Goal: Task Accomplishment & Management: Use online tool/utility

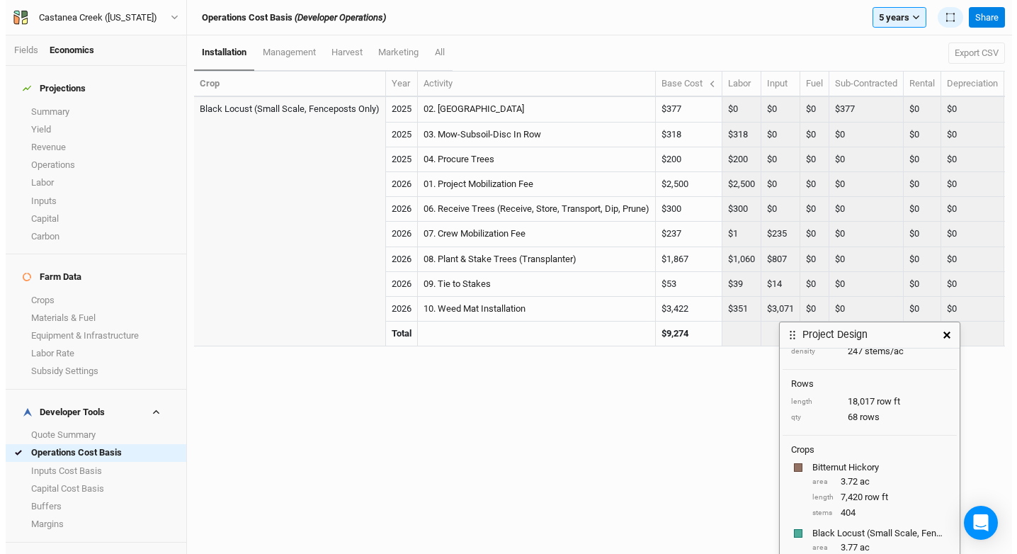
scroll to position [79, 0]
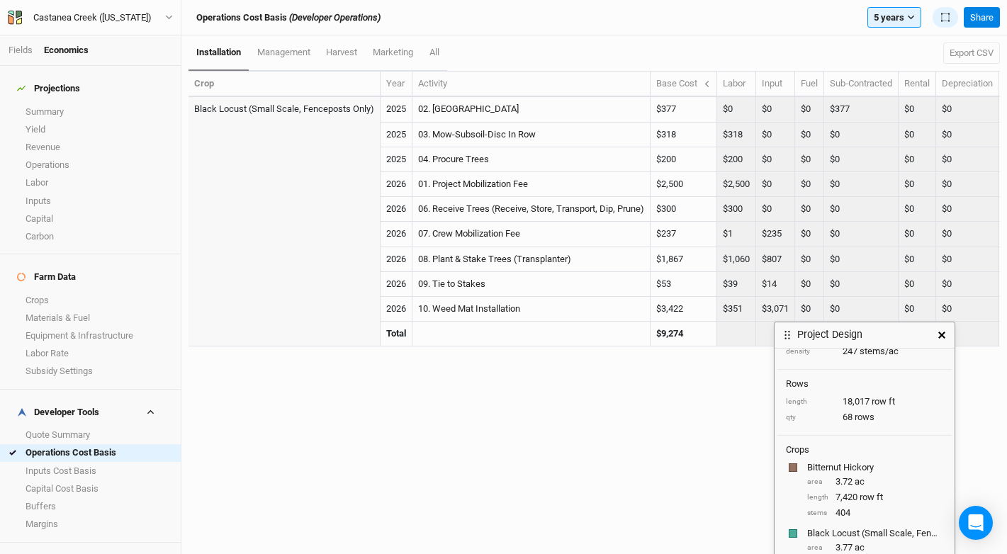
click at [939, 337] on icon "button" at bounding box center [941, 335] width 7 height 7
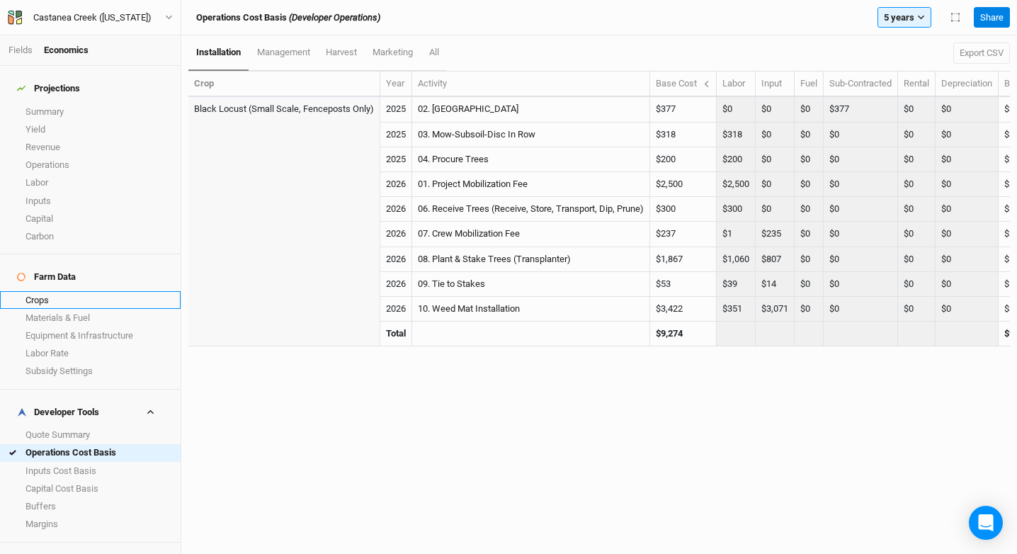
click at [72, 291] on link "Crops" at bounding box center [90, 300] width 181 height 18
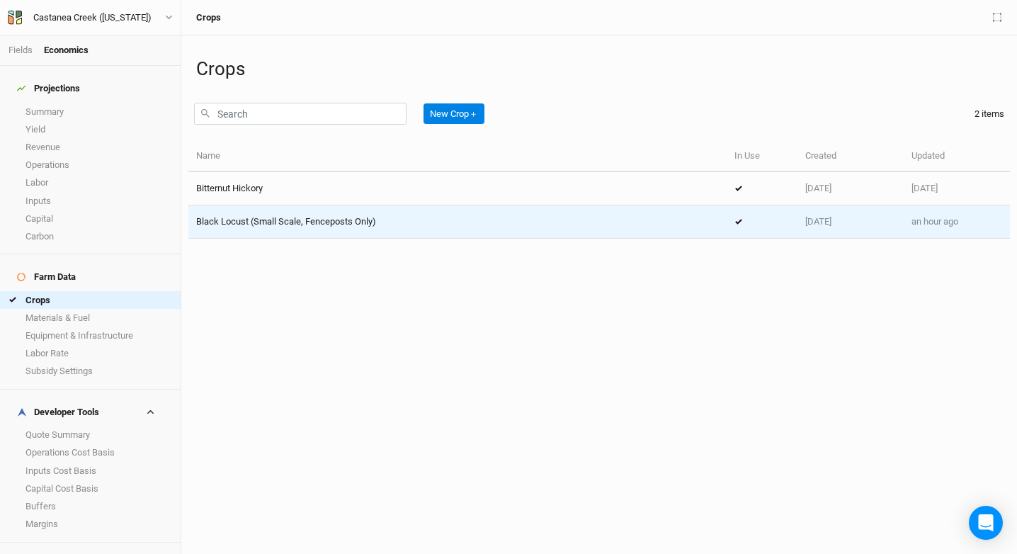
click at [309, 226] on span "Black Locust (Small Scale, Fenceposts Only)" at bounding box center [286, 221] width 180 height 11
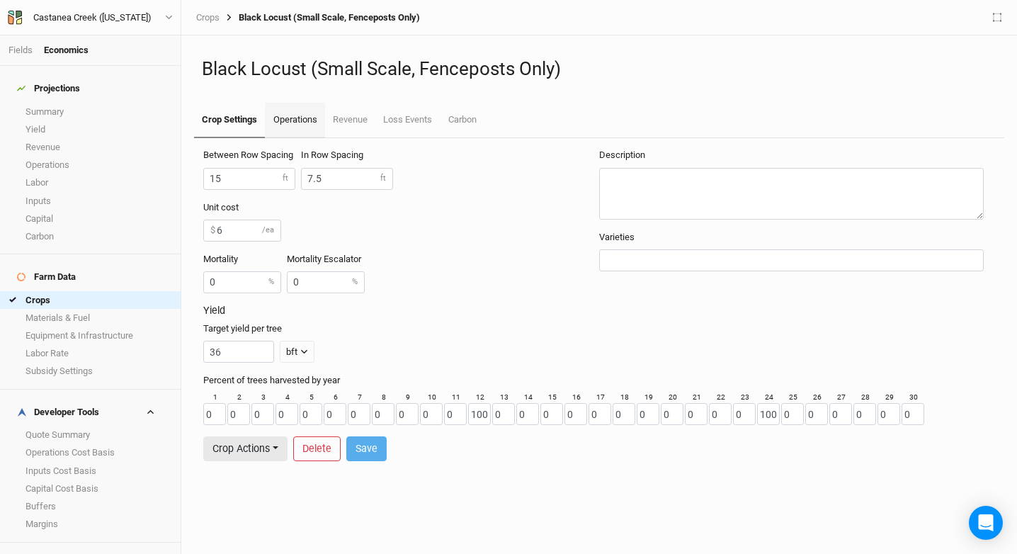
click at [304, 125] on link "Operations" at bounding box center [295, 120] width 60 height 35
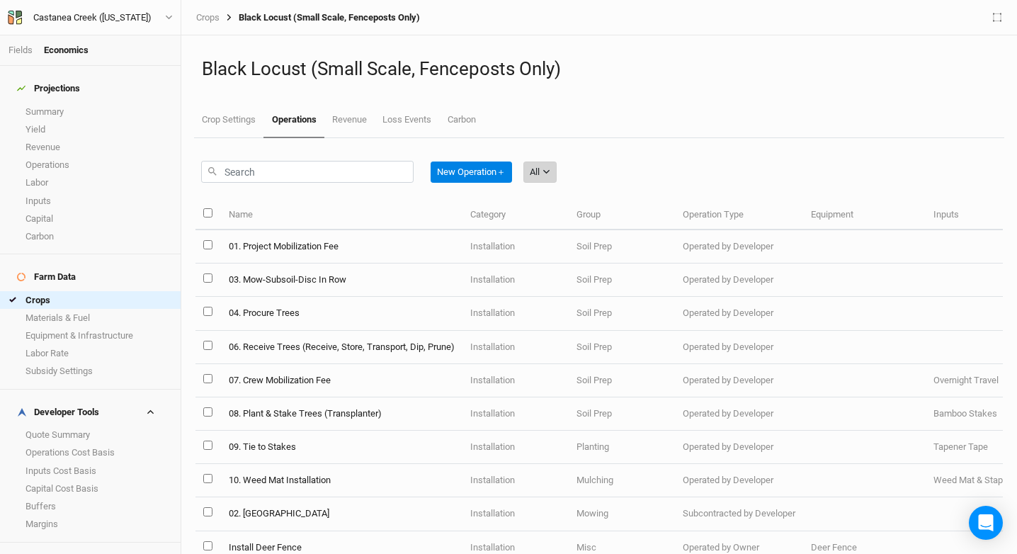
click at [531, 163] on button "All" at bounding box center [540, 172] width 33 height 21
click at [569, 237] on span "Installation" at bounding box center [573, 245] width 56 height 16
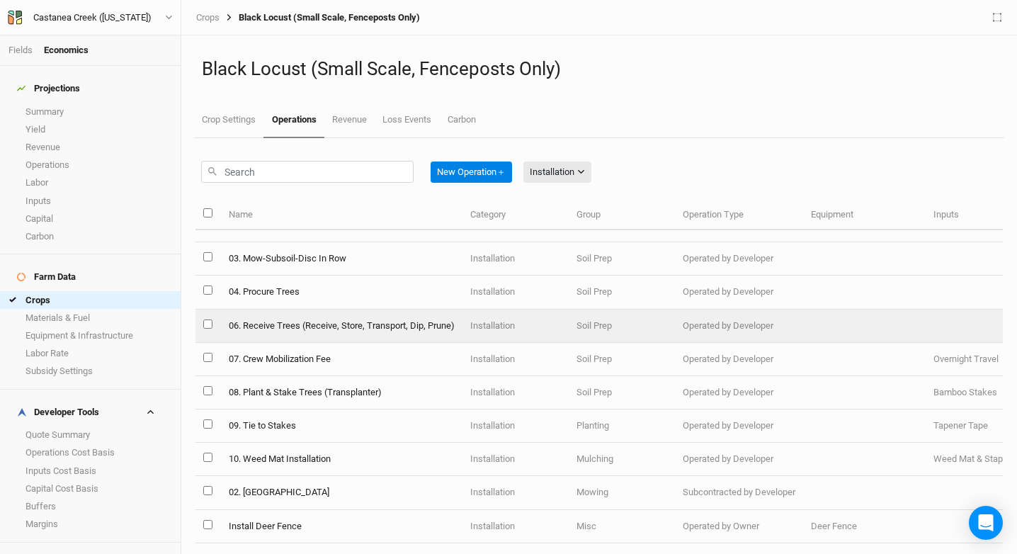
scroll to position [33, 0]
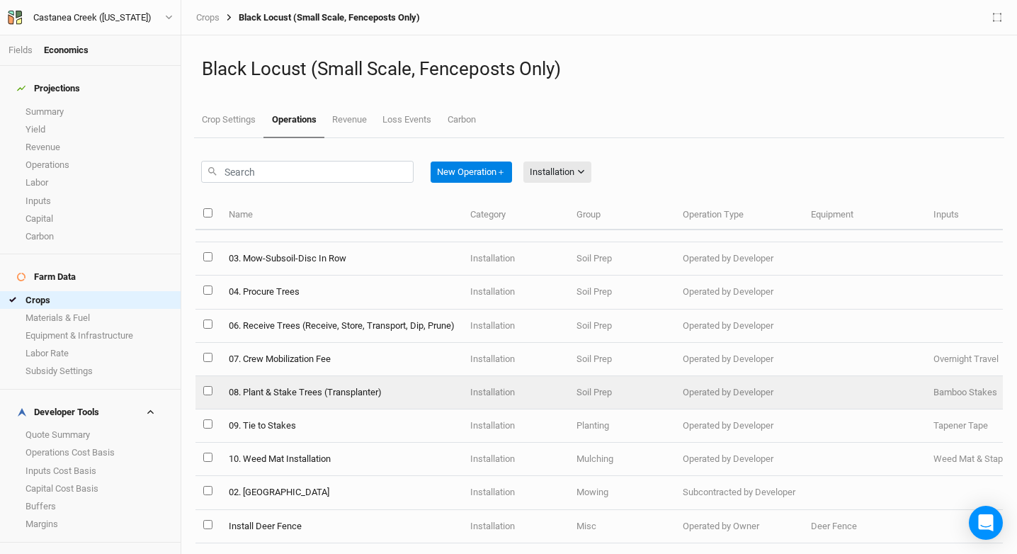
click at [300, 387] on td "08. Plant & Stake Trees (Transplanter)" at bounding box center [341, 392] width 242 height 33
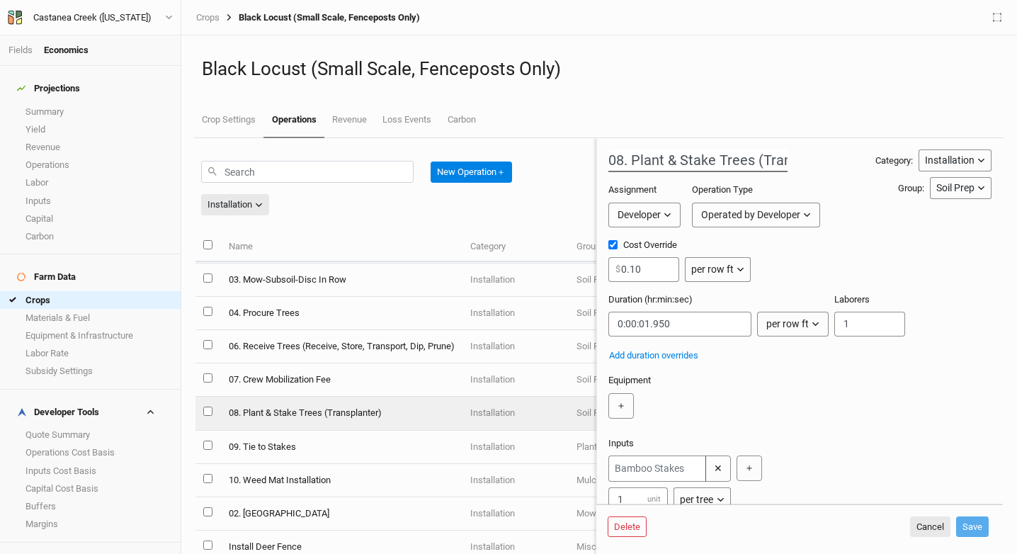
click at [680, 154] on input "08. Plant & Stake Trees (Transplanter)" at bounding box center [698, 160] width 179 height 23
drag, startPoint x: 674, startPoint y: 156, endPoint x: 732, endPoint y: 156, distance: 58.1
click at [674, 156] on input "08. Plant & Stake Trees (Transplanter)" at bounding box center [698, 160] width 179 height 23
type input "08. Plant Trees"
click at [643, 271] on input "0.10" at bounding box center [644, 269] width 71 height 25
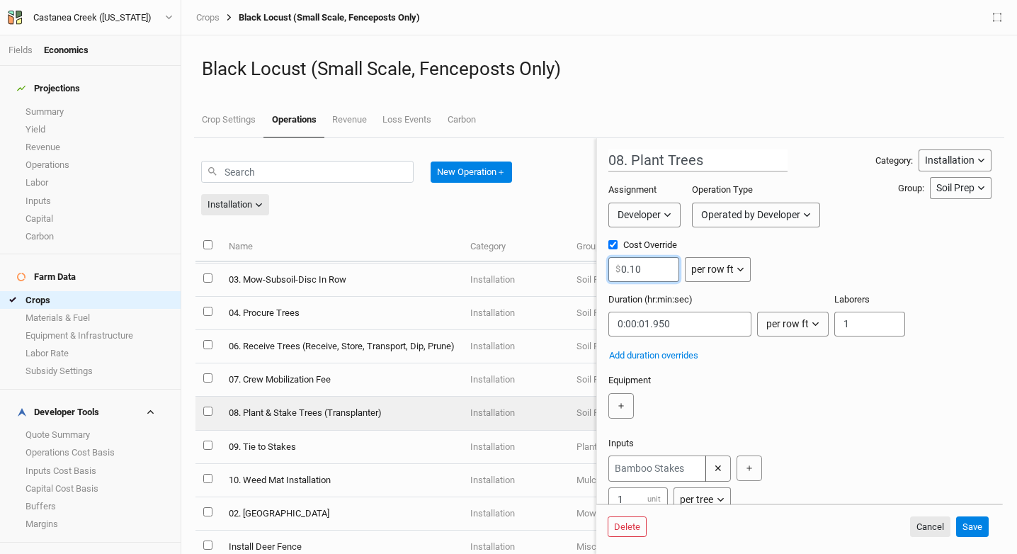
click at [643, 271] on input "0.10" at bounding box center [644, 269] width 71 height 25
type input "5"
click at [704, 275] on div "per row ft" at bounding box center [712, 269] width 43 height 15
click at [740, 322] on span "per tree" at bounding box center [723, 323] width 40 height 16
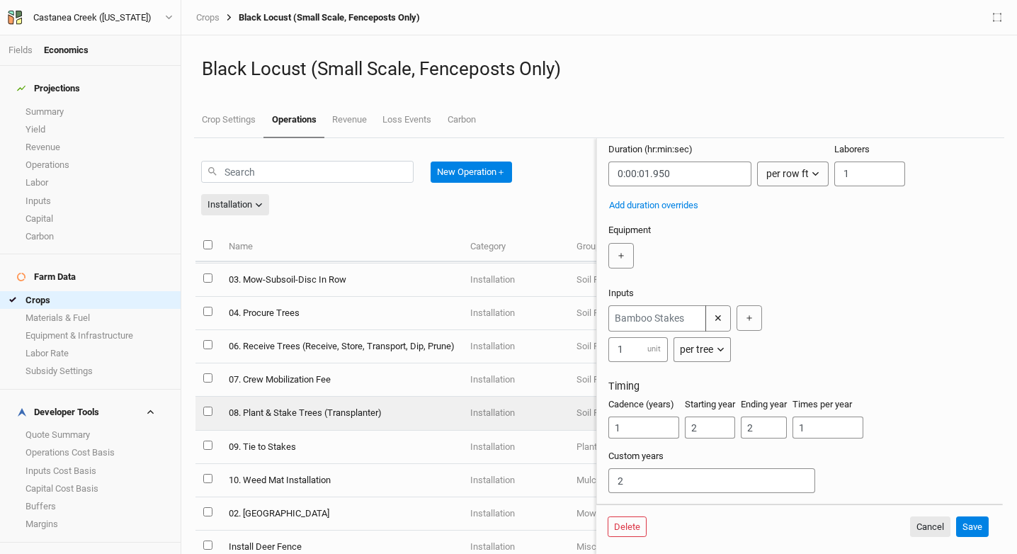
scroll to position [171, 0]
click at [718, 422] on input "2" at bounding box center [710, 428] width 50 height 22
click at [736, 426] on div "Cadence (years) 1 Starting year 21 Ending year 2 Times per year 1" at bounding box center [800, 424] width 383 height 52
click at [735, 426] on input "21" at bounding box center [710, 428] width 50 height 22
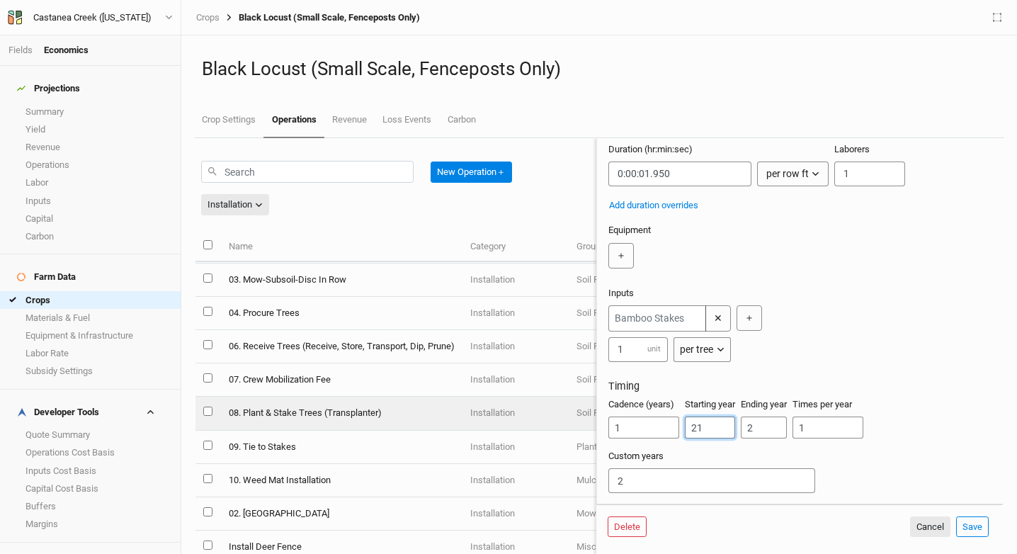
click at [735, 426] on input "21" at bounding box center [710, 428] width 50 height 22
click at [707, 425] on input "21" at bounding box center [710, 428] width 50 height 22
type input "1"
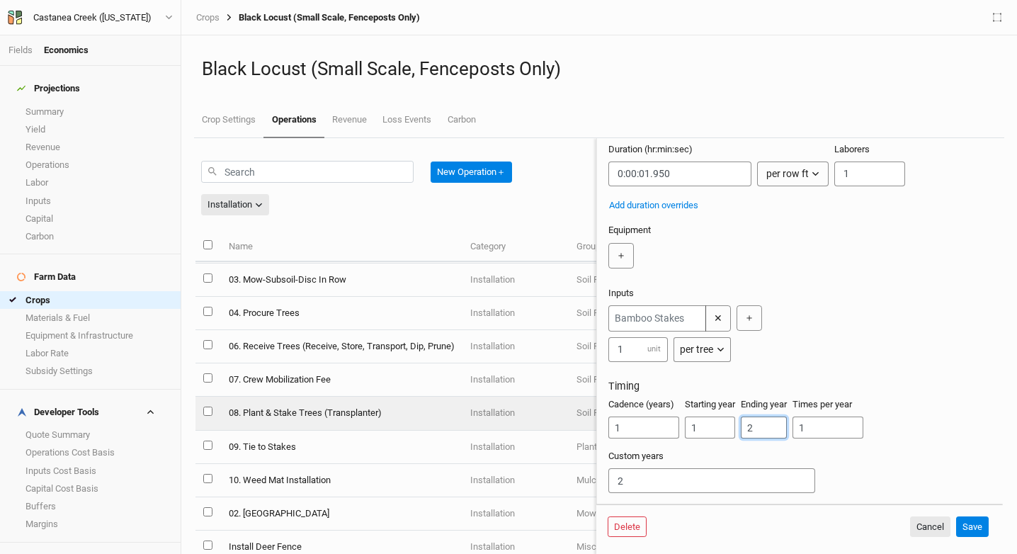
click at [753, 424] on input "2" at bounding box center [764, 428] width 46 height 22
type input "1"
click at [707, 490] on input "2" at bounding box center [712, 480] width 207 height 25
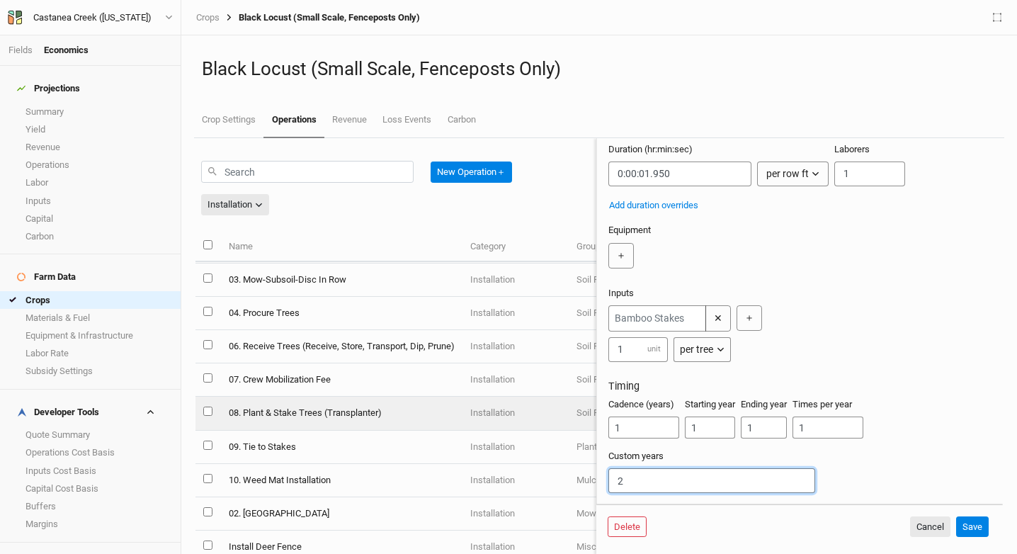
click at [707, 490] on input "2" at bounding box center [712, 480] width 207 height 25
type input "1"
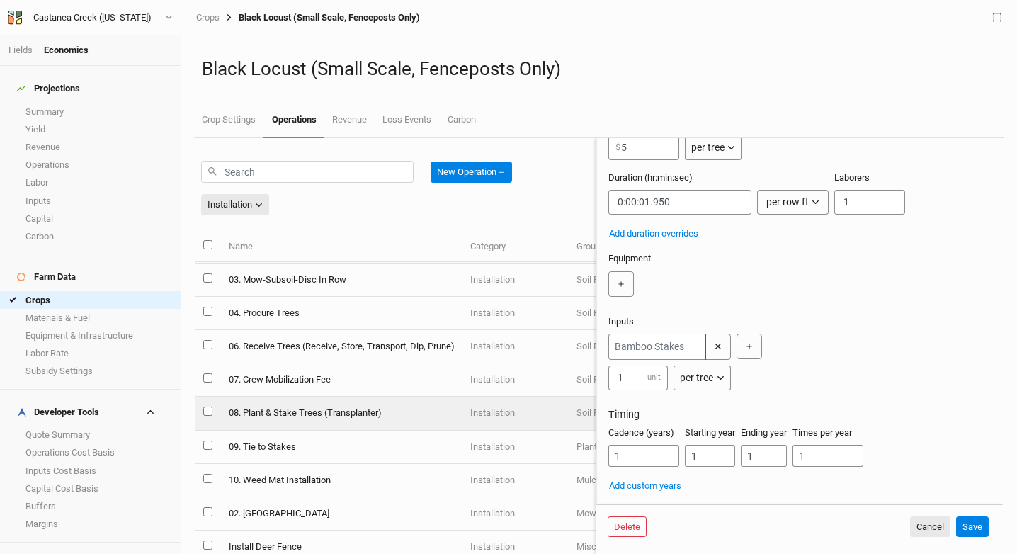
scroll to position [144, 0]
click at [976, 518] on button "Save" at bounding box center [972, 526] width 33 height 21
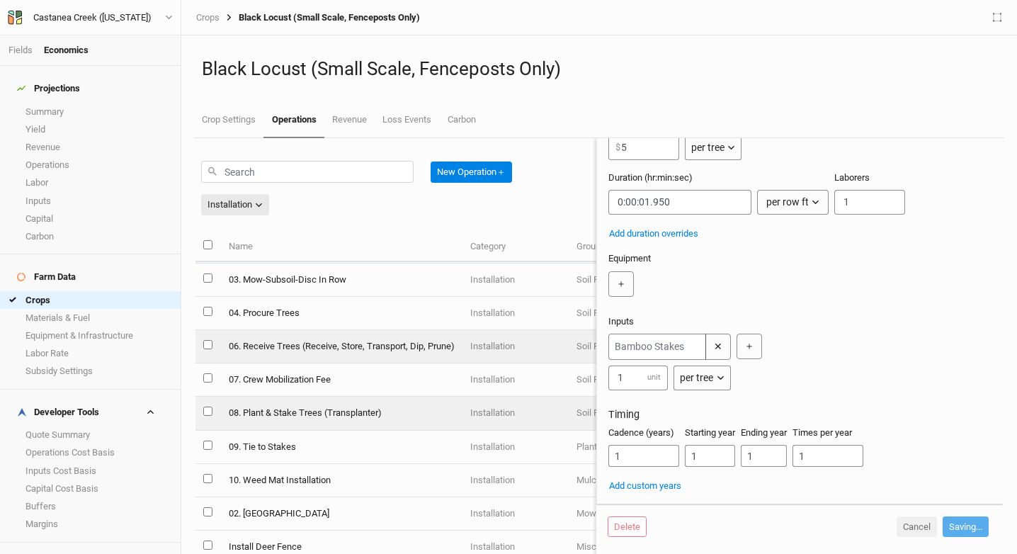
scroll to position [0, 0]
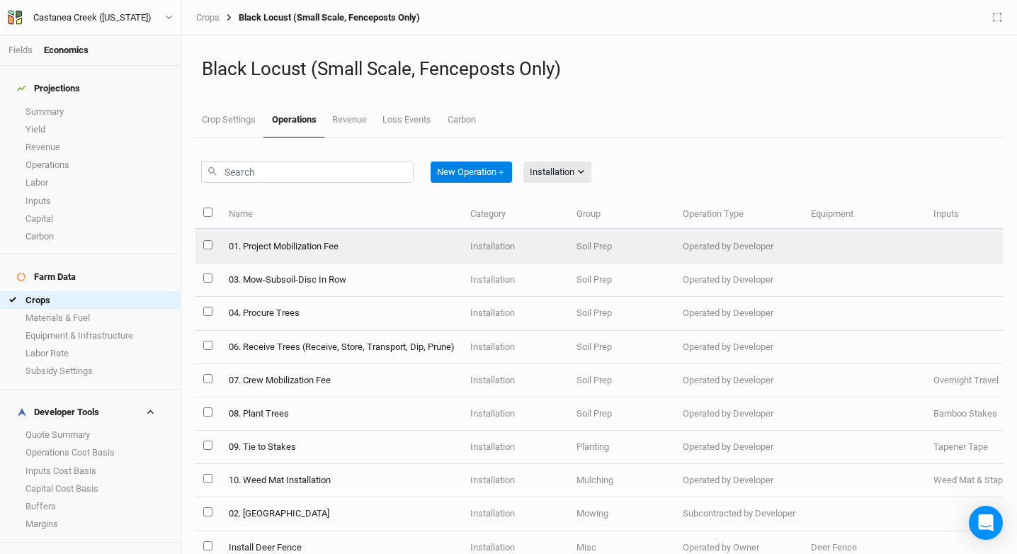
click at [349, 253] on td "01. Project Mobilization Fee" at bounding box center [341, 246] width 242 height 33
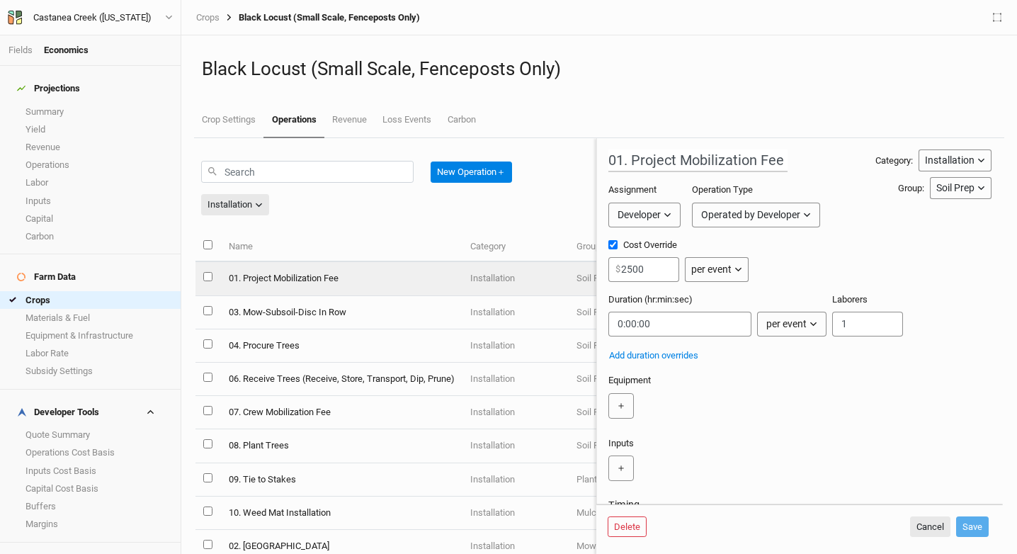
scroll to position [112, 0]
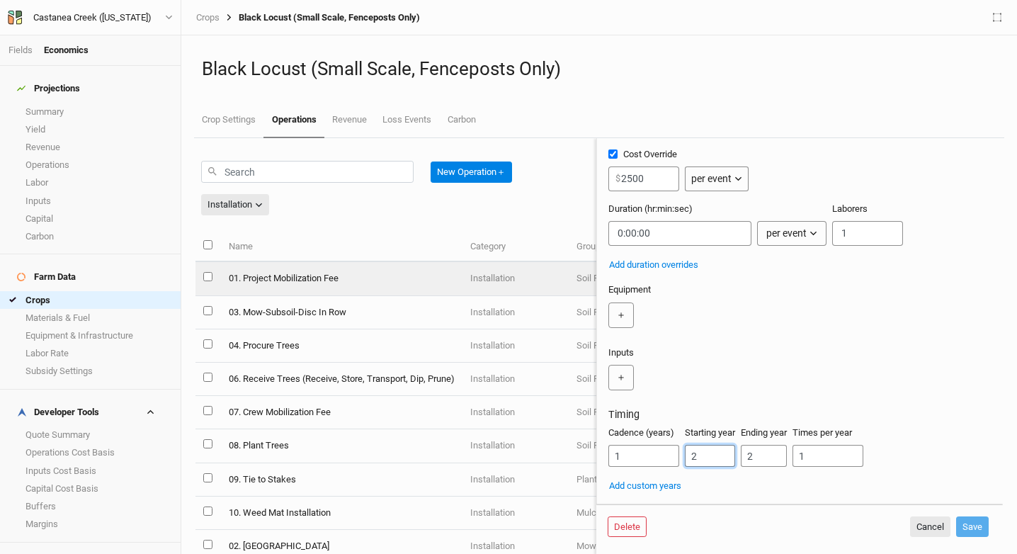
click at [704, 453] on input "2" at bounding box center [710, 456] width 50 height 22
type input "1"
click at [765, 459] on input "2" at bounding box center [764, 456] width 46 height 22
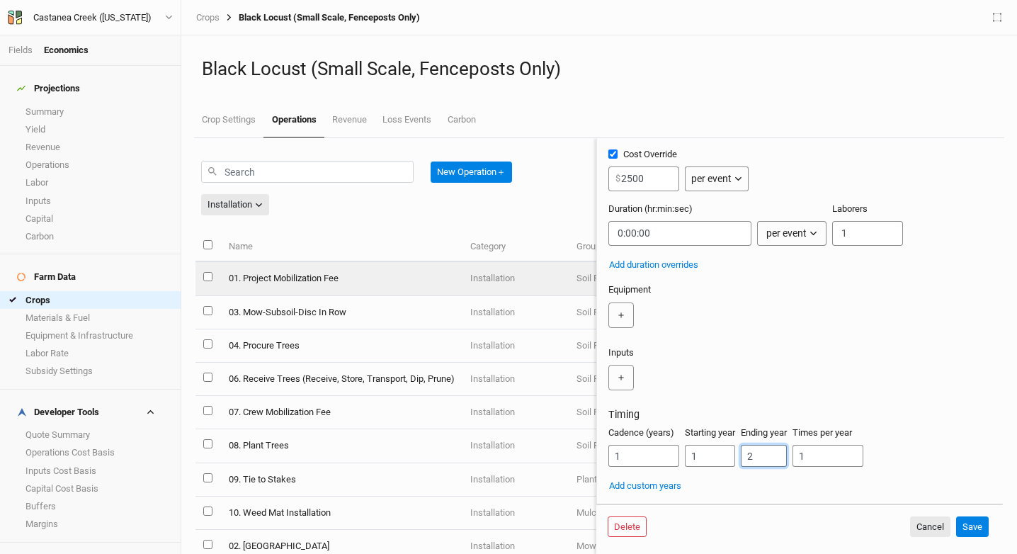
click at [765, 459] on input "2" at bounding box center [764, 456] width 46 height 22
type input "1"
click at [971, 520] on button "Save" at bounding box center [972, 526] width 33 height 21
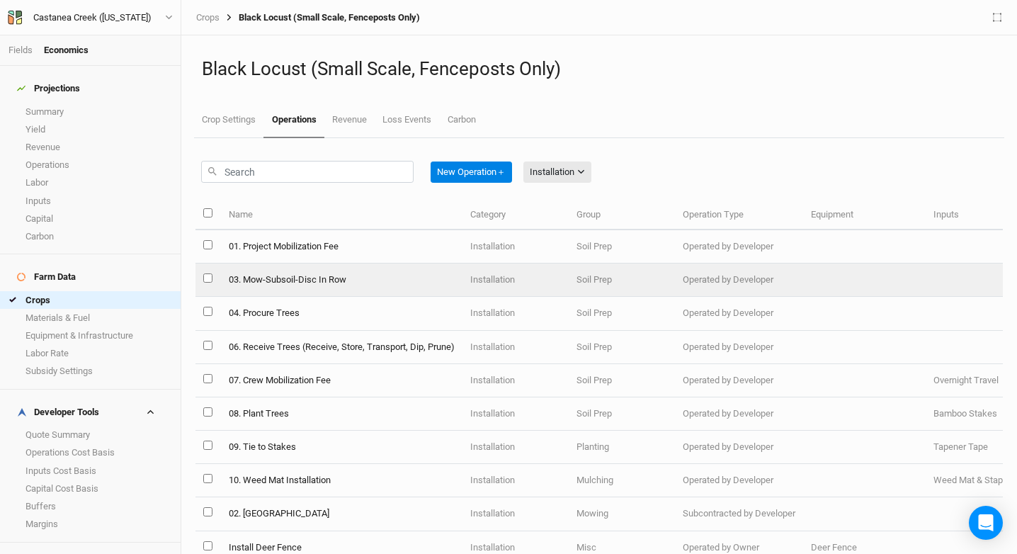
click at [334, 281] on td "03. Mow-Subsoil-Disc In Row" at bounding box center [341, 280] width 242 height 33
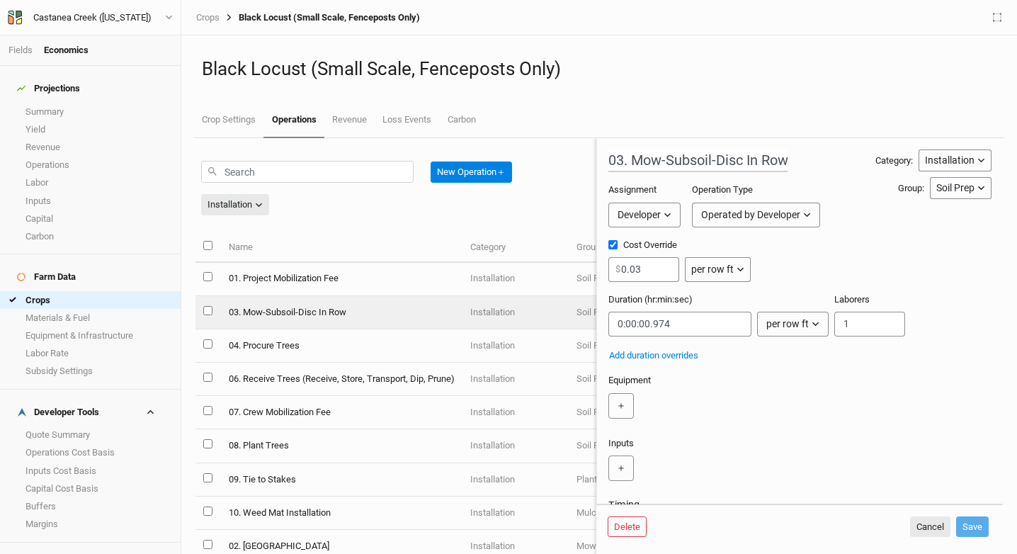
scroll to position [112, 0]
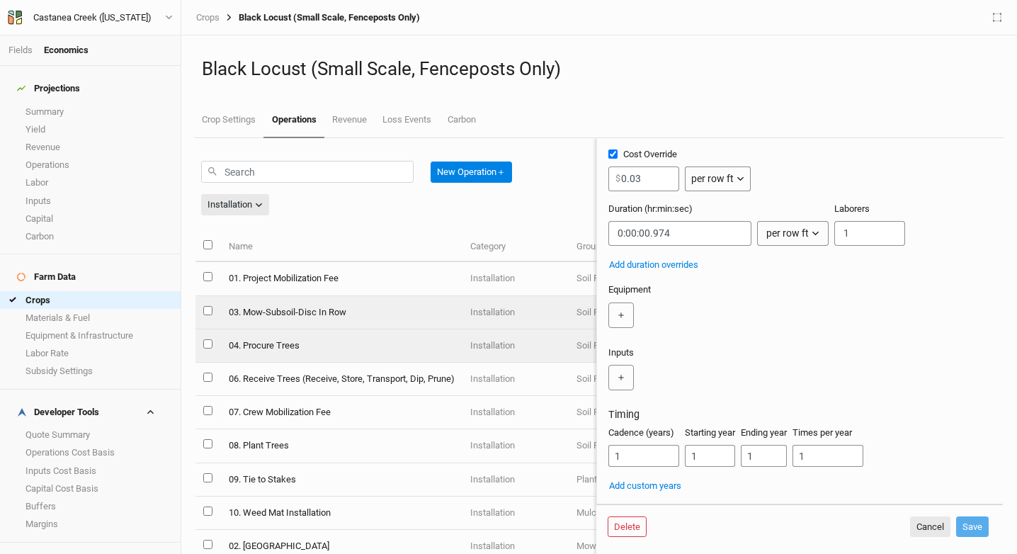
click at [337, 346] on td "04. Procure Trees" at bounding box center [341, 345] width 242 height 33
type input "04. Procure Trees"
type input "200"
type input "4:00:00"
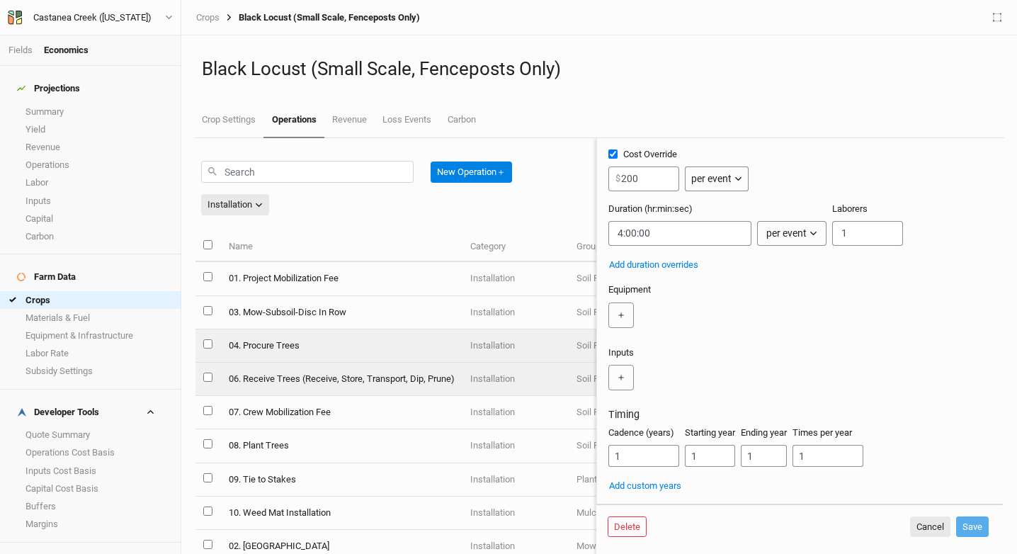
click at [310, 381] on td "06. Receive Trees (Receive, Store, Transport, Dip, Prune)" at bounding box center [341, 379] width 242 height 33
type input "06. Receive Trees (Receive, Store, Transport, Dip, Prune)"
type input "300"
type input "5:00:00"
type input "2"
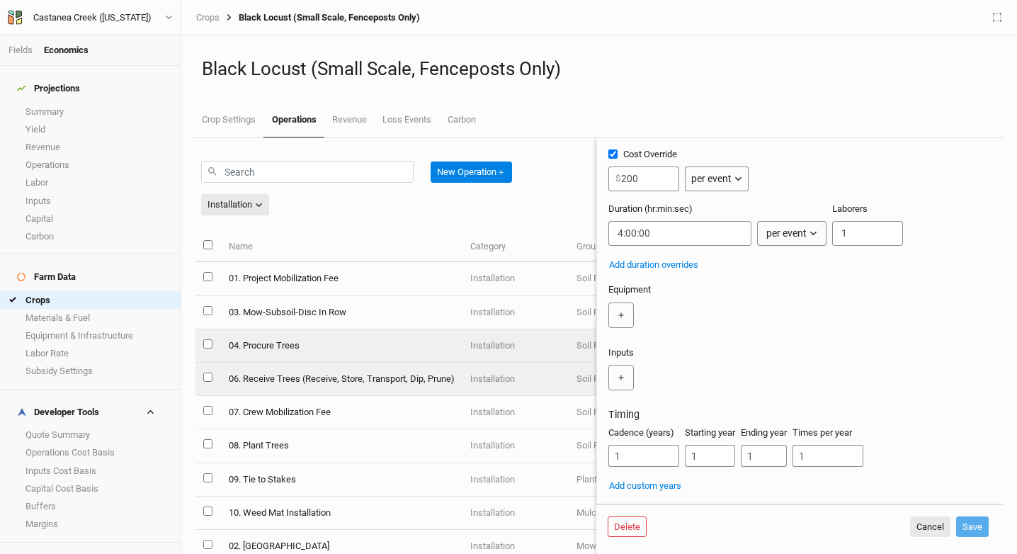
type input "2"
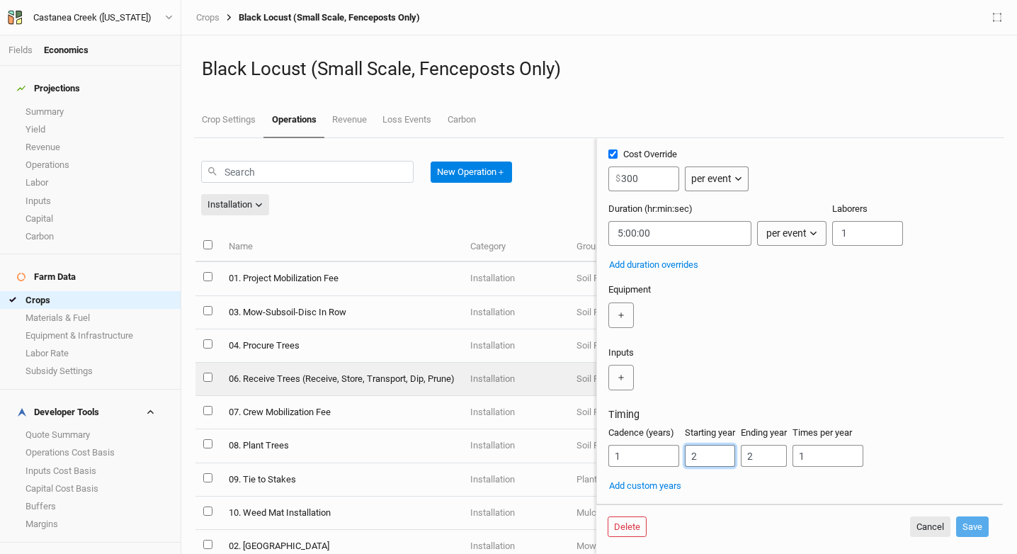
click at [705, 466] on input "2" at bounding box center [710, 456] width 50 height 22
type input "1"
click at [758, 461] on input "2" at bounding box center [764, 456] width 46 height 22
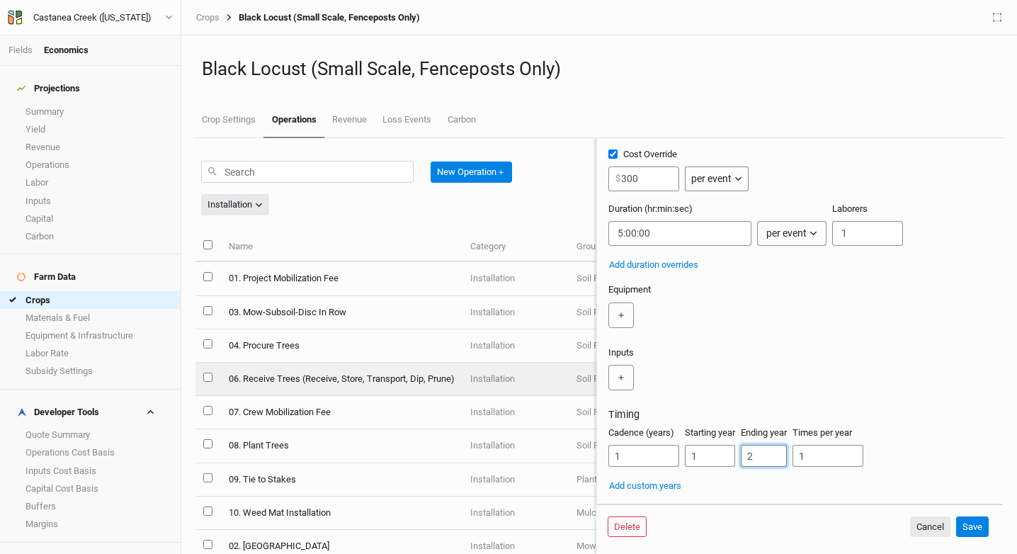
click at [758, 461] on input "2" at bounding box center [764, 456] width 46 height 22
click at [758, 461] on input "21" at bounding box center [764, 456] width 46 height 22
type input "1"
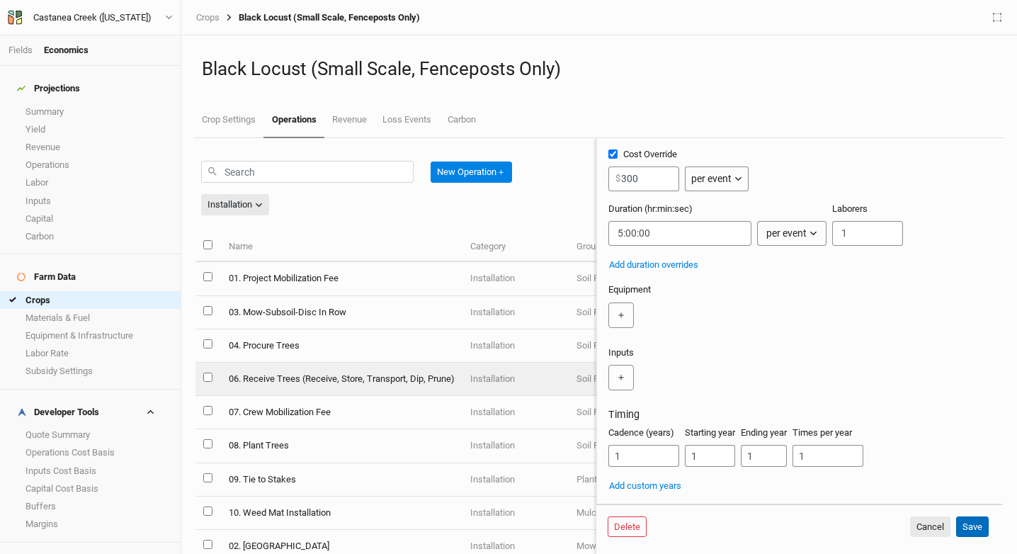
click at [974, 521] on button "Save" at bounding box center [972, 526] width 33 height 21
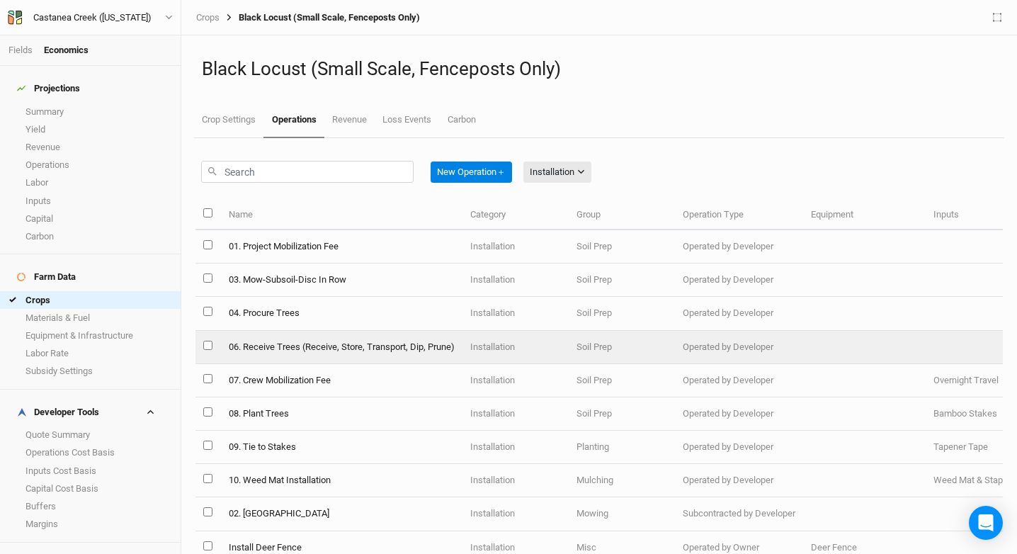
click at [303, 372] on td "07. Crew Mobilization Fee" at bounding box center [341, 380] width 242 height 33
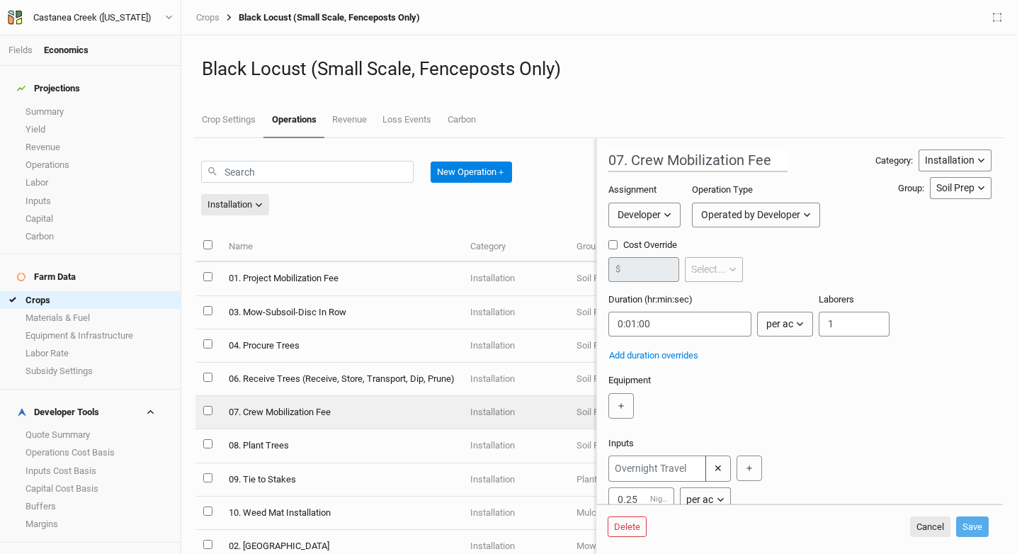
scroll to position [143, 0]
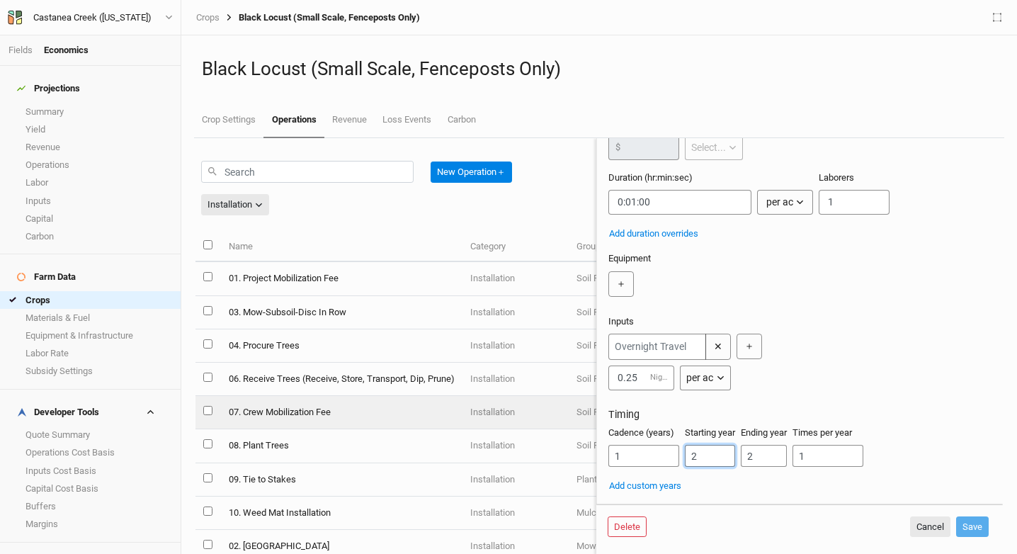
click at [713, 451] on input "2" at bounding box center [710, 456] width 50 height 22
type input "1"
click at [757, 461] on input "2" at bounding box center [764, 456] width 46 height 22
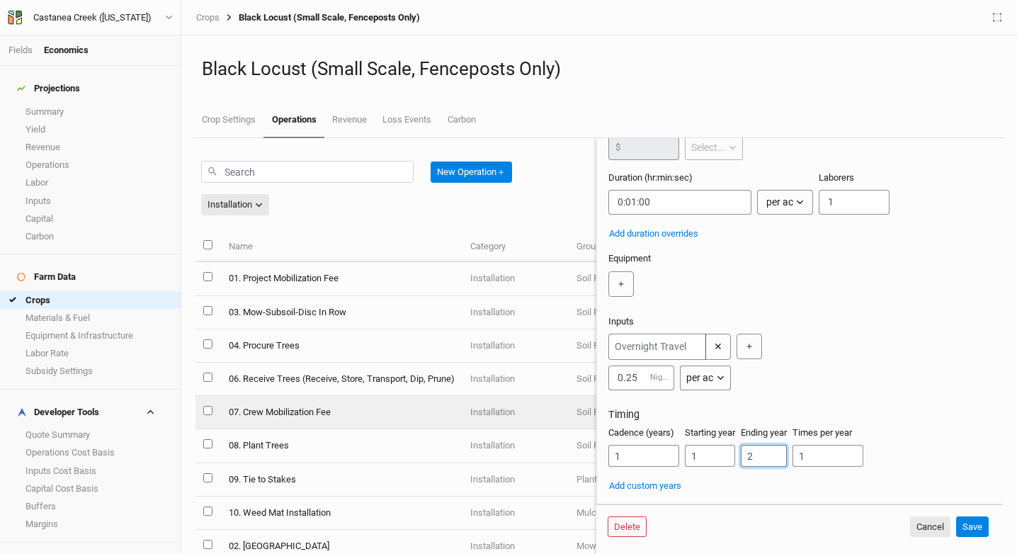
click at [757, 461] on input "2" at bounding box center [764, 456] width 46 height 22
type input "1"
click at [973, 524] on button "Save" at bounding box center [972, 526] width 33 height 21
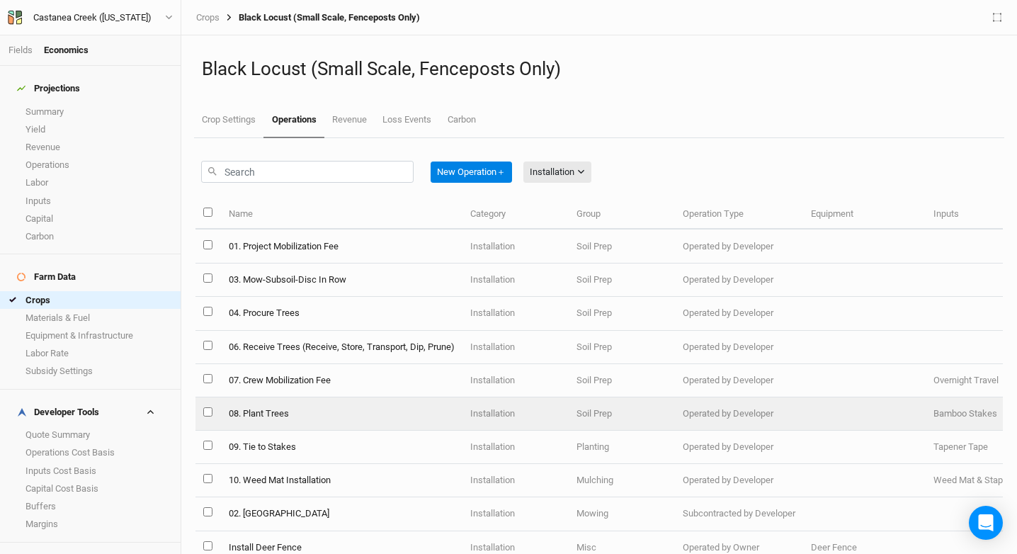
click at [345, 407] on td "08. Plant Trees" at bounding box center [341, 413] width 242 height 33
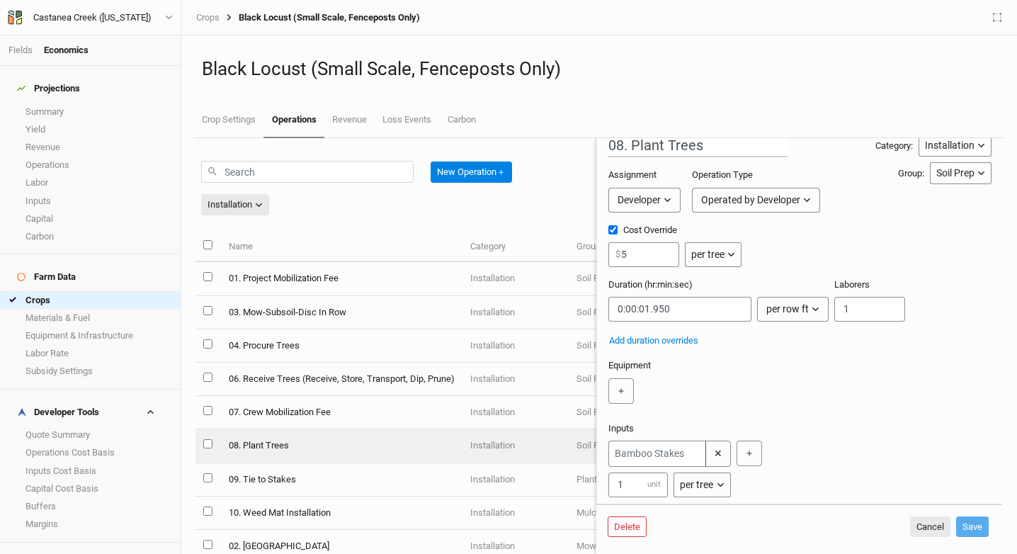
scroll to position [143, 0]
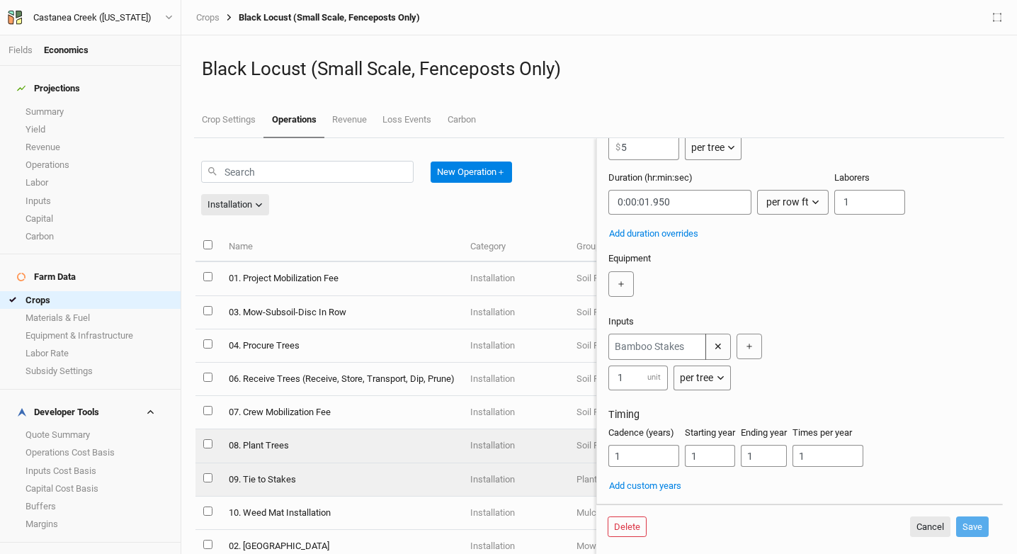
click at [333, 483] on td "09. Tie to Stakes" at bounding box center [341, 479] width 242 height 33
type input "09. Tie to Stakes"
checkbox input "false"
type input "0:00:05"
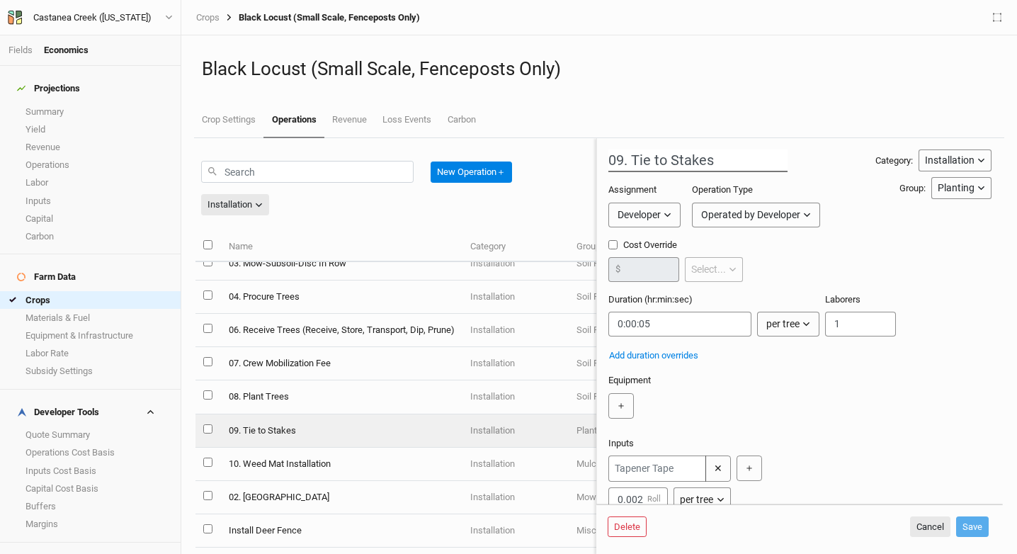
drag, startPoint x: 633, startPoint y: 161, endPoint x: 786, endPoint y: 162, distance: 152.3
click at [786, 162] on div "09. Tie to Stakes Category: Installation Installation Management Harvest Market…" at bounding box center [800, 423] width 383 height 548
click at [728, 159] on input "09. Install Tree Gaurd" at bounding box center [698, 160] width 179 height 23
type input "09. Install Tree Guard"
click at [670, 329] on input "string" at bounding box center [680, 324] width 143 height 25
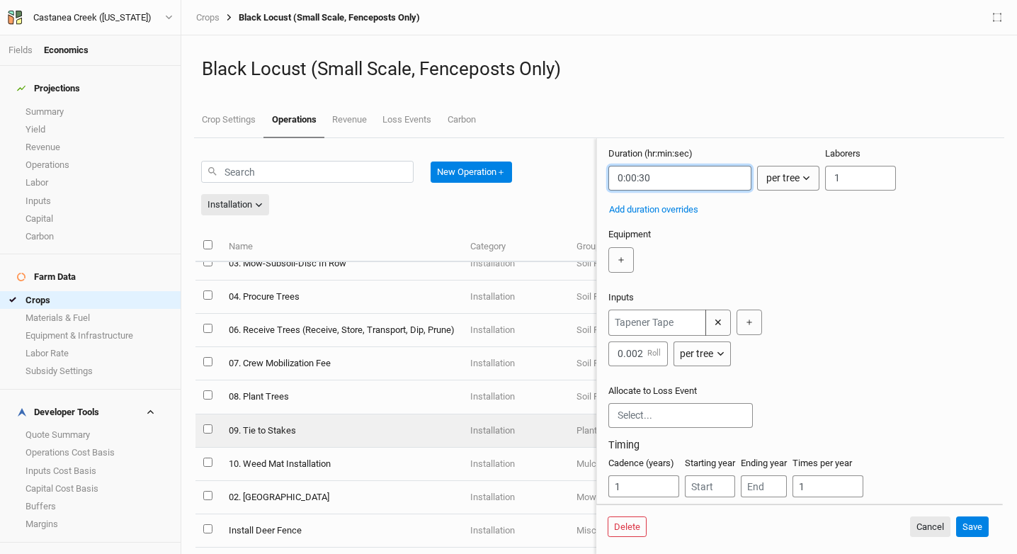
scroll to position [182, 0]
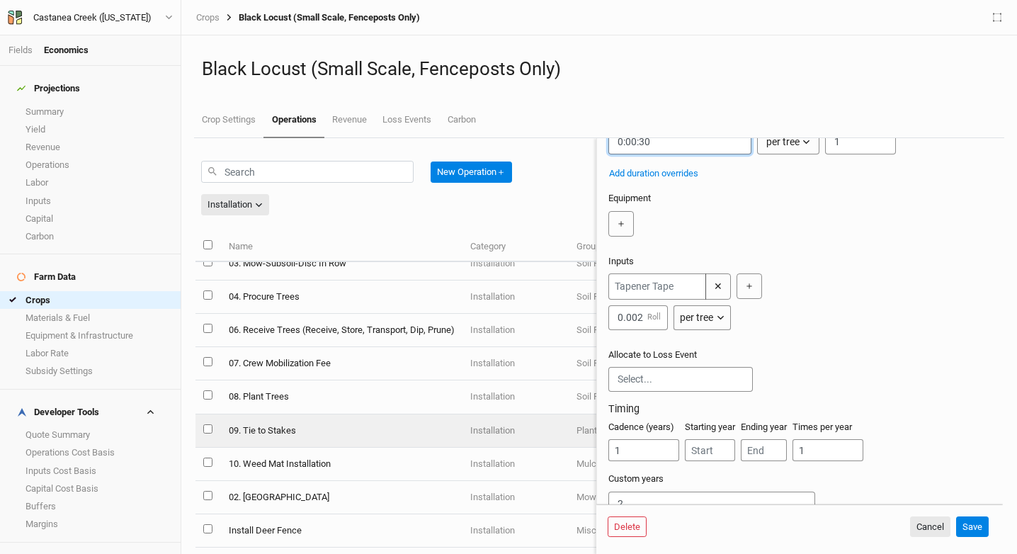
type input "0:00:30"
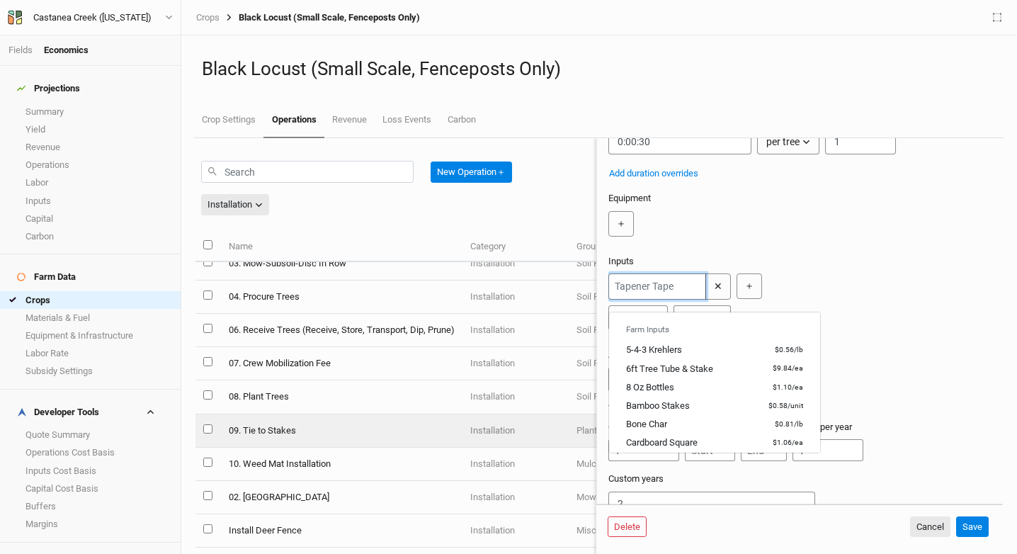
click at [659, 300] on input "text" at bounding box center [658, 286] width 98 height 26
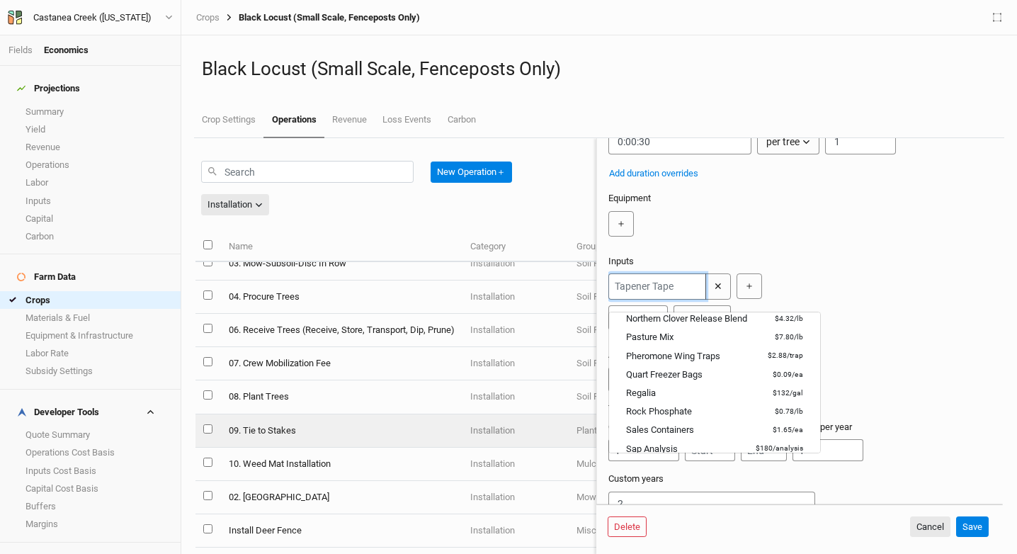
scroll to position [1819, 0]
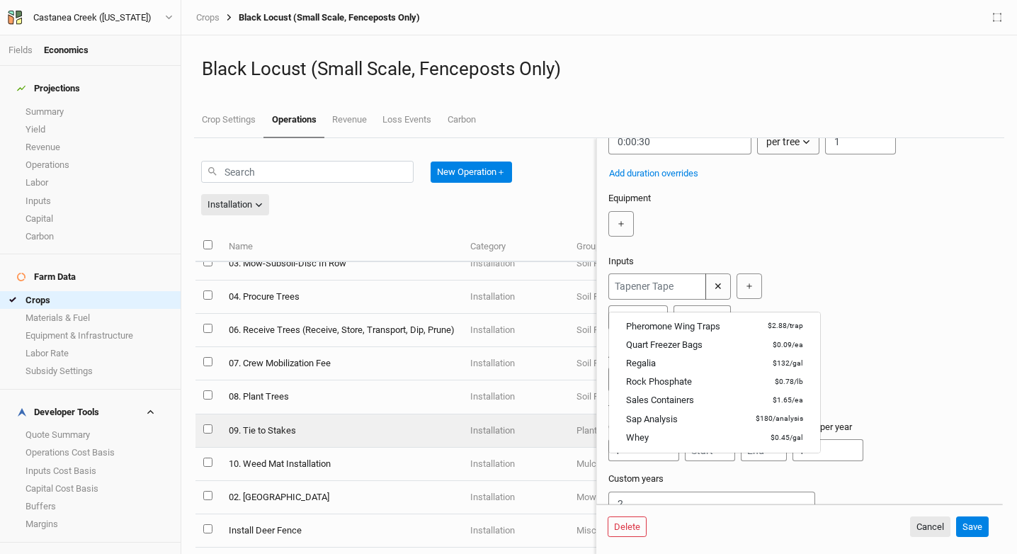
click at [912, 322] on div "Farm Inputs 5-4-3 Krehlers $0.56 / lb 6ft Tree Tube & Stake $9.84 / ea 8 Oz Bot…" at bounding box center [798, 301] width 378 height 57
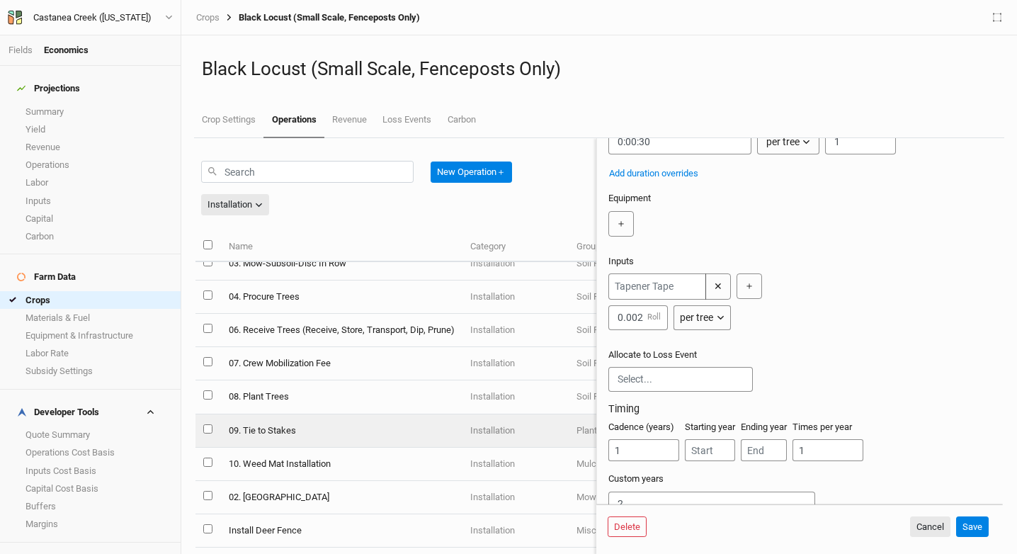
scroll to position [226, 0]
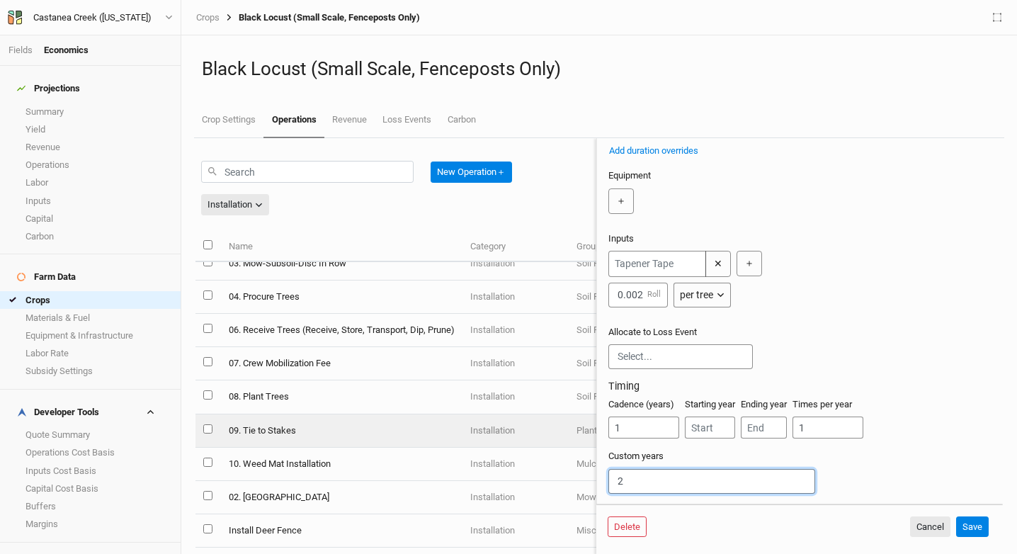
click at [679, 477] on input "2" at bounding box center [712, 481] width 207 height 25
type input "1"
click at [978, 528] on button "Save" at bounding box center [972, 526] width 33 height 21
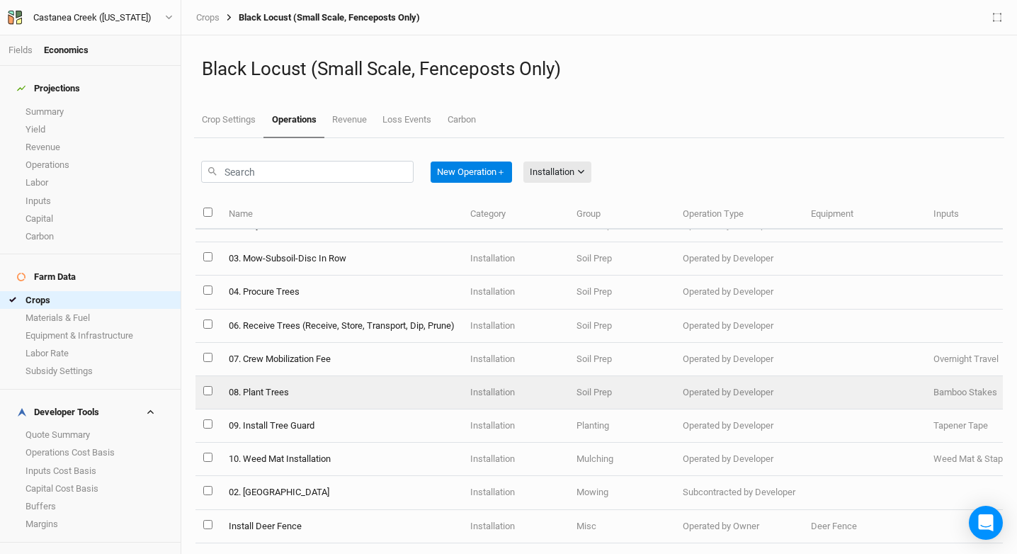
click at [294, 388] on td "08. Plant Trees" at bounding box center [341, 392] width 242 height 33
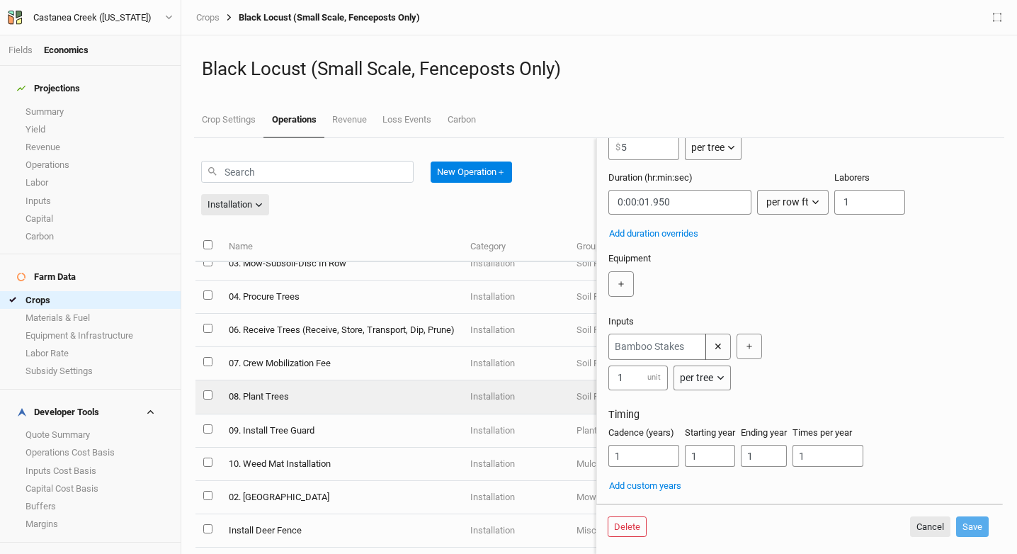
scroll to position [63, 0]
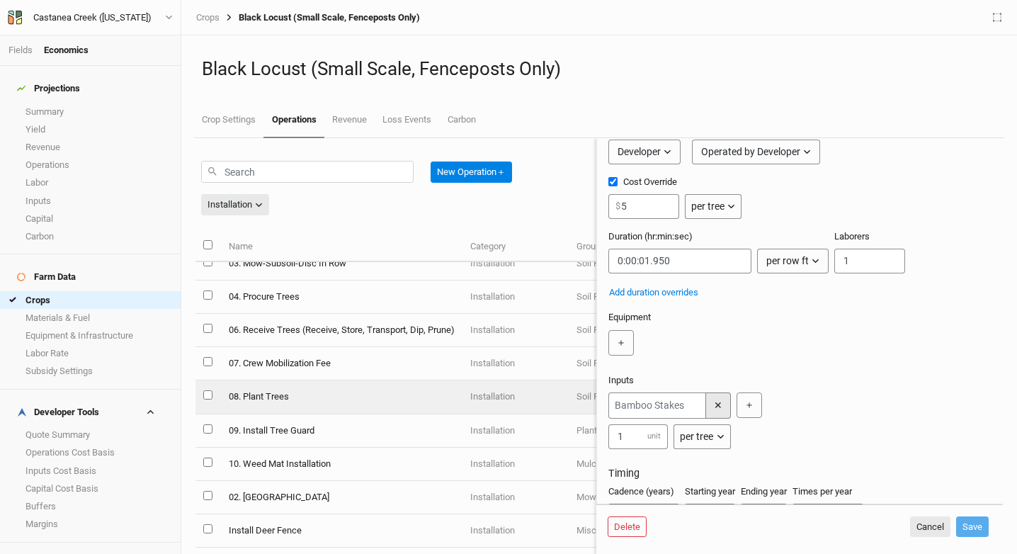
click at [716, 410] on button "✕" at bounding box center [719, 405] width 26 height 26
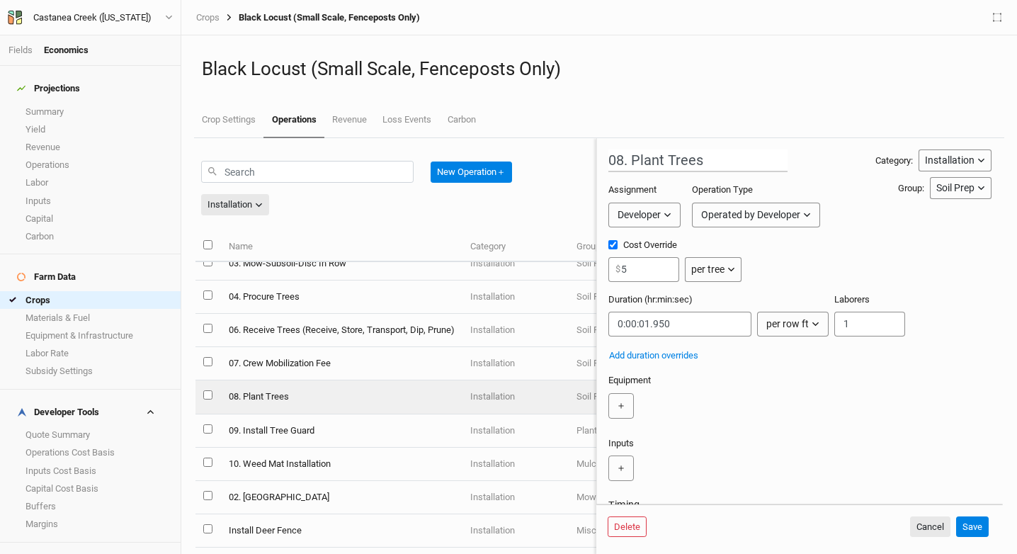
scroll to position [112, 0]
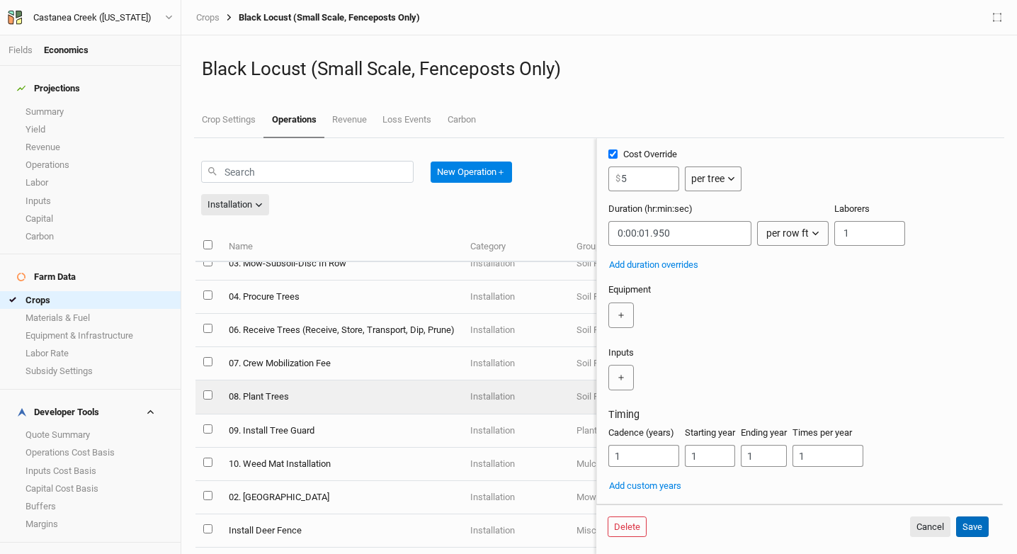
click at [973, 523] on button "Save" at bounding box center [972, 526] width 33 height 21
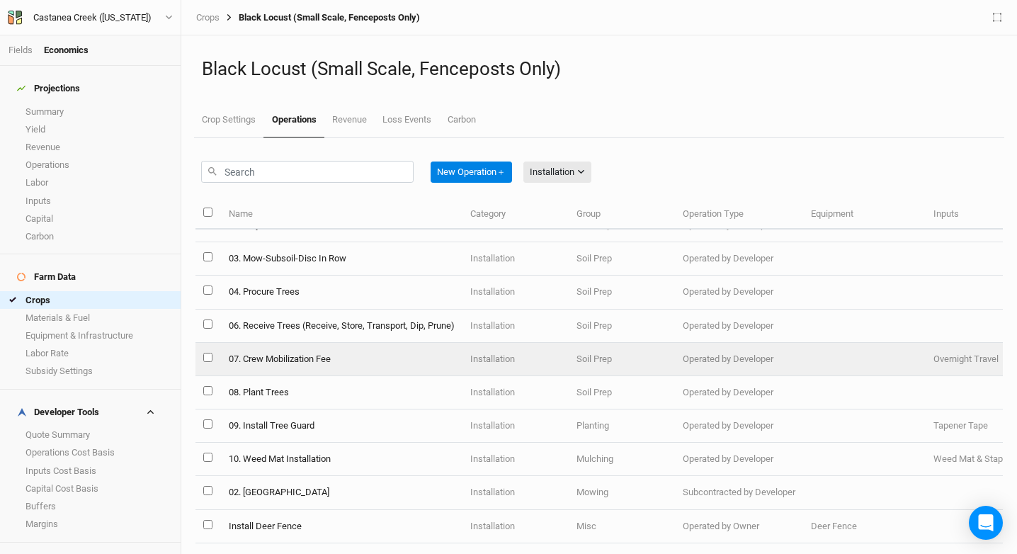
scroll to position [33, 0]
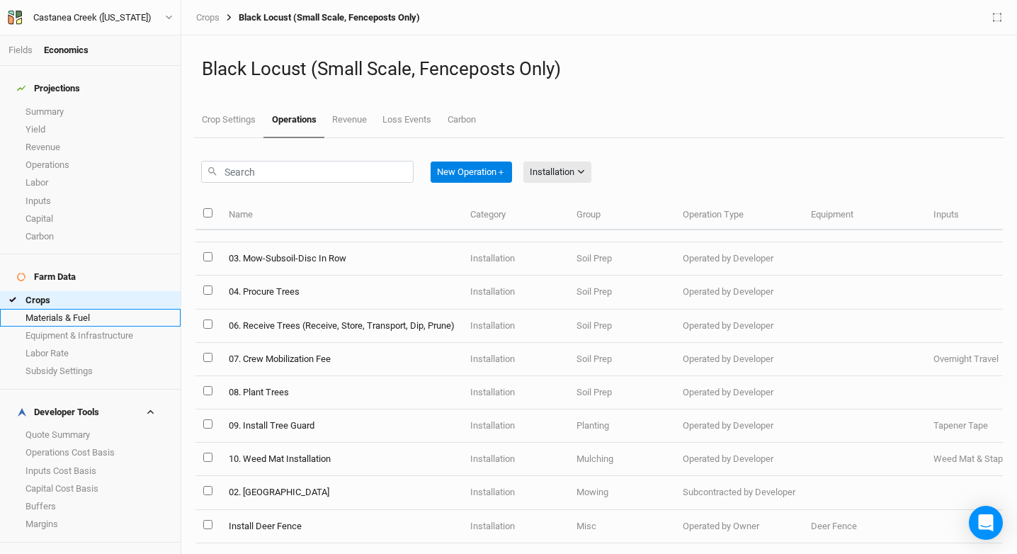
click at [94, 309] on link "Materials & Fuel" at bounding box center [90, 318] width 181 height 18
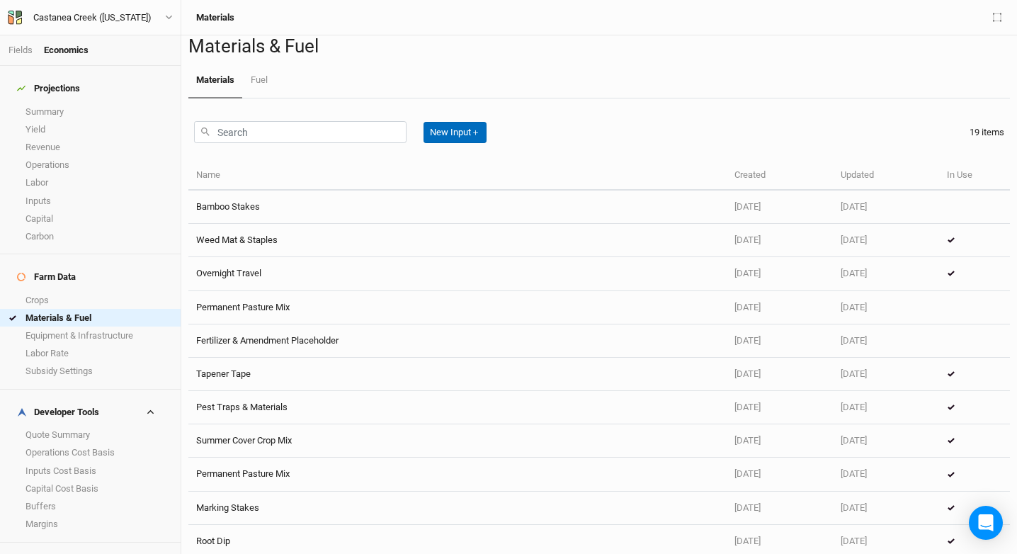
click at [449, 143] on button "New Input ＋" at bounding box center [455, 132] width 63 height 21
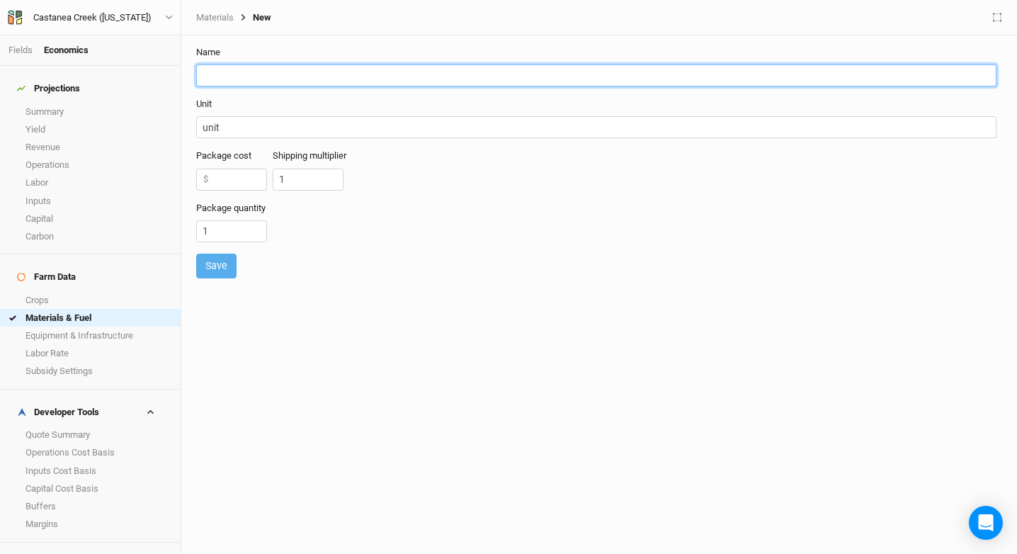
click at [296, 74] on input "text" at bounding box center [596, 75] width 801 height 22
type input "Trunk Guard"
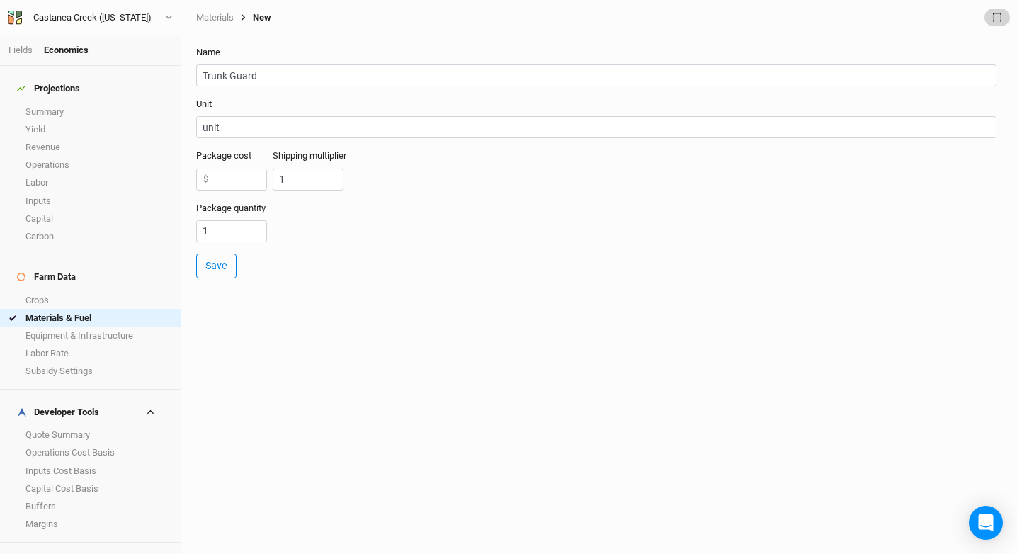
click at [996, 12] on button "button" at bounding box center [998, 18] width 26 height 18
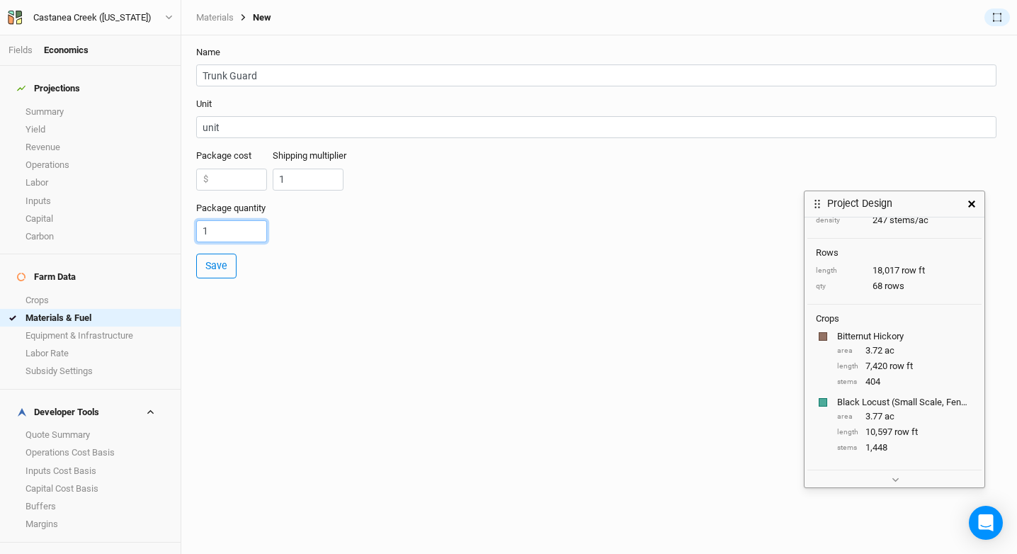
drag, startPoint x: 896, startPoint y: 334, endPoint x: 919, endPoint y: 183, distance: 152.7
click at [919, 191] on div "Project Design" at bounding box center [882, 204] width 154 height 26
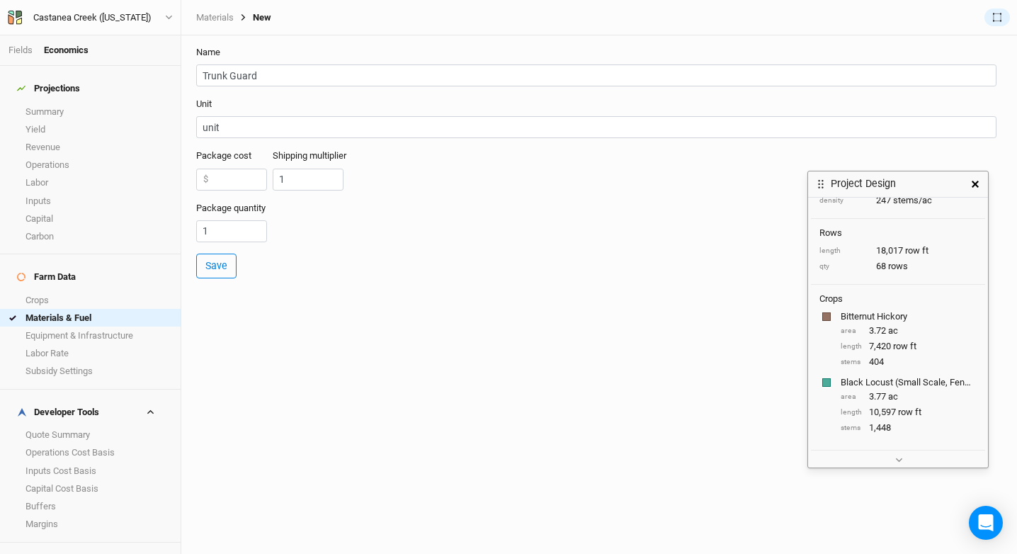
click at [976, 181] on icon "button" at bounding box center [975, 184] width 7 height 7
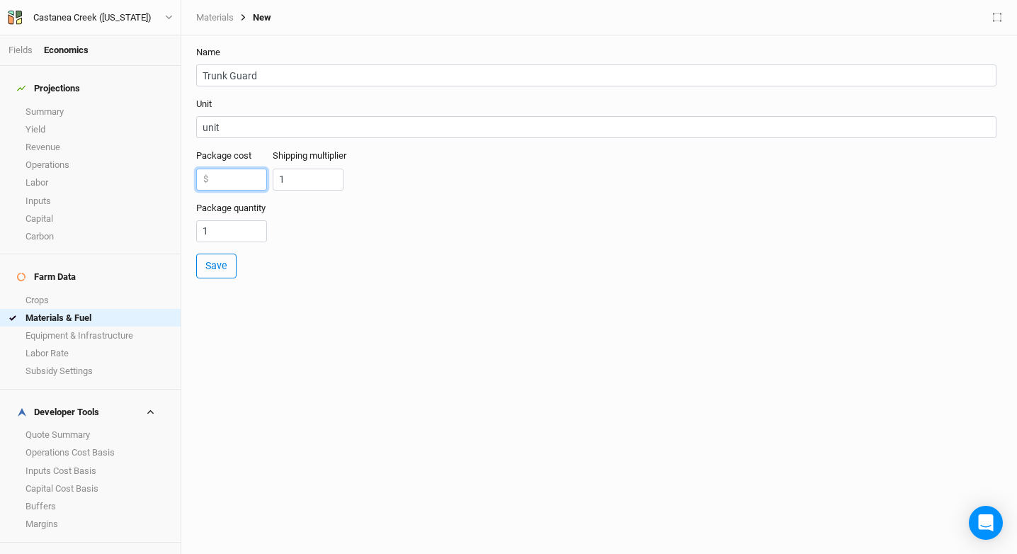
click at [214, 172] on input "number" at bounding box center [231, 180] width 71 height 22
type input "16.48"
type input "1.2"
click at [221, 230] on input "1" at bounding box center [231, 231] width 71 height 22
type input "10"
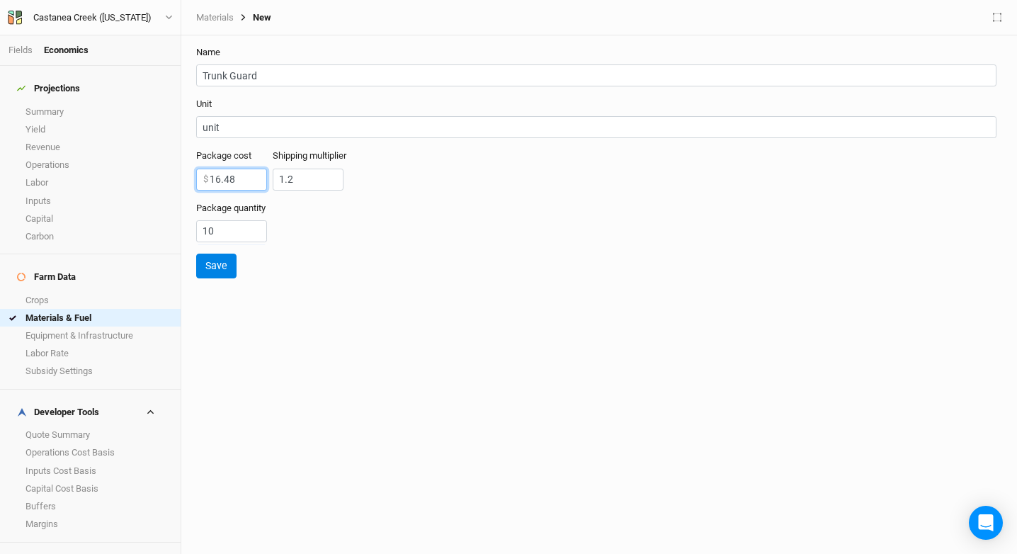
click at [217, 182] on input "16.48" at bounding box center [231, 180] width 71 height 22
type input "15.98"
click at [239, 247] on form "Name Trunk Guard Unit unit Package cost 15.98 $ Shipping multiplier 1.2 Package…" at bounding box center [599, 162] width 822 height 254
click at [225, 264] on button "Save" at bounding box center [216, 266] width 40 height 25
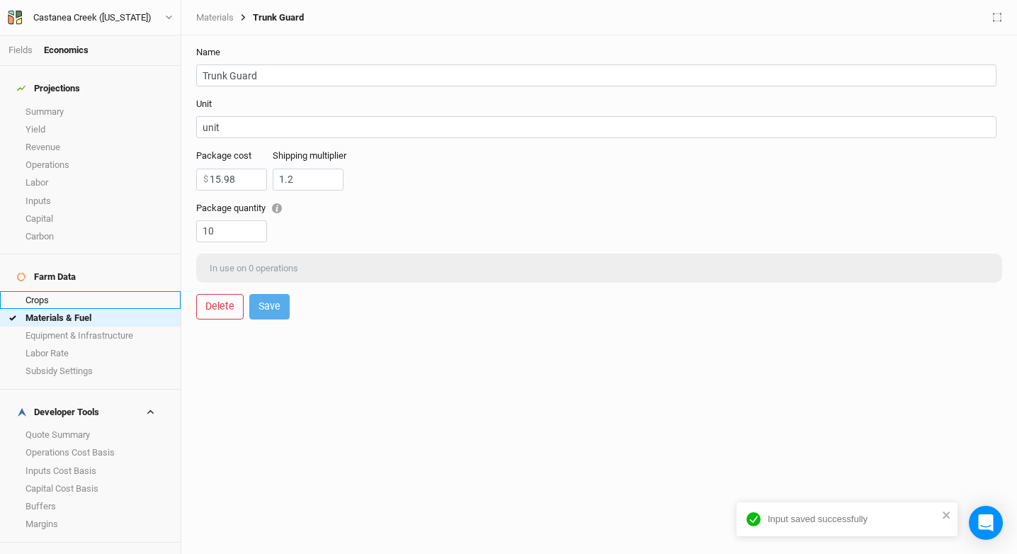
click at [101, 291] on link "Crops" at bounding box center [90, 300] width 181 height 18
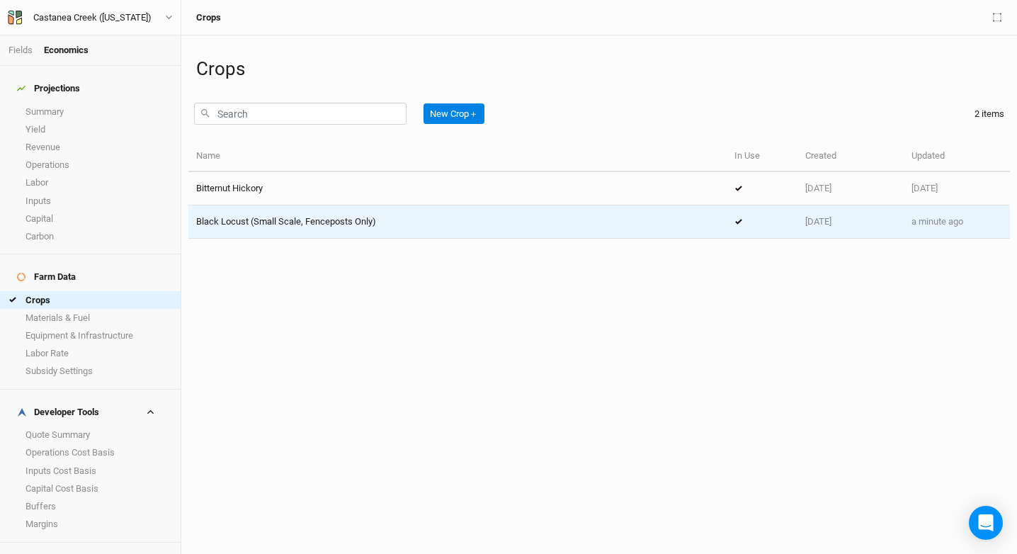
click at [290, 227] on div "Black Locust (Small Scale, Fenceposts Only)" at bounding box center [286, 221] width 180 height 13
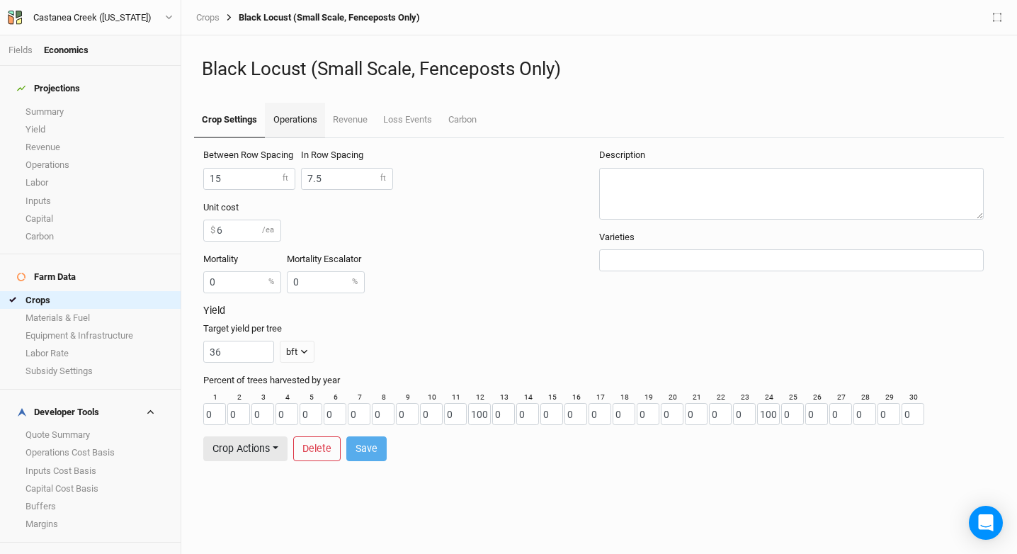
click at [307, 118] on link "Operations" at bounding box center [295, 120] width 60 height 35
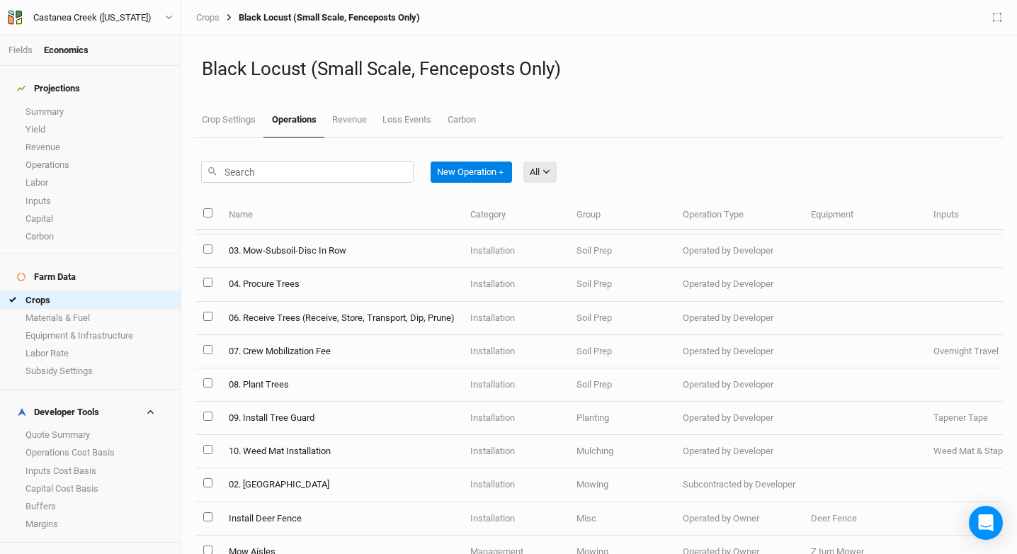
scroll to position [30, 0]
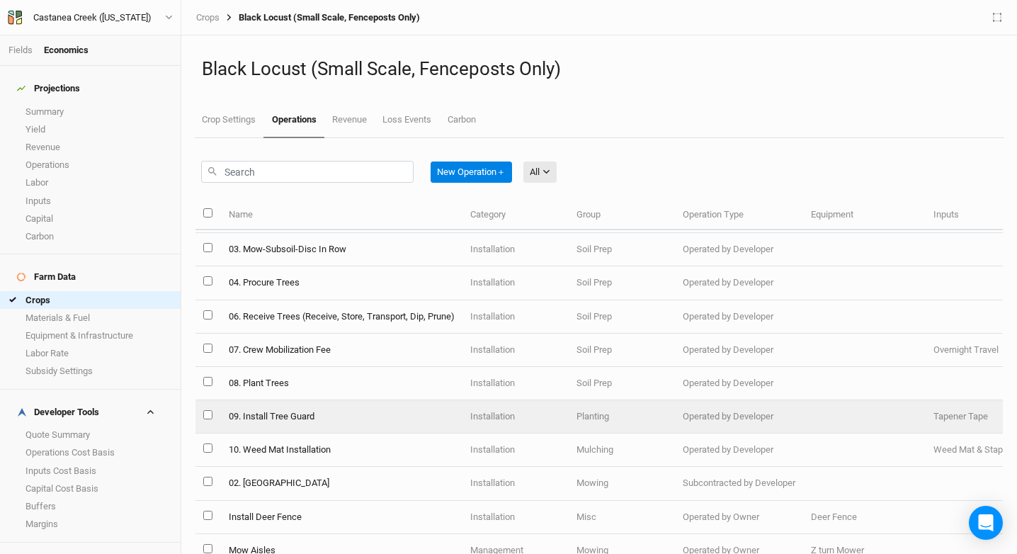
click at [305, 409] on td "09. Install Tree Guard" at bounding box center [341, 416] width 242 height 33
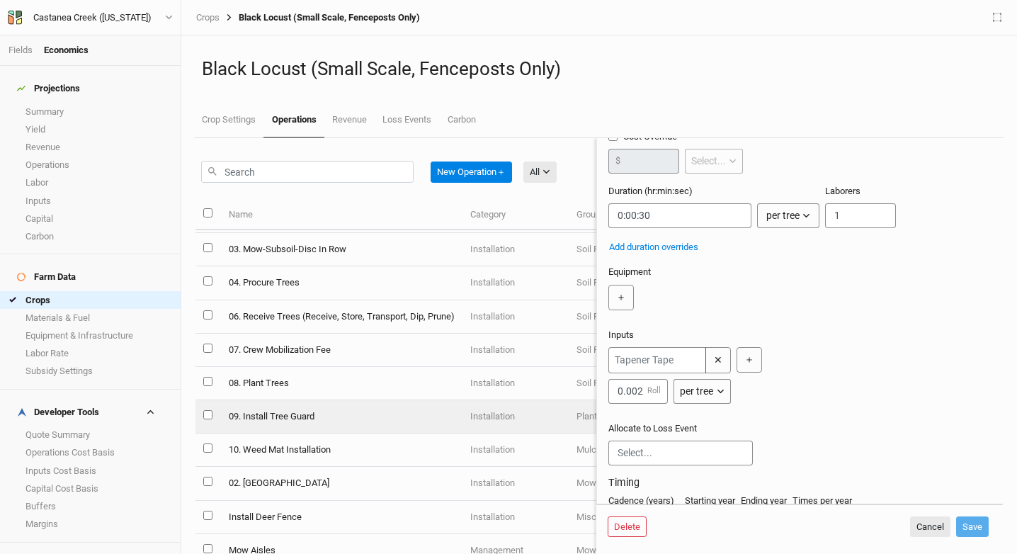
scroll to position [118, 0]
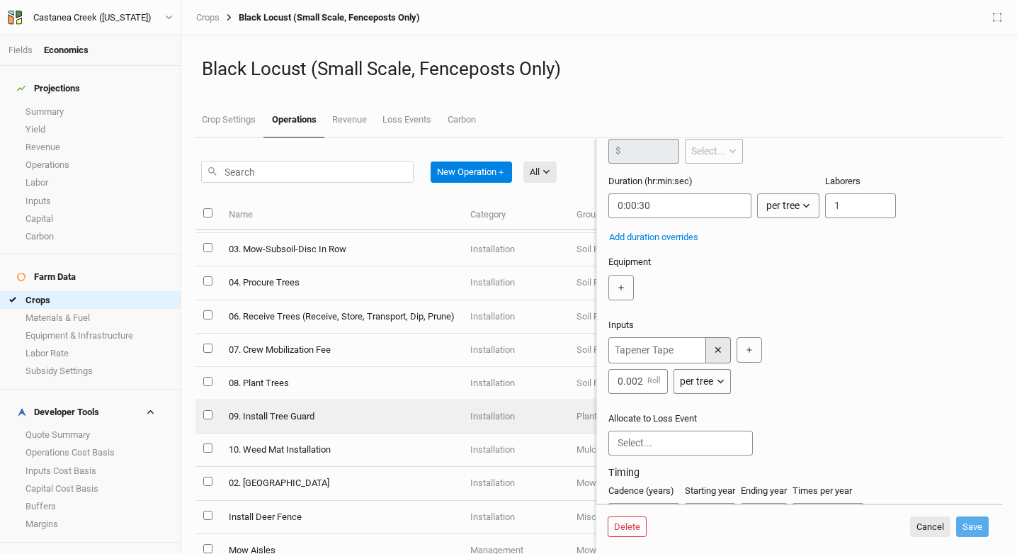
click at [710, 361] on button "✕" at bounding box center [719, 350] width 26 height 26
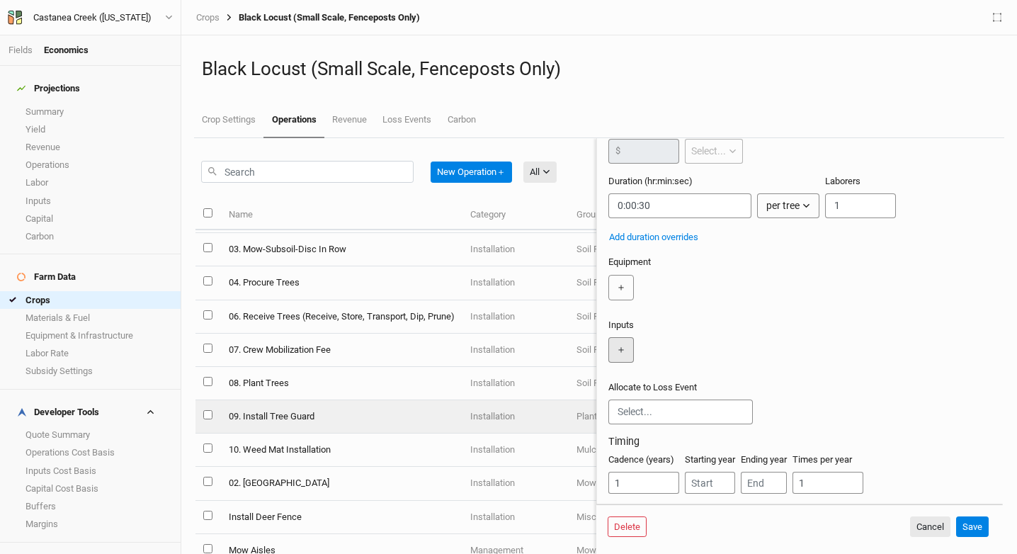
click at [633, 363] on button "＋" at bounding box center [622, 350] width 26 height 26
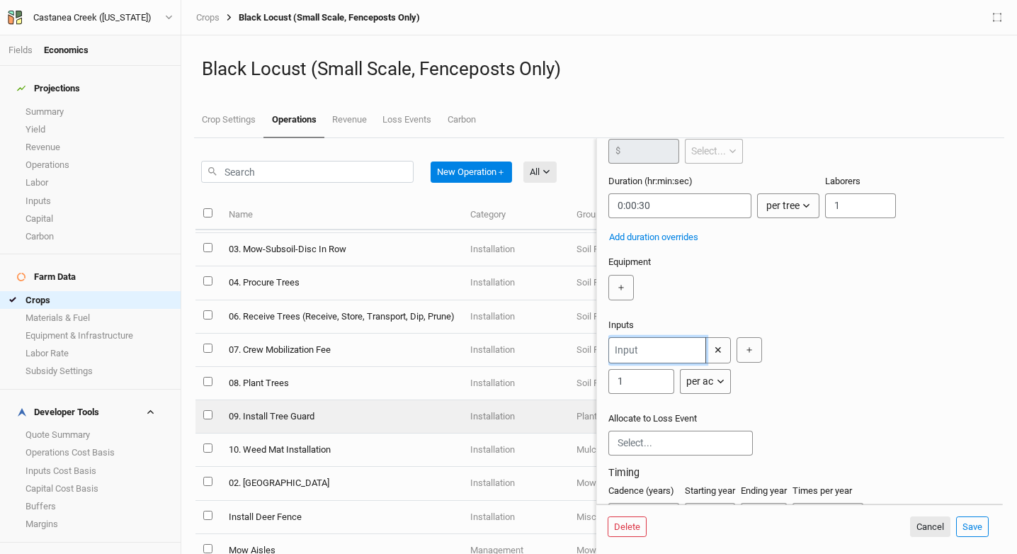
click at [631, 363] on input "text" at bounding box center [658, 350] width 98 height 26
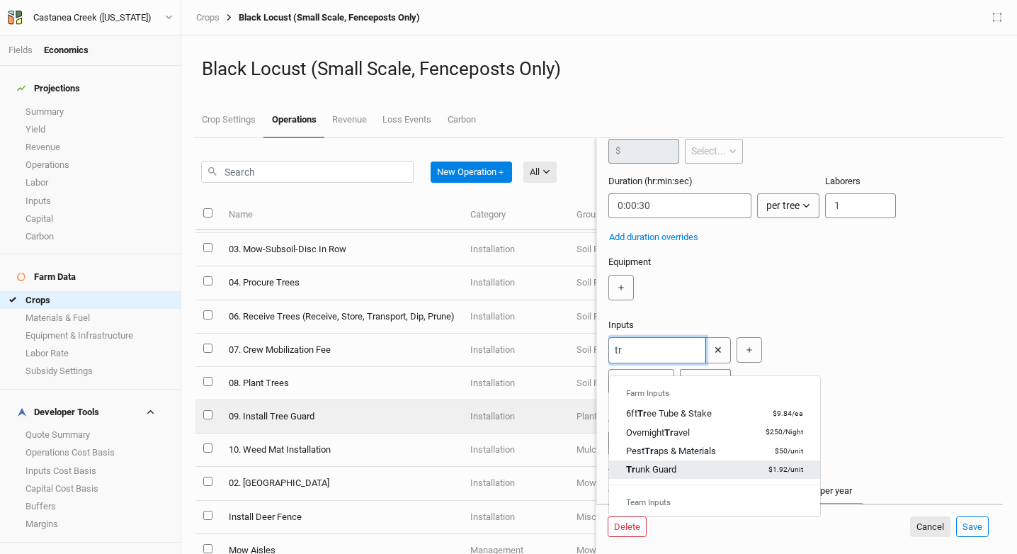
click at [662, 472] on div "Tr unk Guard" at bounding box center [651, 469] width 50 height 13
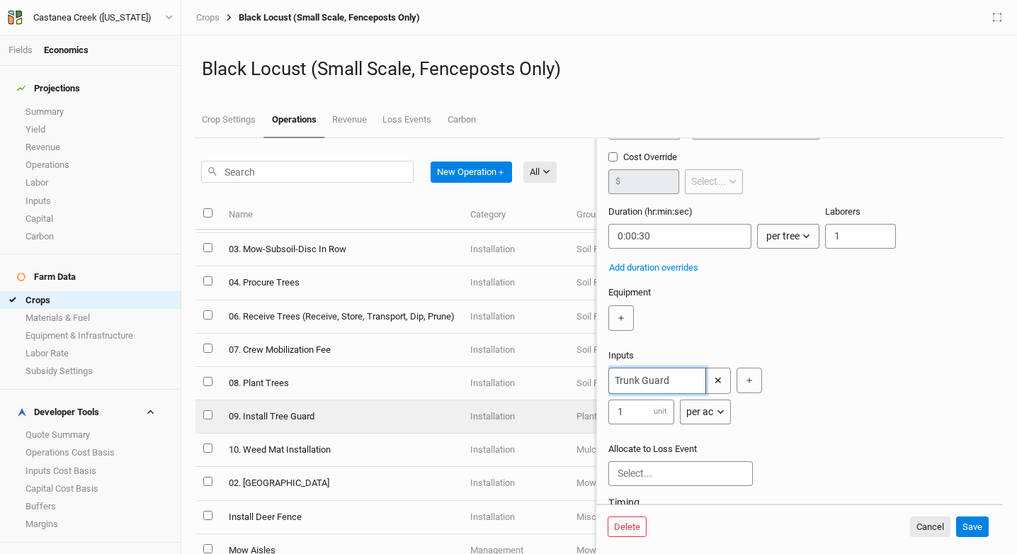
scroll to position [101, 0]
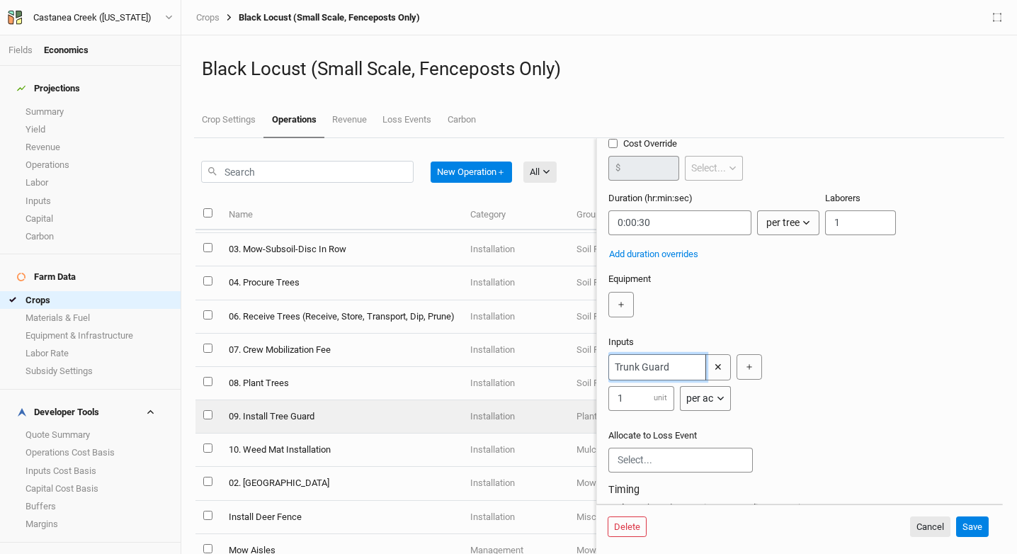
type input "Trunk Guard"
click at [713, 406] on div "per ac" at bounding box center [700, 398] width 27 height 15
click at [740, 459] on button "per tree" at bounding box center [737, 462] width 112 height 22
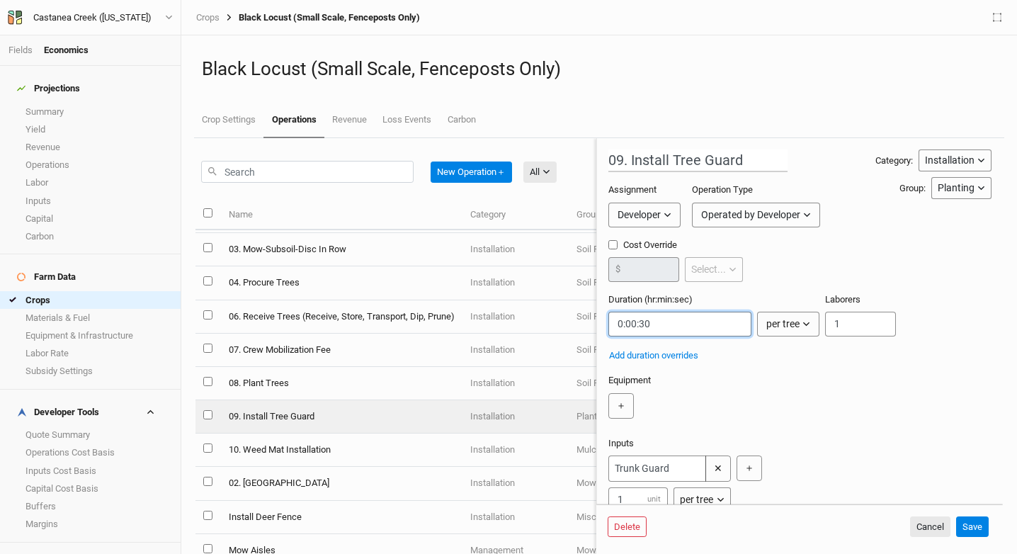
click at [650, 327] on input "string" at bounding box center [680, 324] width 143 height 25
type input "0:00:45"
click at [790, 408] on div "＋" at bounding box center [798, 406] width 378 height 26
click at [974, 523] on button "Save" at bounding box center [972, 526] width 33 height 21
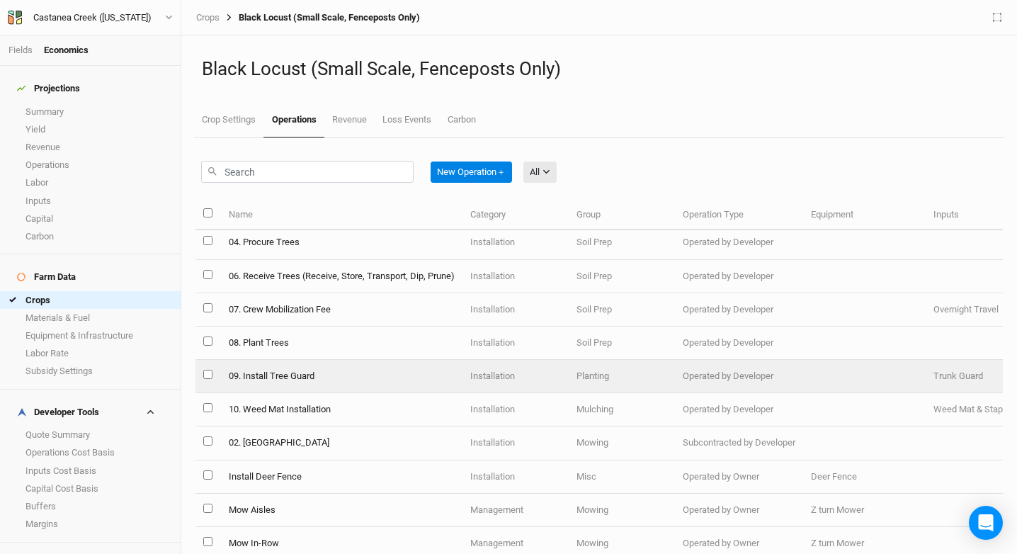
scroll to position [72, 0]
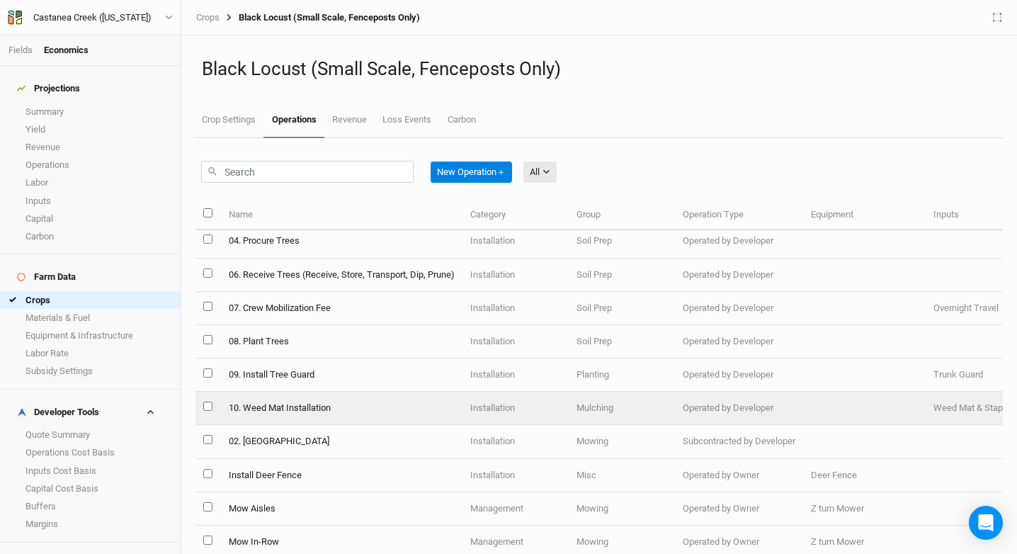
click at [366, 407] on td "10. Weed Mat Installation" at bounding box center [341, 408] width 242 height 33
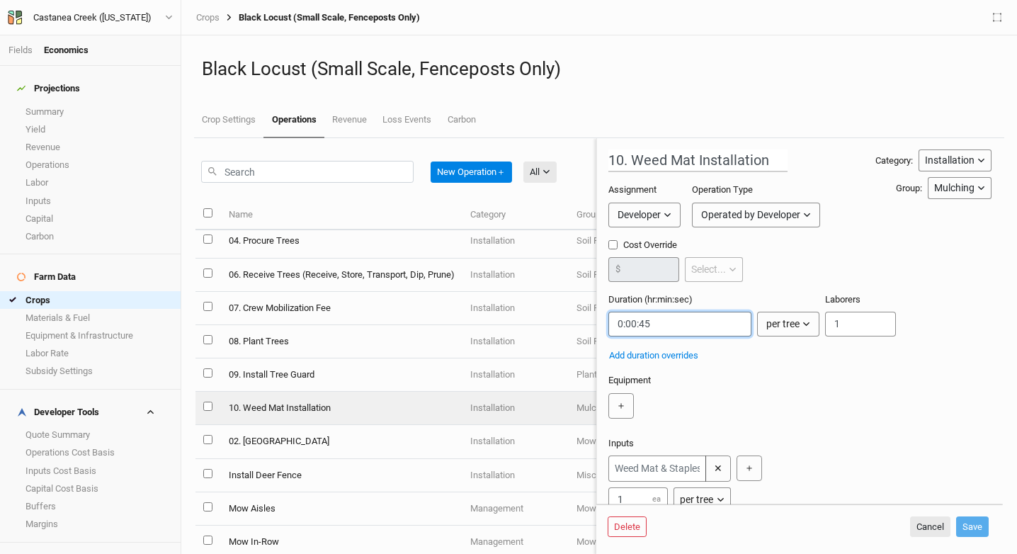
click at [657, 328] on input "string" at bounding box center [680, 324] width 143 height 25
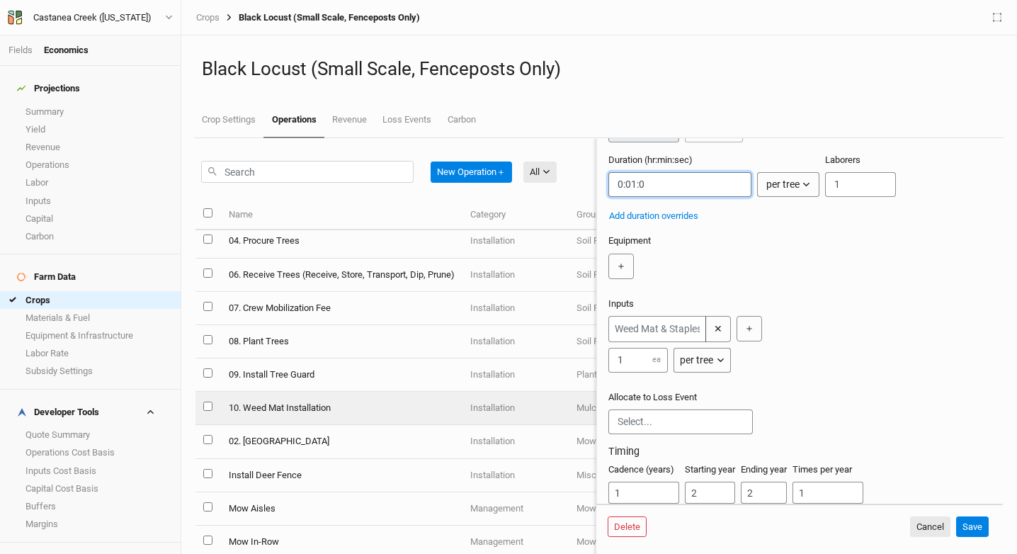
scroll to position [198, 0]
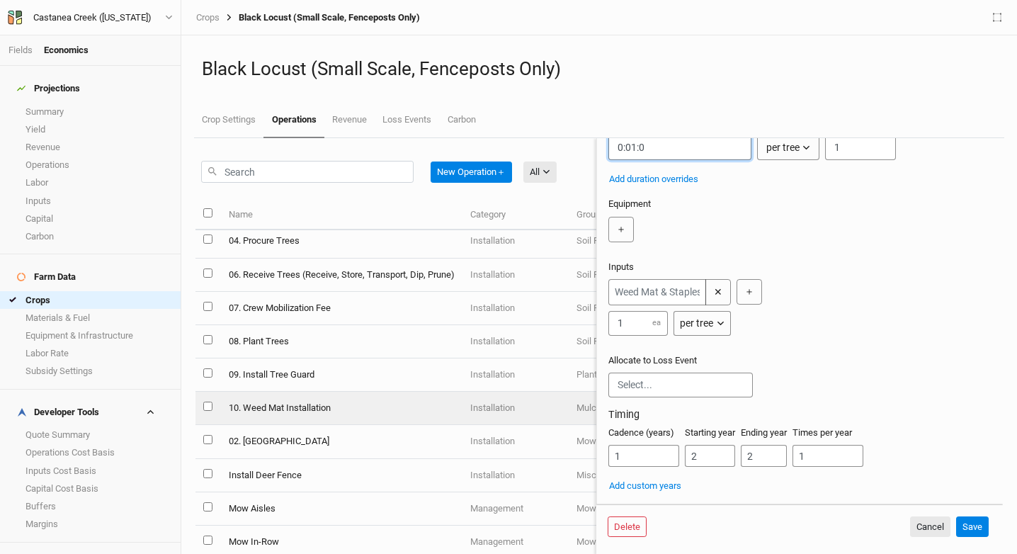
type input "0:01:0"
click at [712, 456] on input "2" at bounding box center [710, 456] width 50 height 22
type input "1"
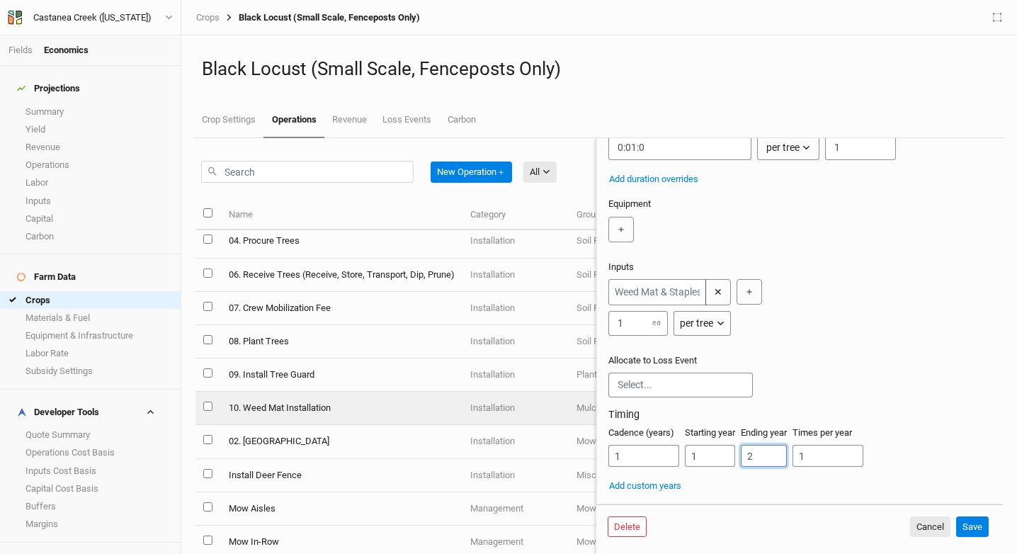
click at [752, 461] on input "2" at bounding box center [764, 456] width 46 height 22
type input "1"
click at [968, 520] on button "Save" at bounding box center [972, 526] width 33 height 21
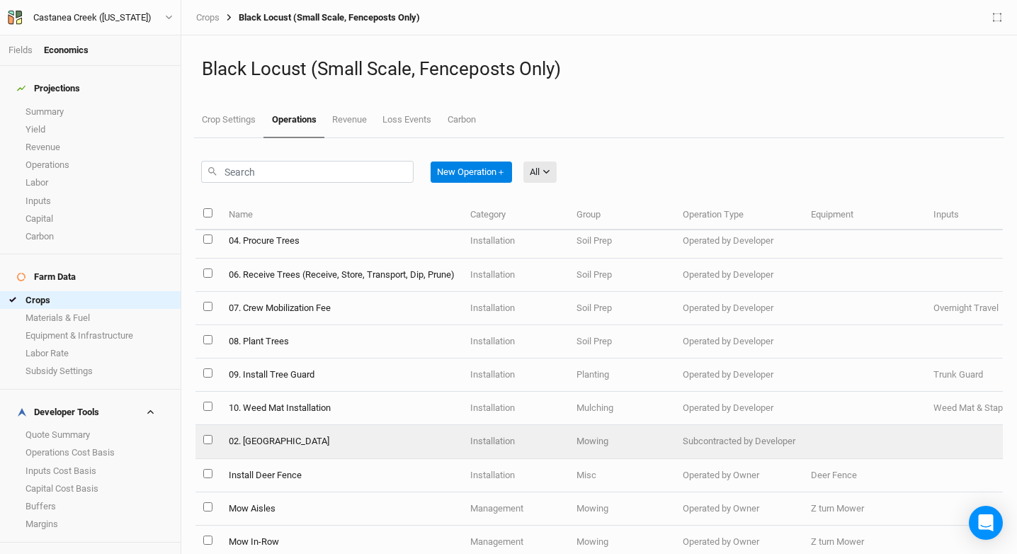
click at [476, 453] on td "Installation" at bounding box center [516, 441] width 106 height 33
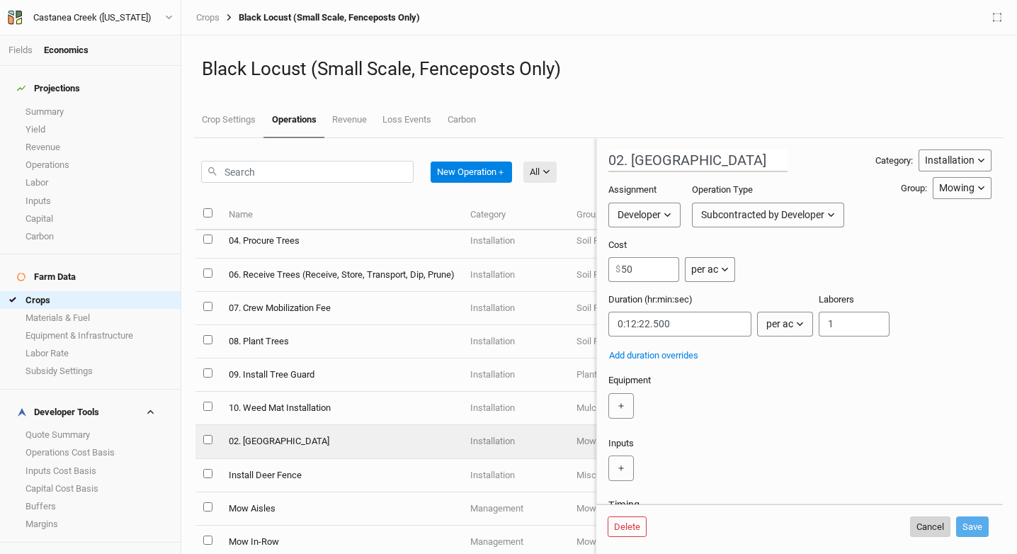
click at [927, 522] on button "Cancel" at bounding box center [930, 526] width 40 height 21
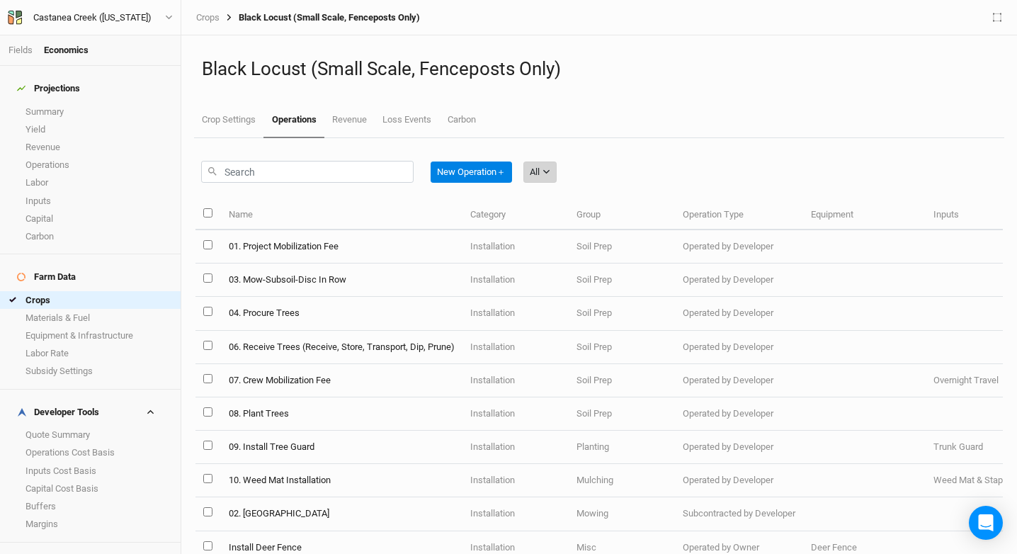
click at [550, 176] on button "All" at bounding box center [540, 172] width 33 height 21
click at [580, 245] on span "Installation" at bounding box center [573, 245] width 56 height 16
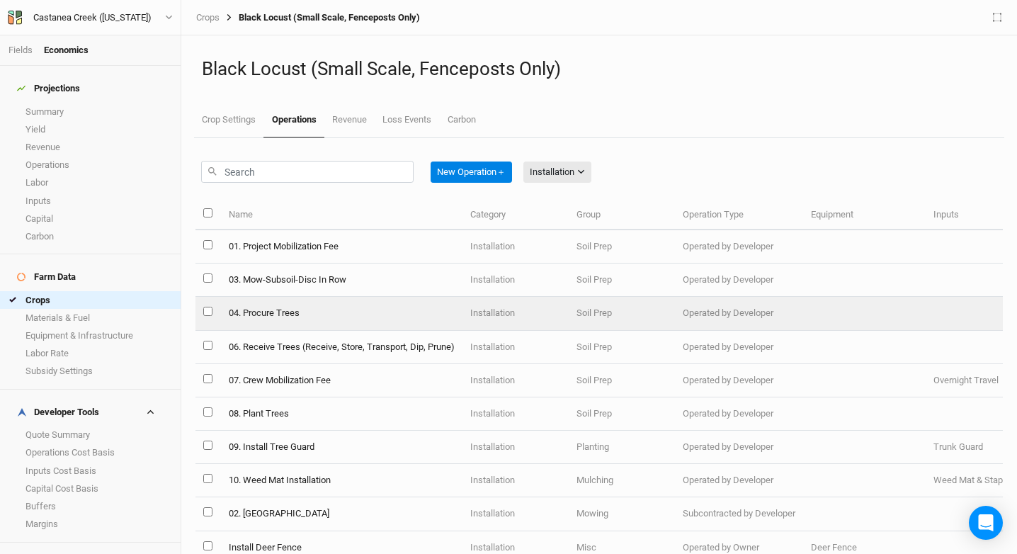
scroll to position [33, 0]
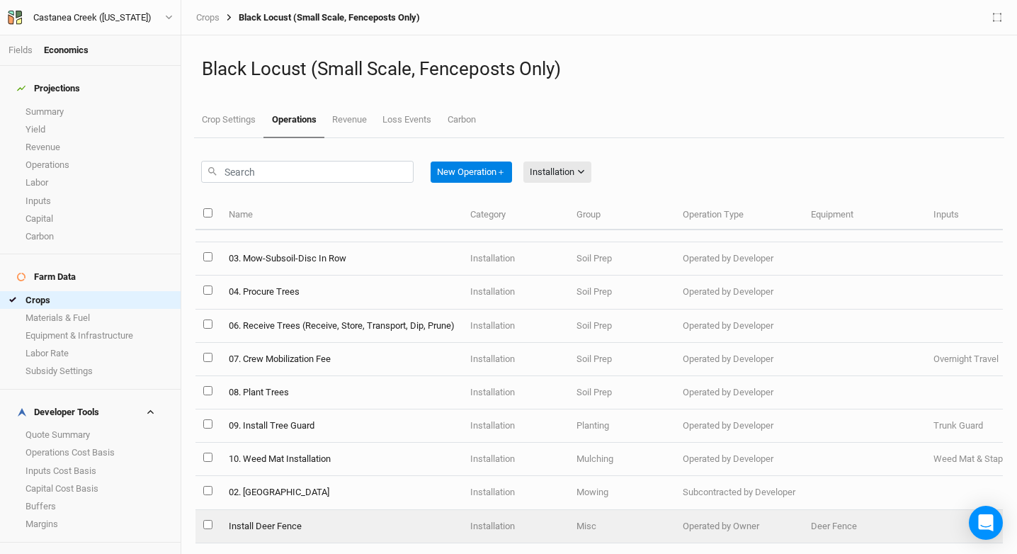
click at [210, 520] on input "select this item" at bounding box center [207, 524] width 9 height 9
checkbox input "true"
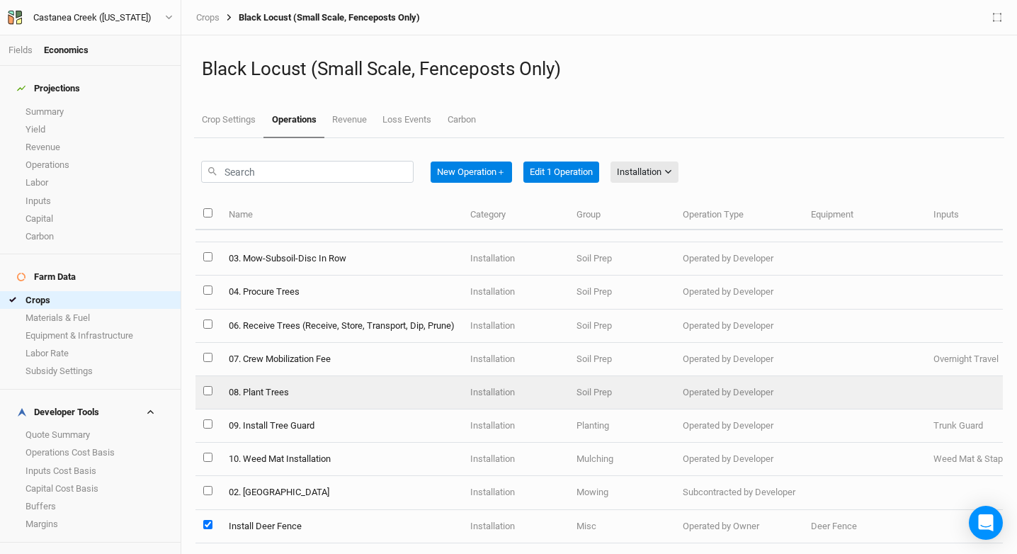
scroll to position [0, 0]
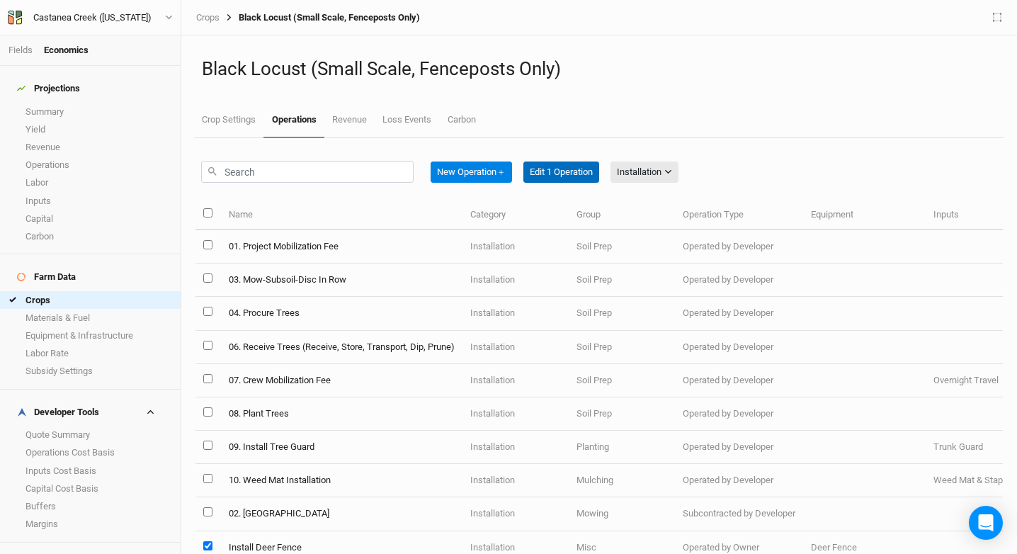
click at [567, 174] on button "Edit 1 Operation" at bounding box center [562, 172] width 76 height 21
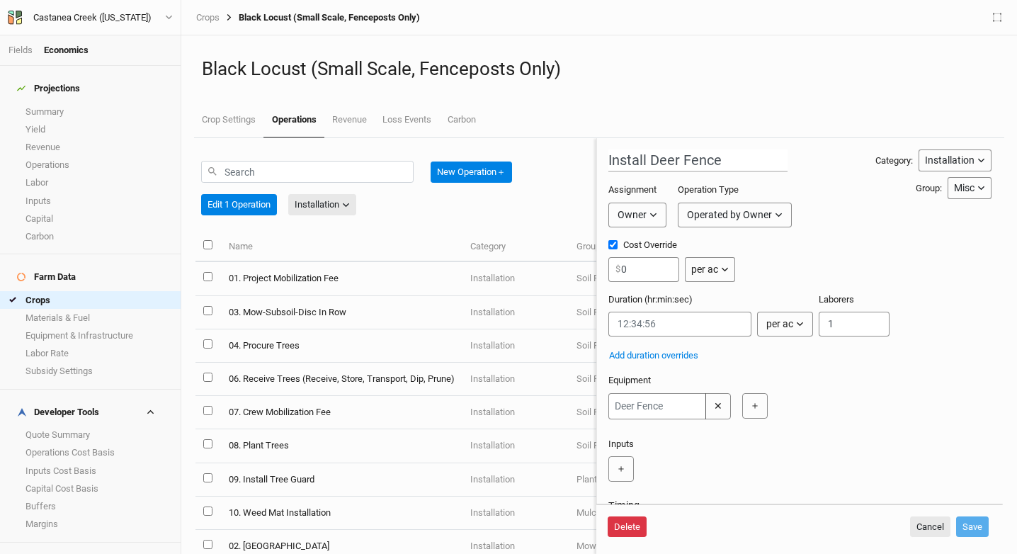
click at [635, 529] on button "Delete" at bounding box center [627, 526] width 39 height 21
click at [744, 523] on button "Delete" at bounding box center [735, 526] width 39 height 21
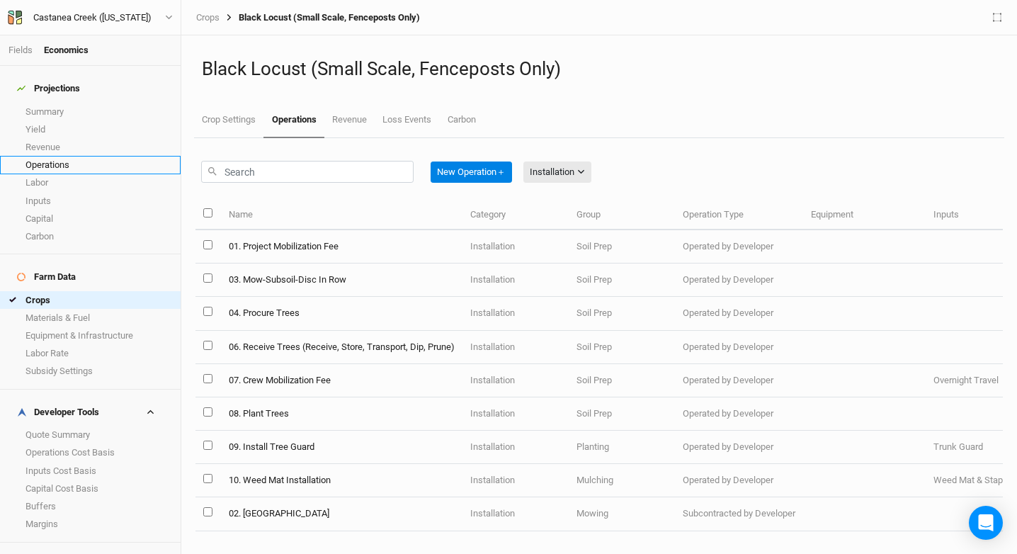
click at [86, 156] on link "Operations" at bounding box center [90, 165] width 181 height 18
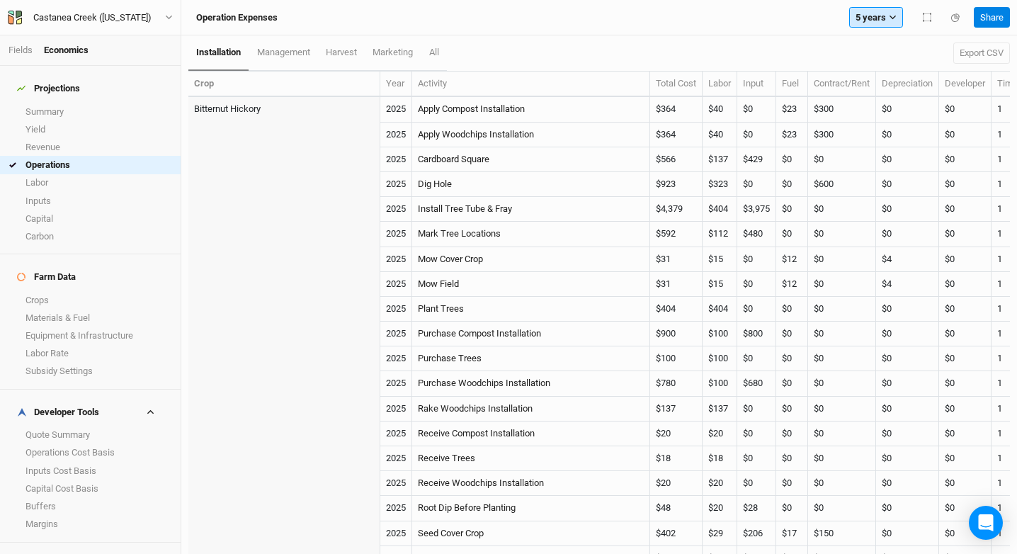
click at [886, 19] on button "5 years" at bounding box center [876, 17] width 54 height 21
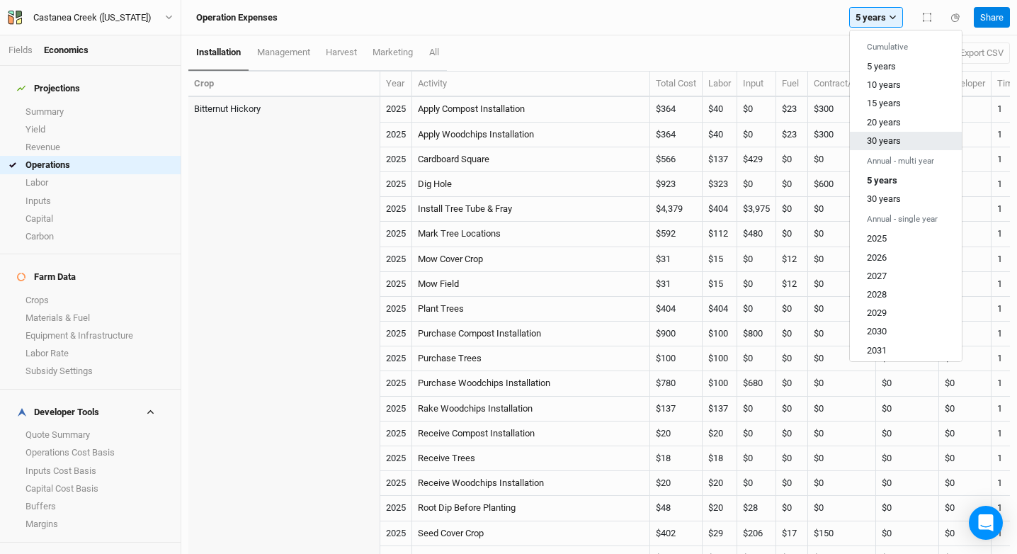
click at [905, 140] on button "30 years" at bounding box center [906, 141] width 112 height 18
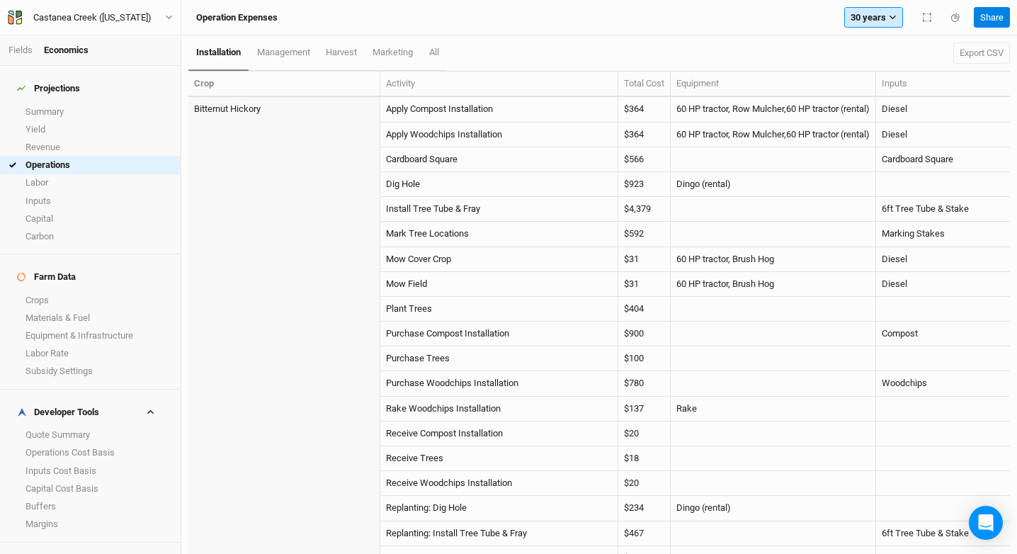
click at [891, 25] on button "30 years" at bounding box center [874, 17] width 59 height 21
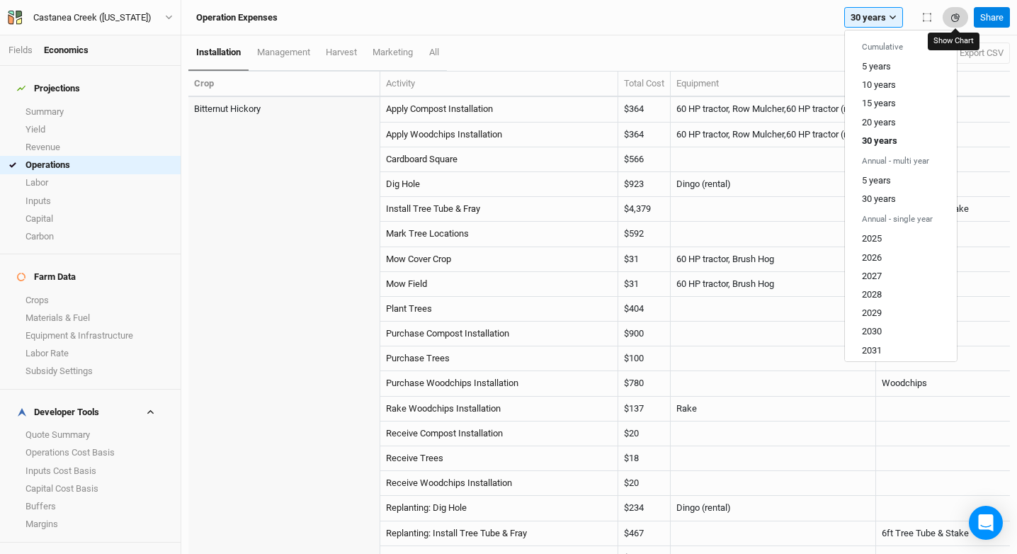
click at [954, 19] on icon "button" at bounding box center [955, 17] width 9 height 9
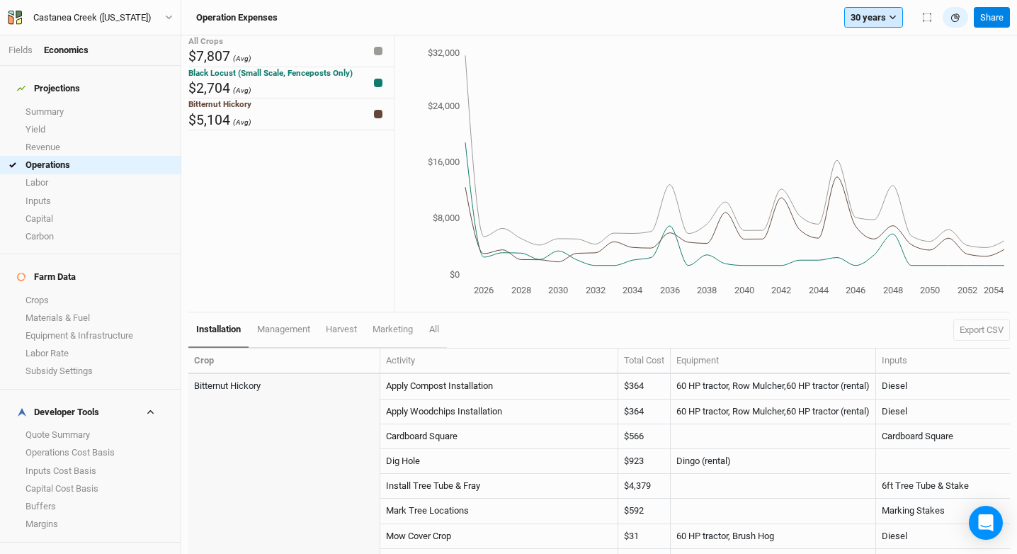
click at [893, 20] on icon "button" at bounding box center [893, 17] width 8 height 8
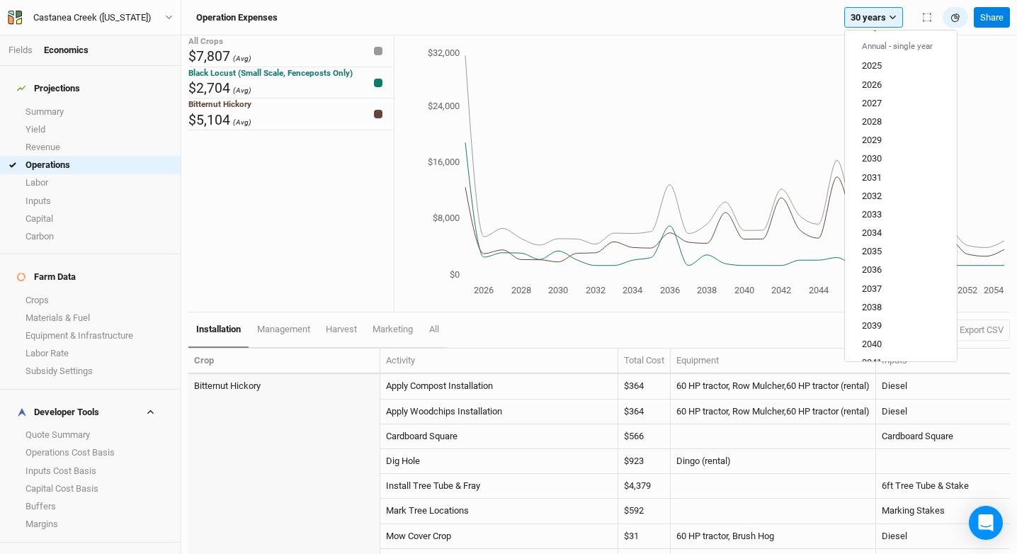
scroll to position [431, 0]
click at [658, 6] on div "Operation Expenses 30 years Cumulative 5 years 10 years 15 years 20 years 30 ye…" at bounding box center [599, 17] width 836 height 35
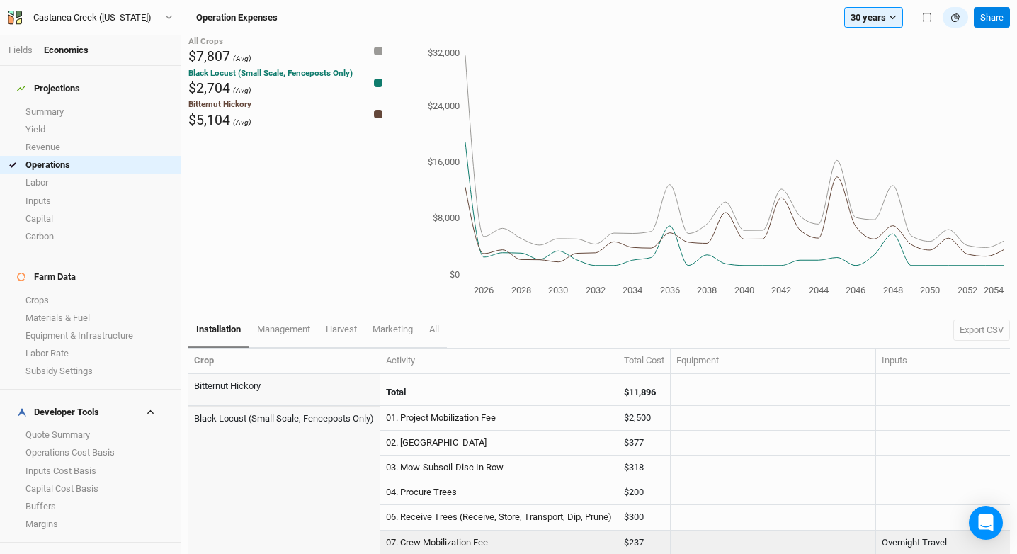
scroll to position [666, 0]
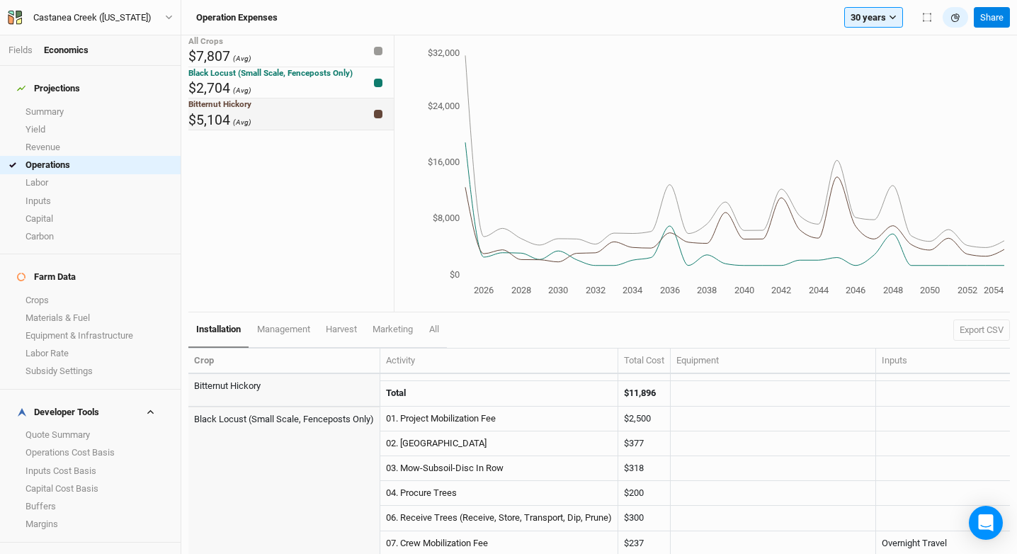
click at [344, 130] on div "Bitternut Hickory $5,104 (Avg)" at bounding box center [290, 114] width 205 height 32
click at [879, 13] on button "30 years" at bounding box center [874, 17] width 59 height 21
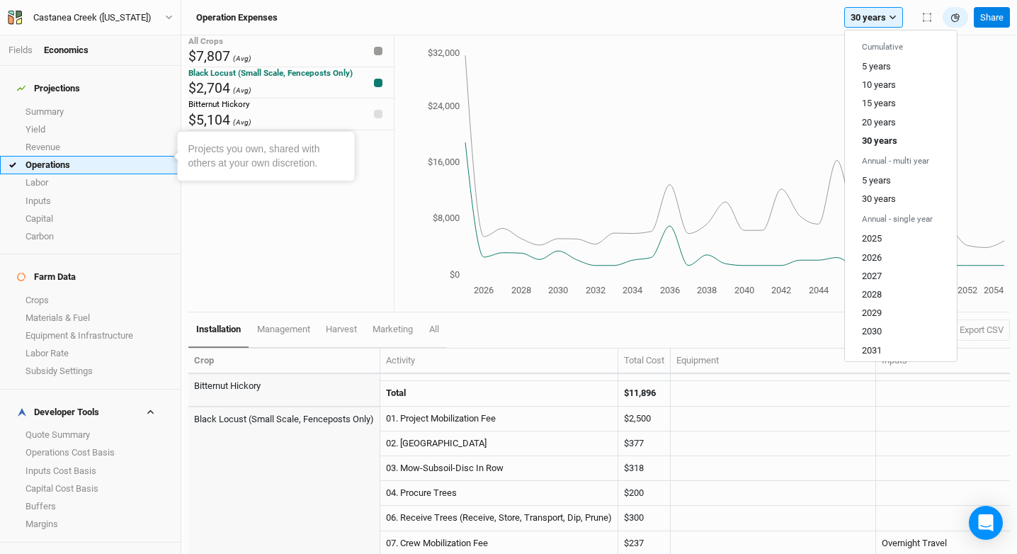
click at [77, 156] on link "Operations" at bounding box center [90, 165] width 181 height 18
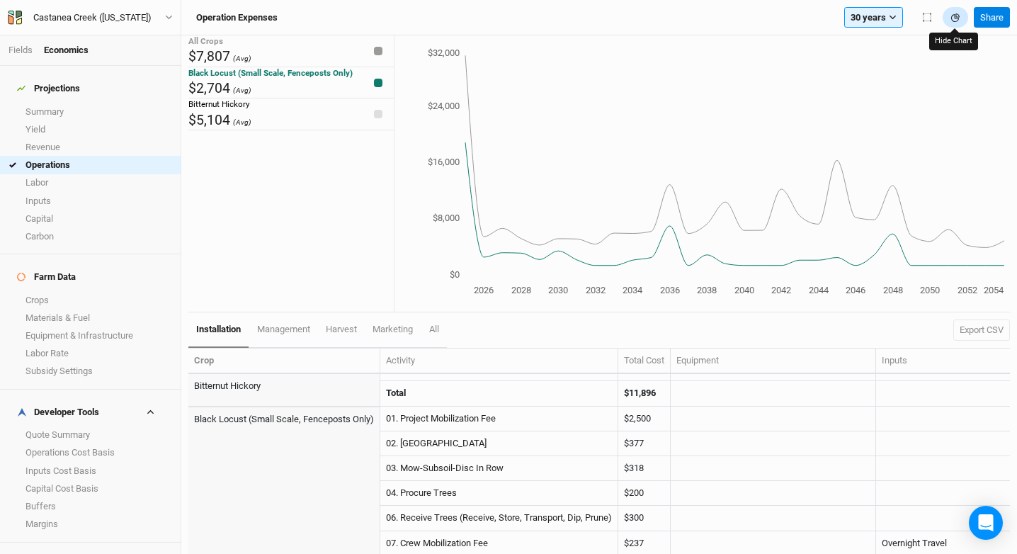
click at [945, 18] on button "button" at bounding box center [956, 17] width 26 height 21
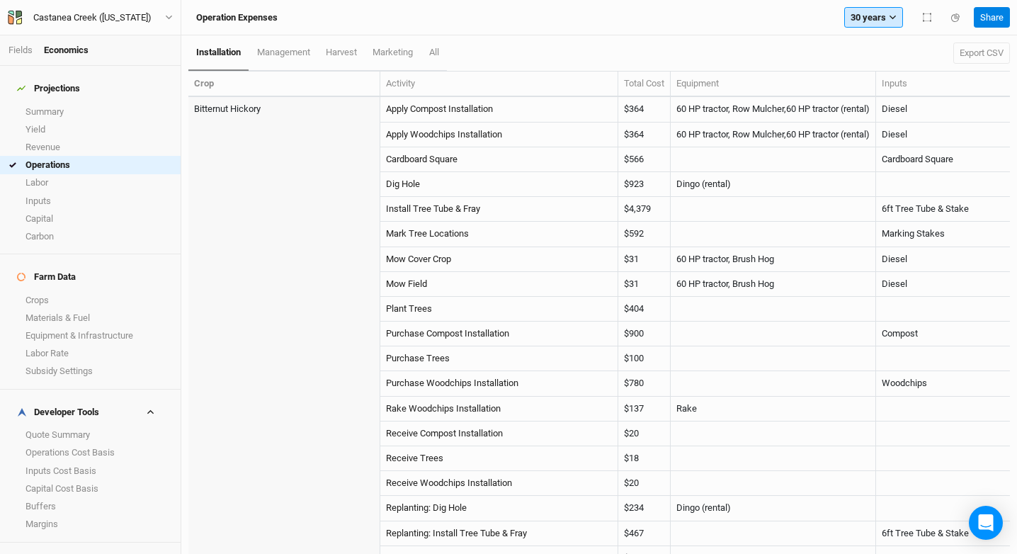
click at [858, 23] on button "30 years" at bounding box center [874, 17] width 59 height 21
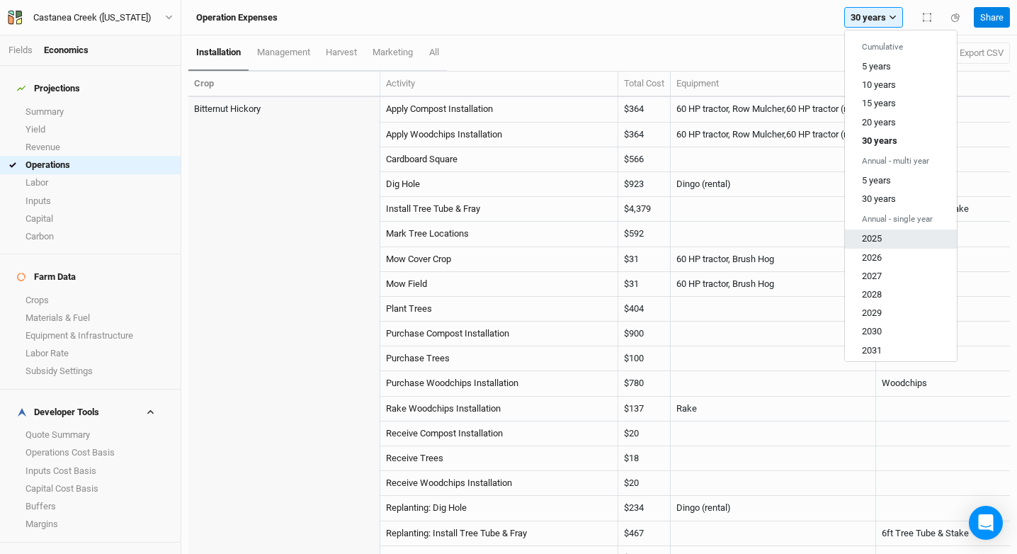
click at [900, 239] on button "2025" at bounding box center [901, 239] width 112 height 18
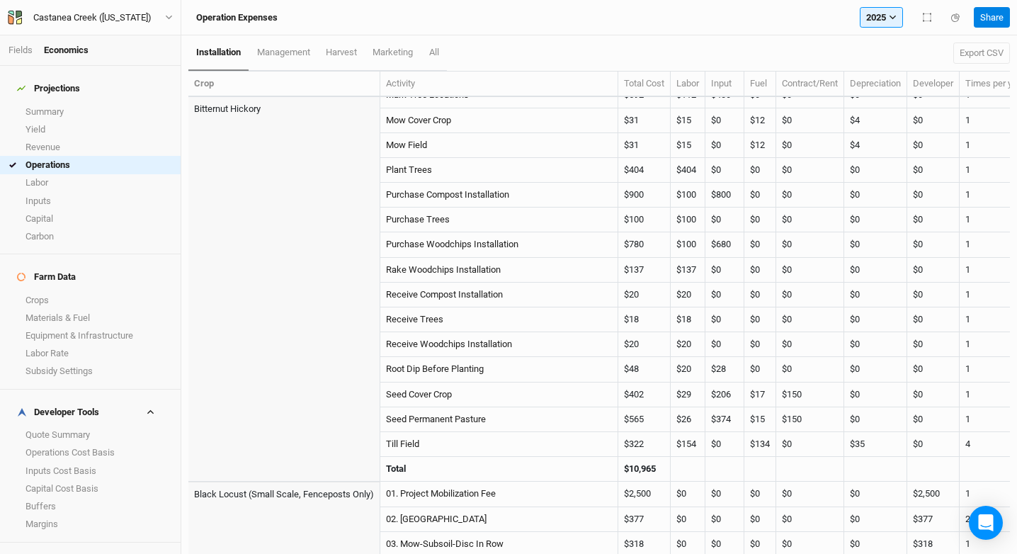
scroll to position [327, 0]
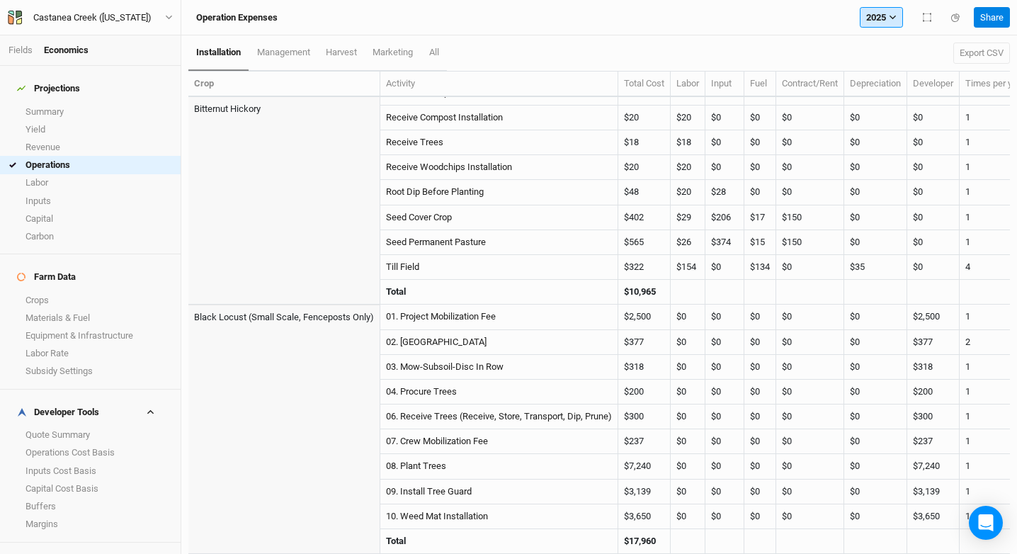
click at [884, 14] on button "2025" at bounding box center [881, 17] width 43 height 21
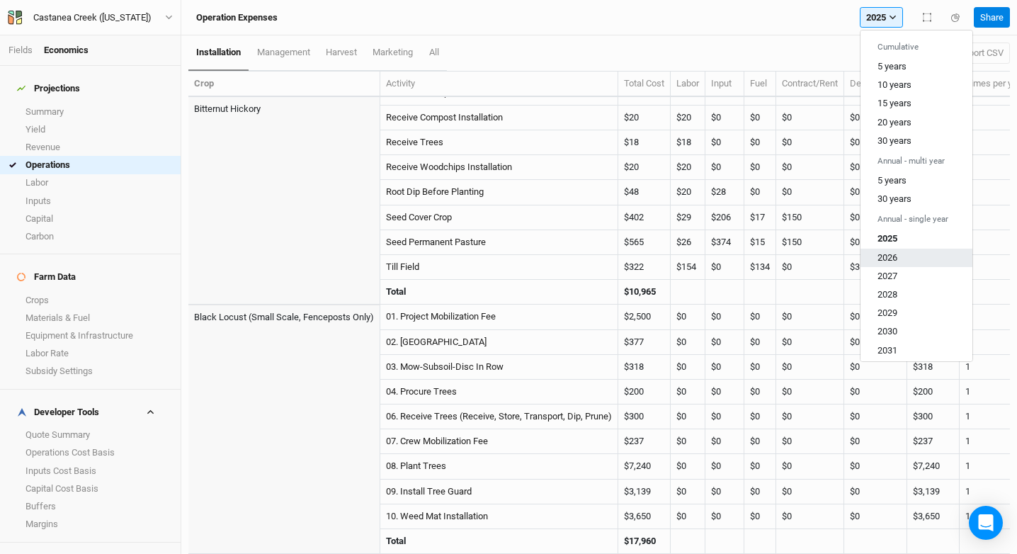
click at [893, 256] on span "2026" at bounding box center [888, 257] width 20 height 11
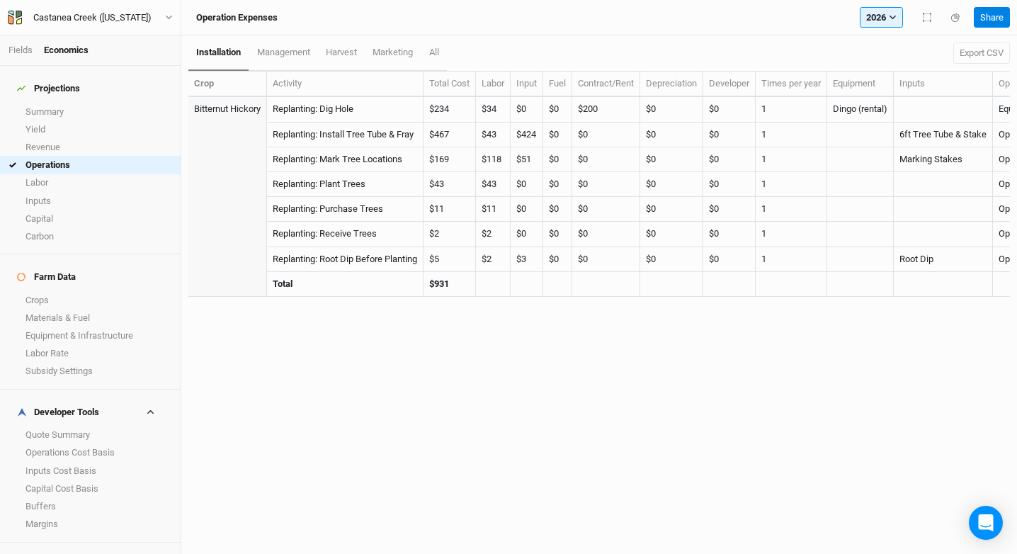
click at [875, 28] on div "Operation Expenses 2026 Cumulative 5 years 10 years 15 years 20 years 30 years …" at bounding box center [599, 17] width 836 height 35
click at [879, 17] on button "2026" at bounding box center [881, 17] width 43 height 21
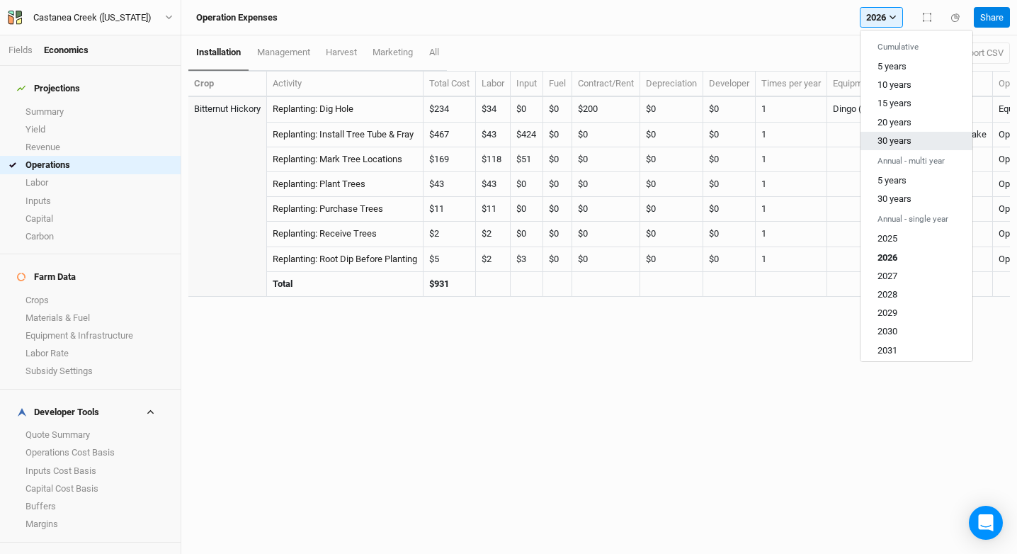
click at [924, 136] on button "30 years" at bounding box center [917, 141] width 112 height 18
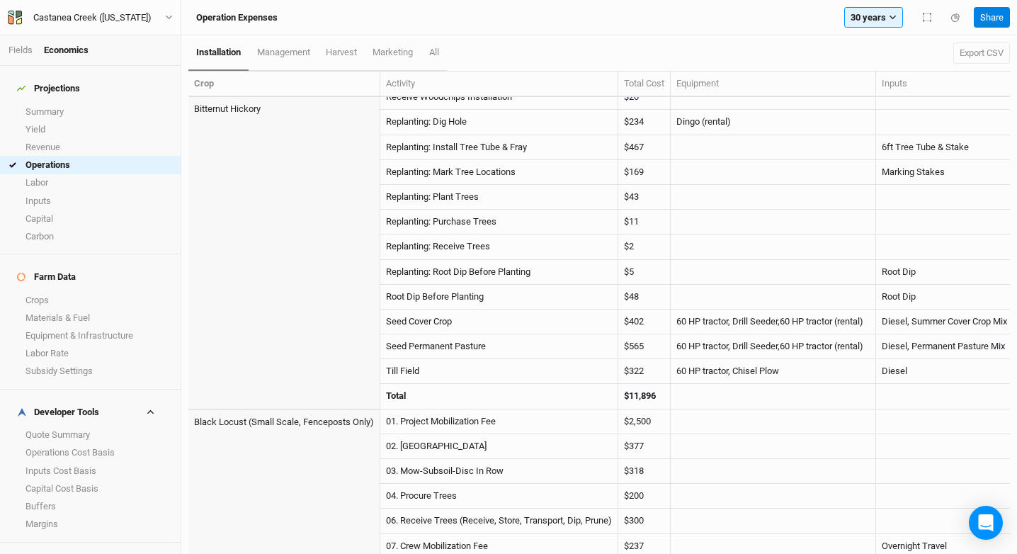
scroll to position [501, 0]
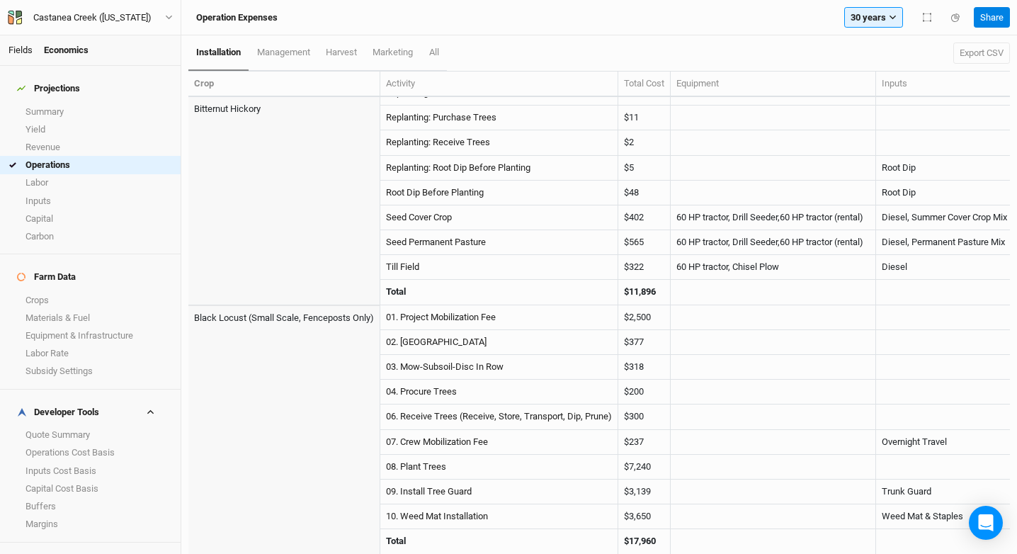
click at [17, 52] on link "Fields" at bounding box center [21, 50] width 24 height 11
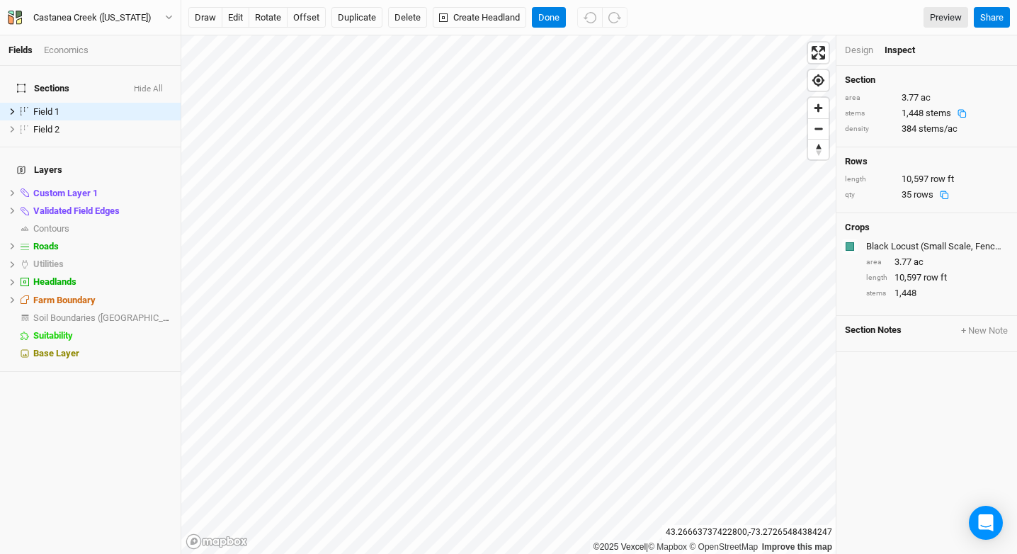
click at [865, 48] on div "Design" at bounding box center [859, 50] width 28 height 13
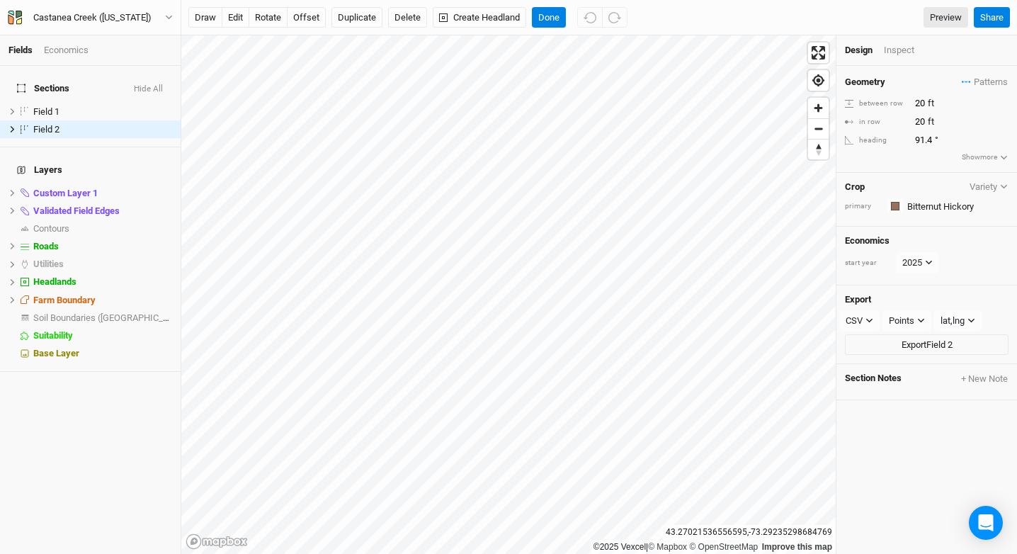
click at [53, 47] on div "Economics" at bounding box center [66, 50] width 45 height 13
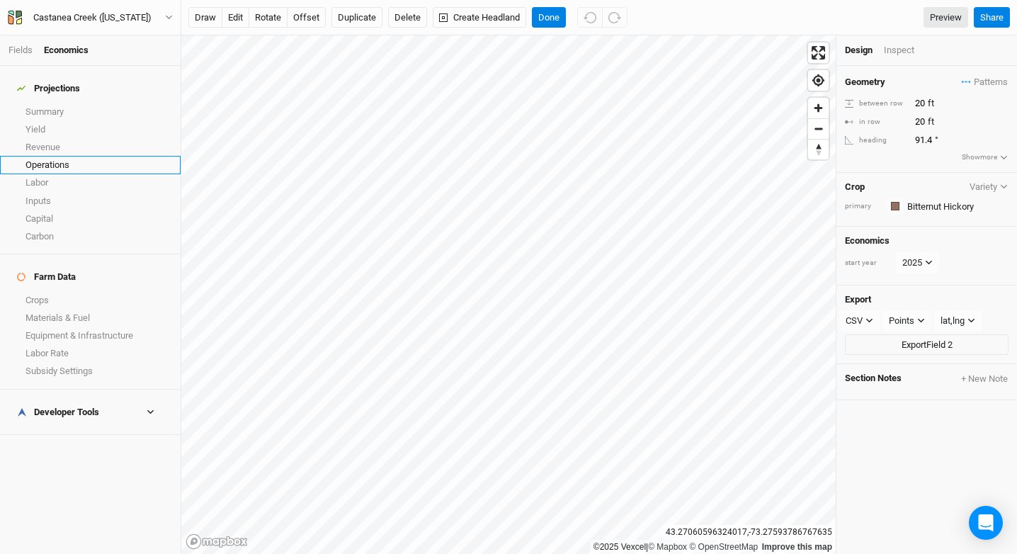
click at [77, 157] on link "Operations" at bounding box center [90, 165] width 181 height 18
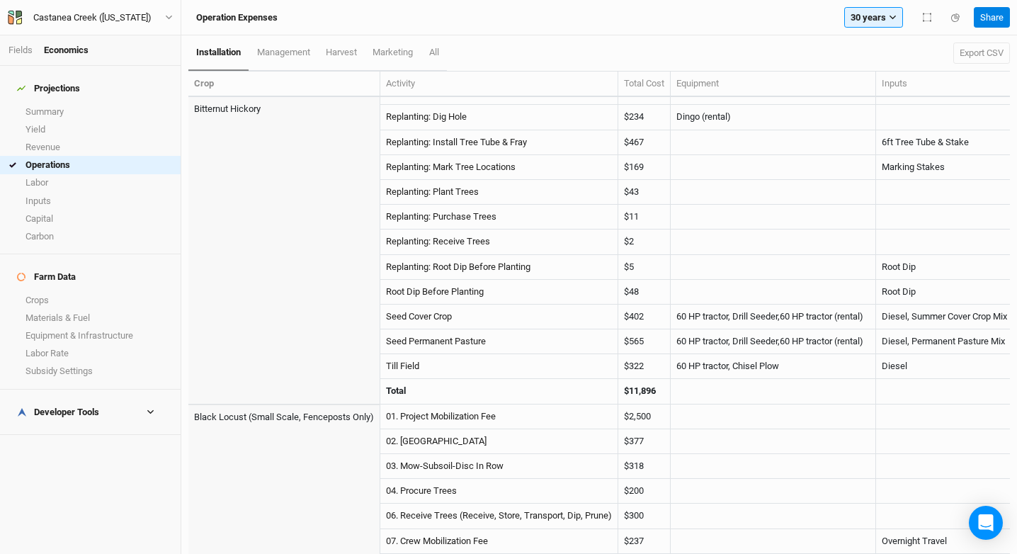
scroll to position [501, 0]
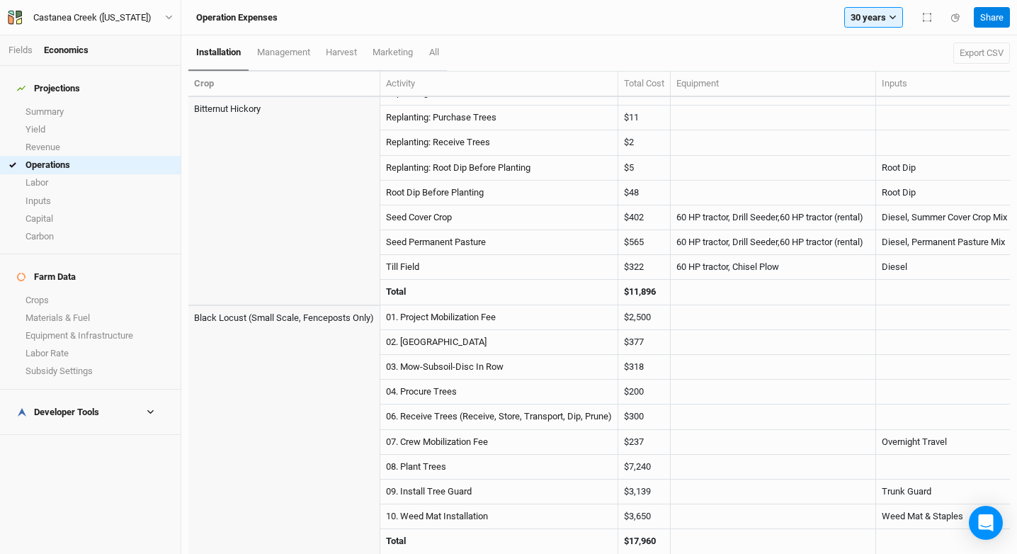
click at [86, 398] on h4 "Developer Tools" at bounding box center [91, 412] width 164 height 28
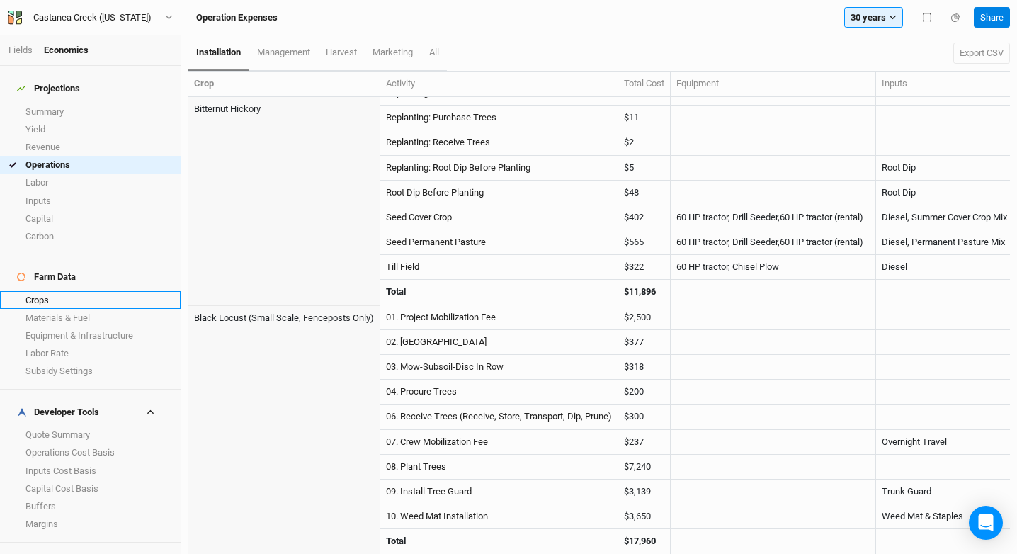
click at [74, 291] on link "Crops" at bounding box center [90, 300] width 181 height 18
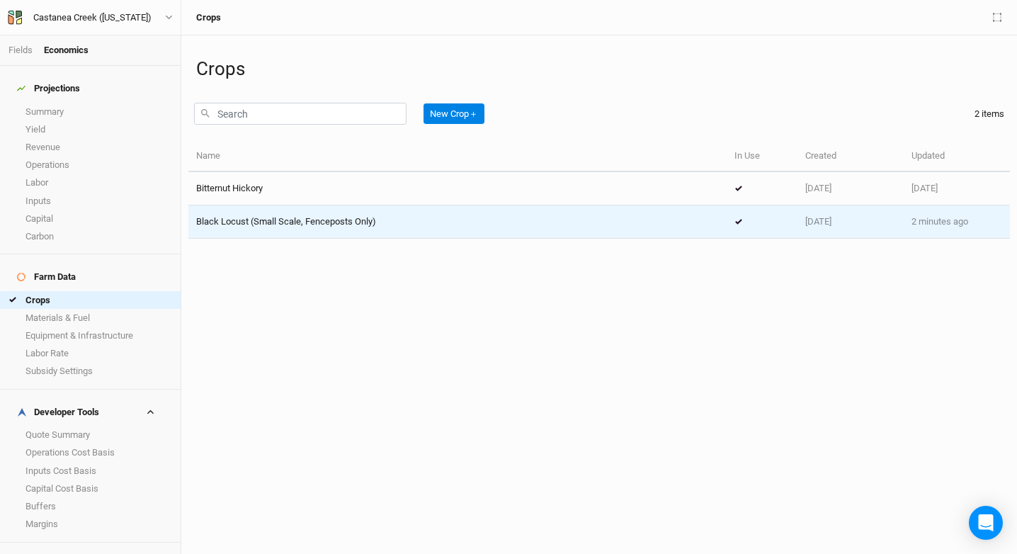
click at [289, 229] on td "Black Locust (Small Scale, Fenceposts Only)" at bounding box center [457, 221] width 538 height 33
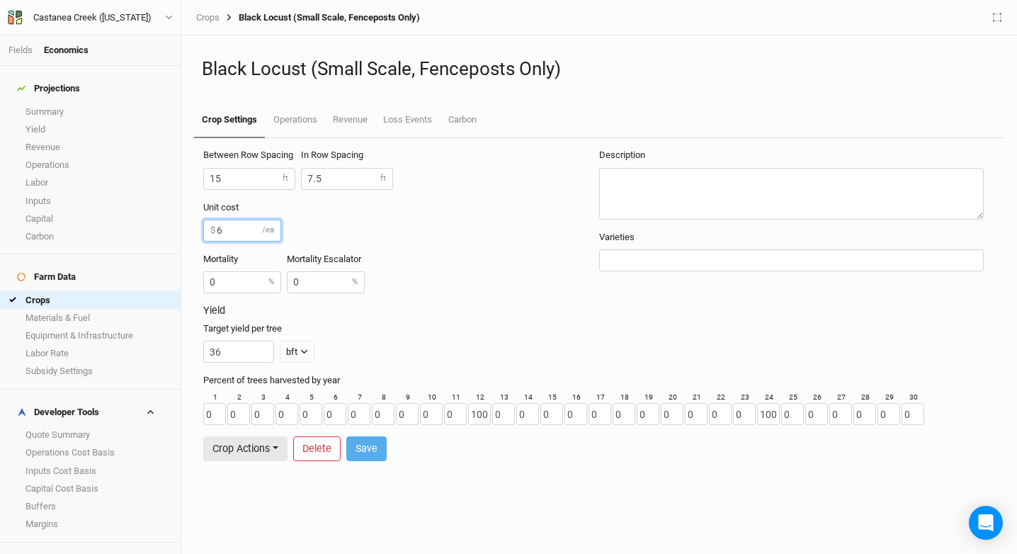
click at [230, 232] on input "6" at bounding box center [242, 231] width 78 height 22
type input "8.96"
click at [379, 447] on button "Save" at bounding box center [366, 448] width 40 height 25
click at [81, 426] on link "Quote Summary" at bounding box center [90, 435] width 181 height 18
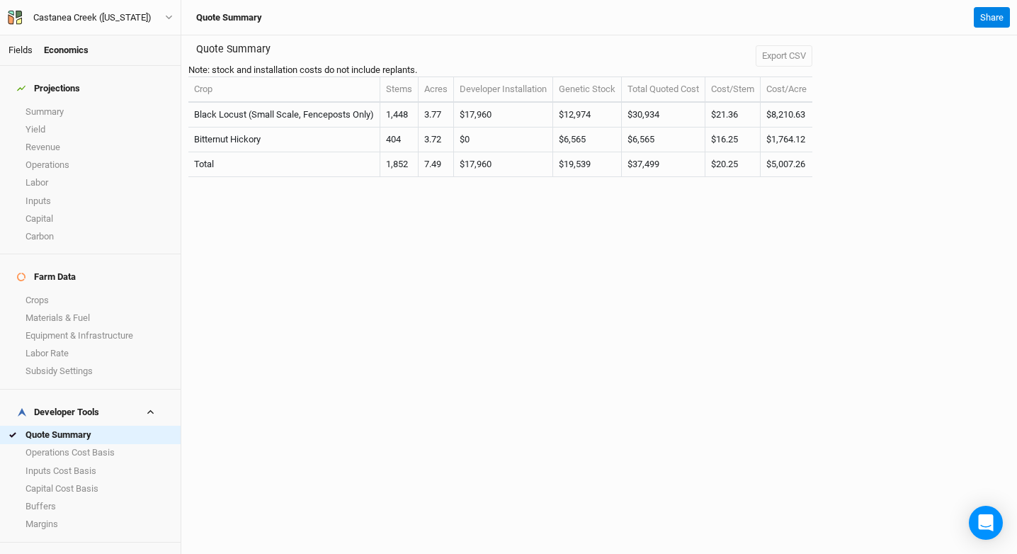
click at [21, 50] on link "Fields" at bounding box center [21, 50] width 24 height 11
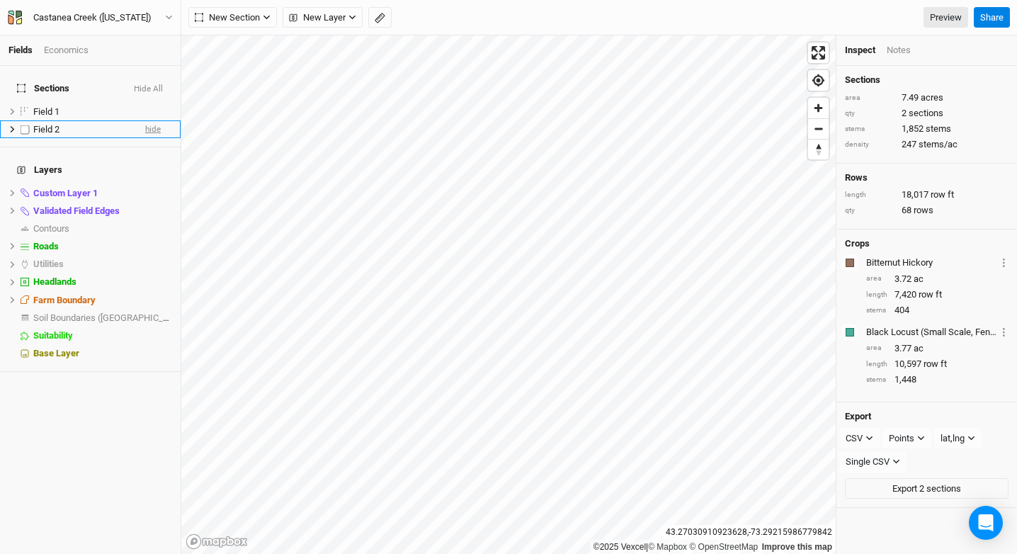
click at [147, 122] on span "hide" at bounding box center [153, 129] width 16 height 18
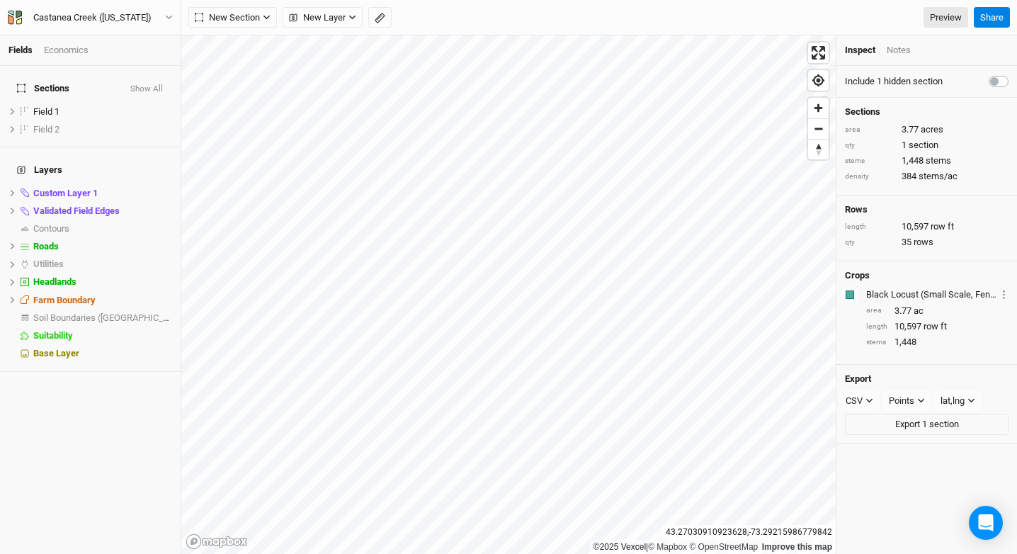
click at [71, 51] on div "Economics" at bounding box center [66, 50] width 45 height 13
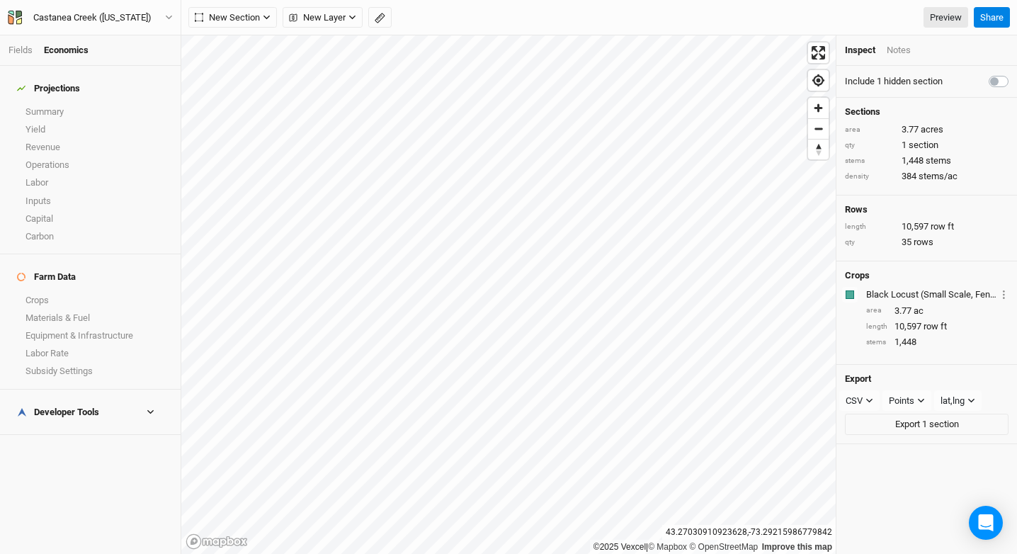
click at [57, 407] on div "Developer Tools" at bounding box center [58, 412] width 82 height 11
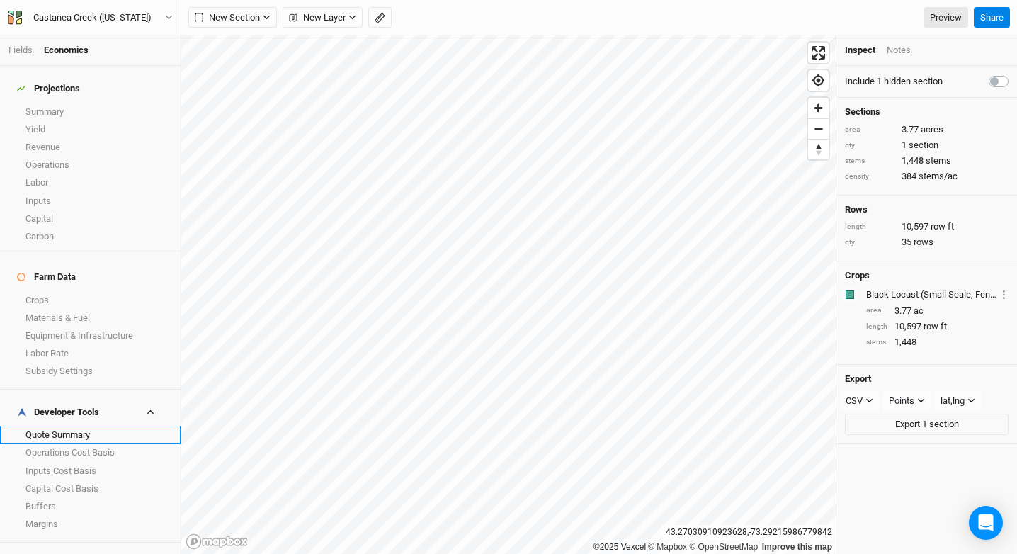
click at [55, 426] on link "Quote Summary" at bounding box center [90, 435] width 181 height 18
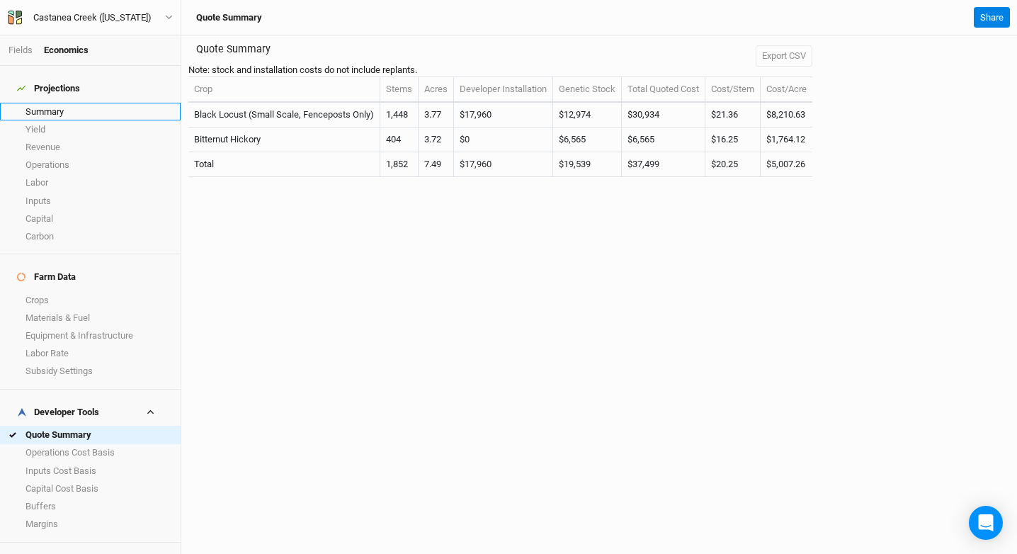
click at [80, 106] on link "Summary" at bounding box center [90, 112] width 181 height 18
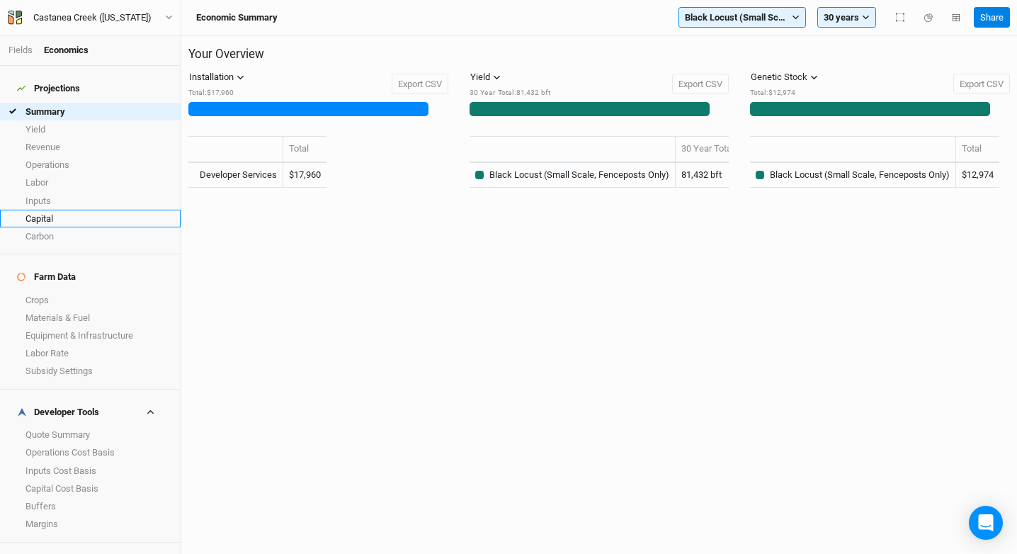
click at [74, 210] on link "Capital" at bounding box center [90, 219] width 181 height 18
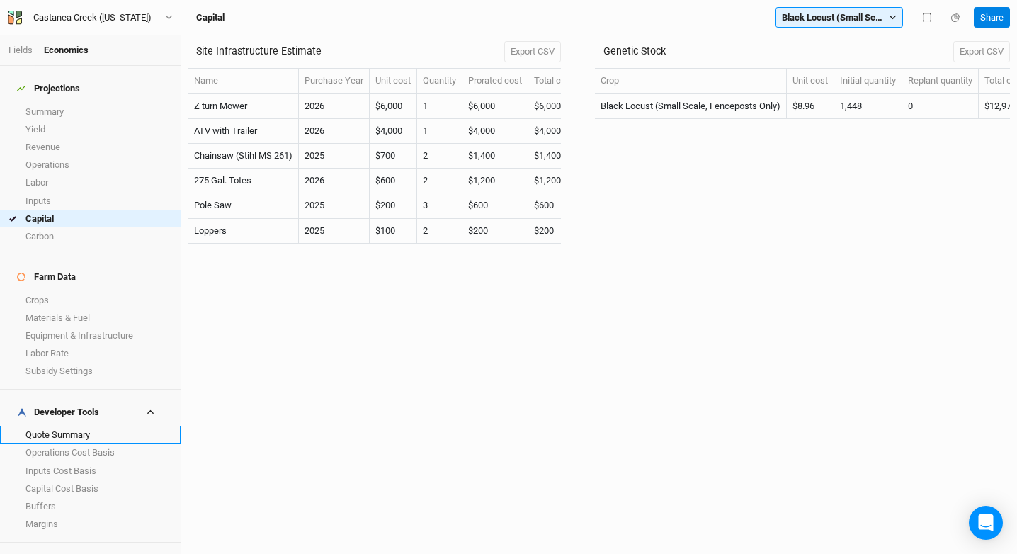
click at [76, 426] on link "Quote Summary" at bounding box center [90, 435] width 181 height 18
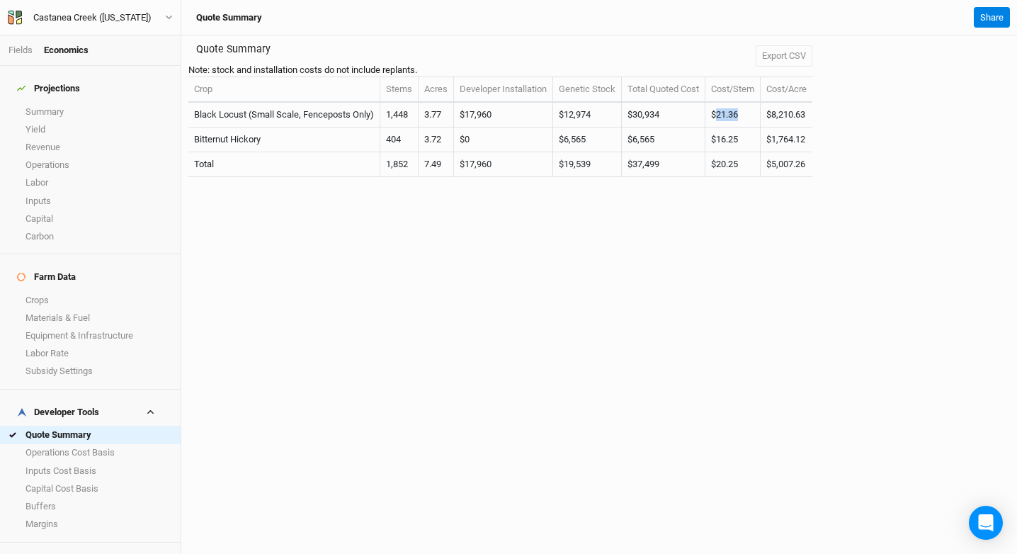
drag, startPoint x: 727, startPoint y: 125, endPoint x: 750, endPoint y: 123, distance: 22.8
click at [750, 123] on td "$21.36" at bounding box center [733, 115] width 55 height 25
click at [733, 125] on td "$21.36" at bounding box center [733, 115] width 55 height 25
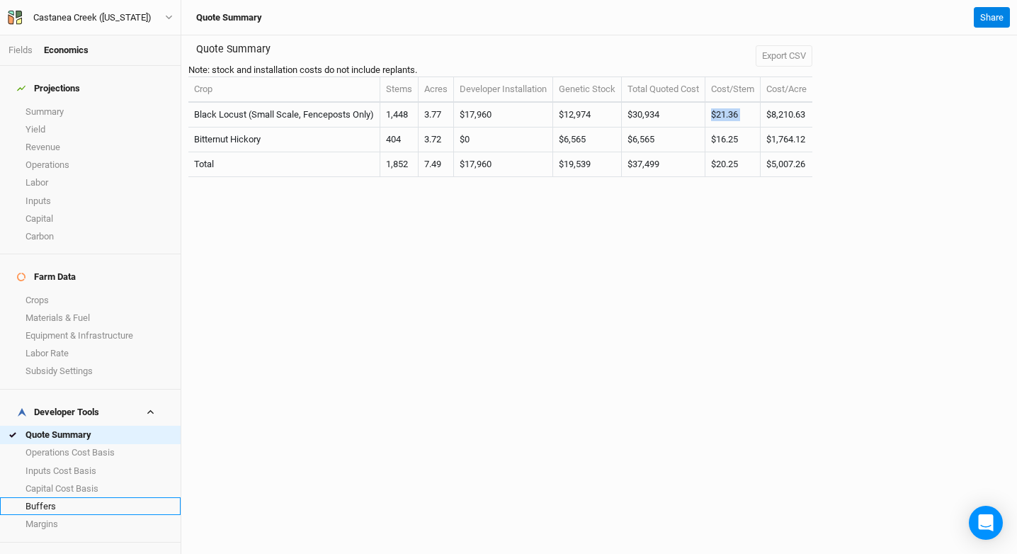
click at [85, 497] on link "Buffers" at bounding box center [90, 506] width 181 height 18
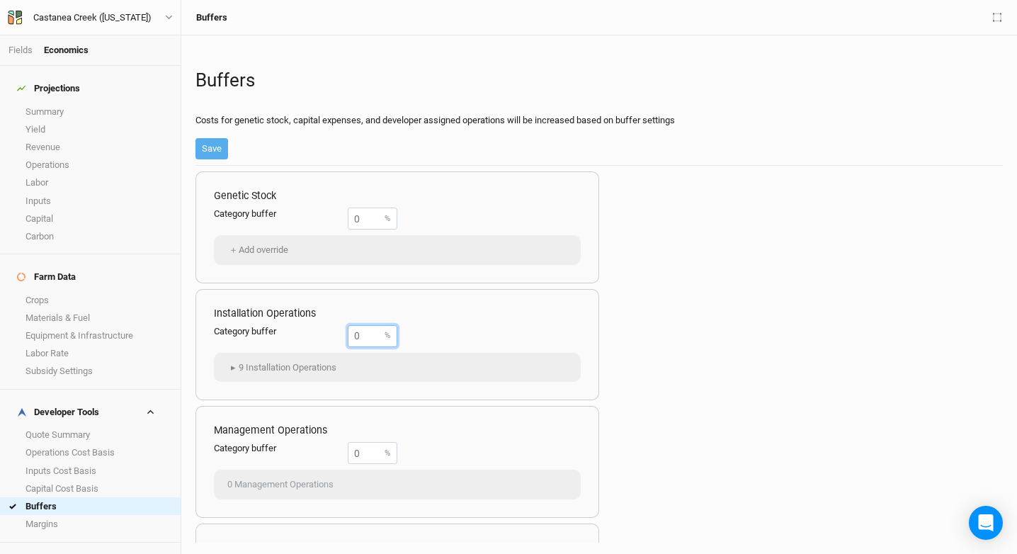
click at [363, 337] on input "number" at bounding box center [373, 336] width 50 height 22
type input "1.1"
click at [217, 147] on button "Save" at bounding box center [212, 148] width 33 height 21
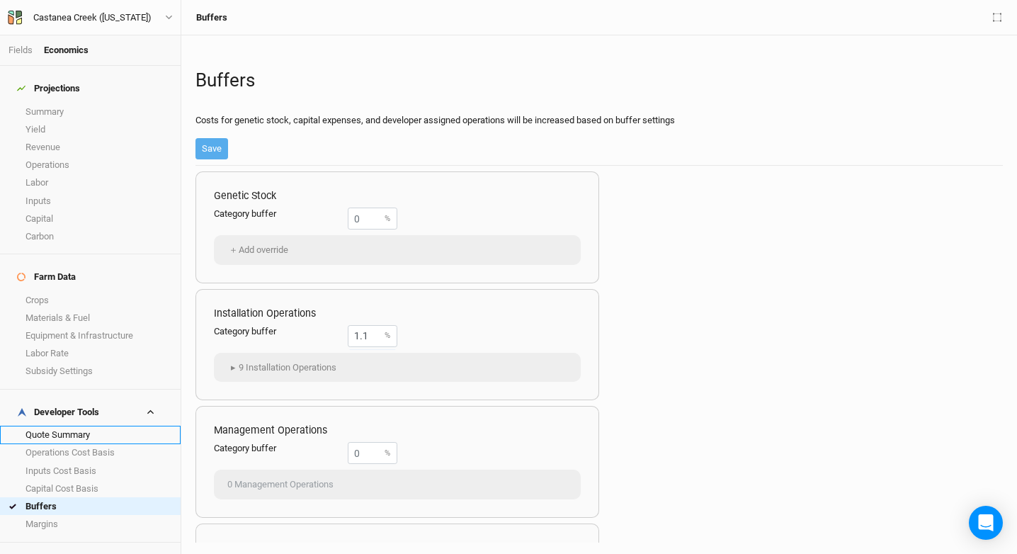
type input "0"
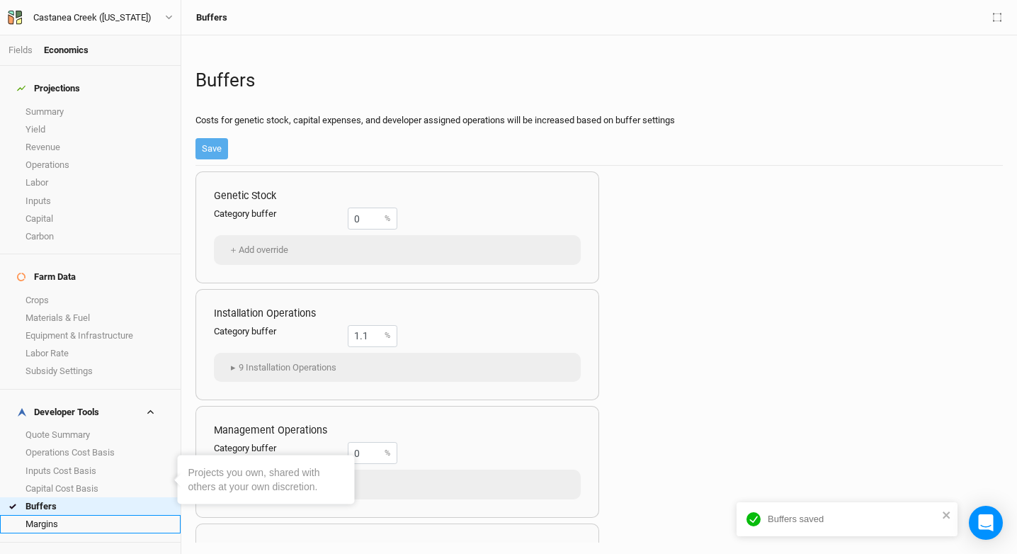
click at [77, 515] on link "Margins" at bounding box center [90, 524] width 181 height 18
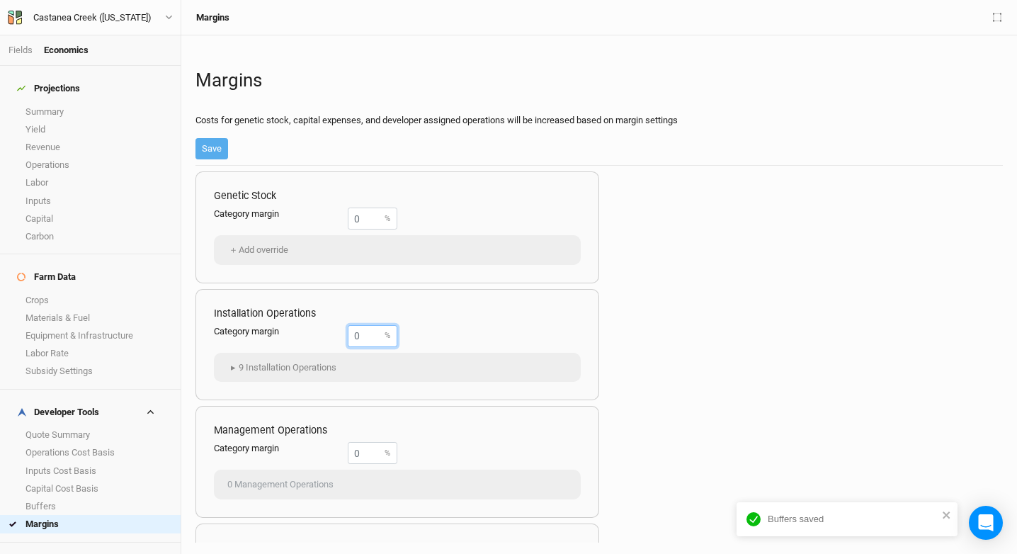
click at [368, 341] on input "number" at bounding box center [373, 336] width 50 height 22
type input "0"
type input "40"
click at [205, 148] on button "Save" at bounding box center [212, 148] width 33 height 21
type input "0"
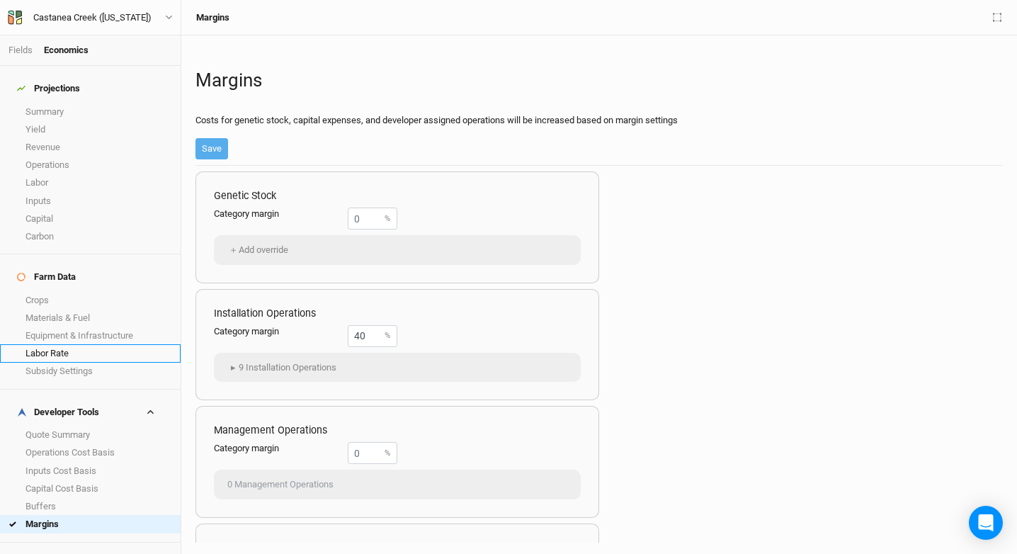
type input "0"
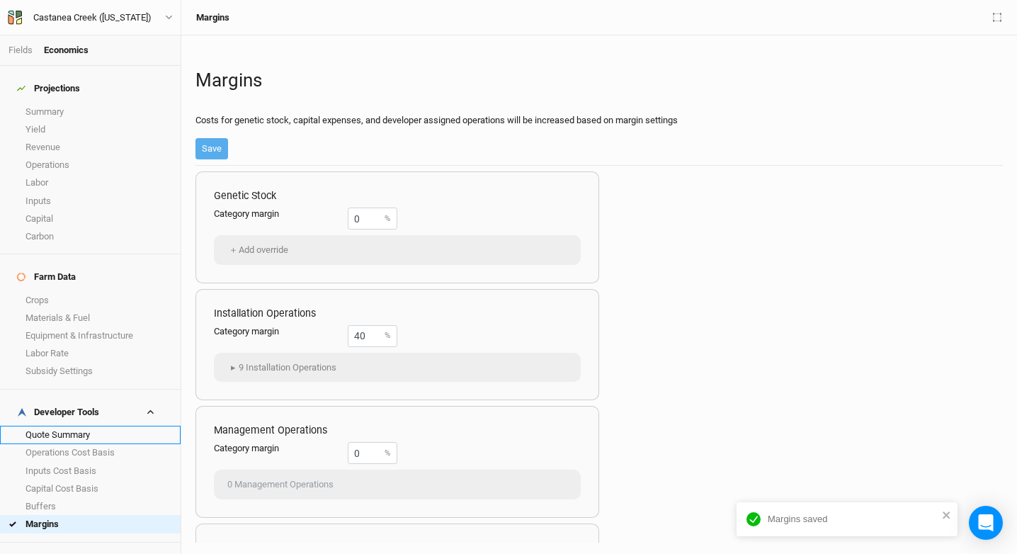
click at [92, 426] on link "Quote Summary" at bounding box center [90, 435] width 181 height 18
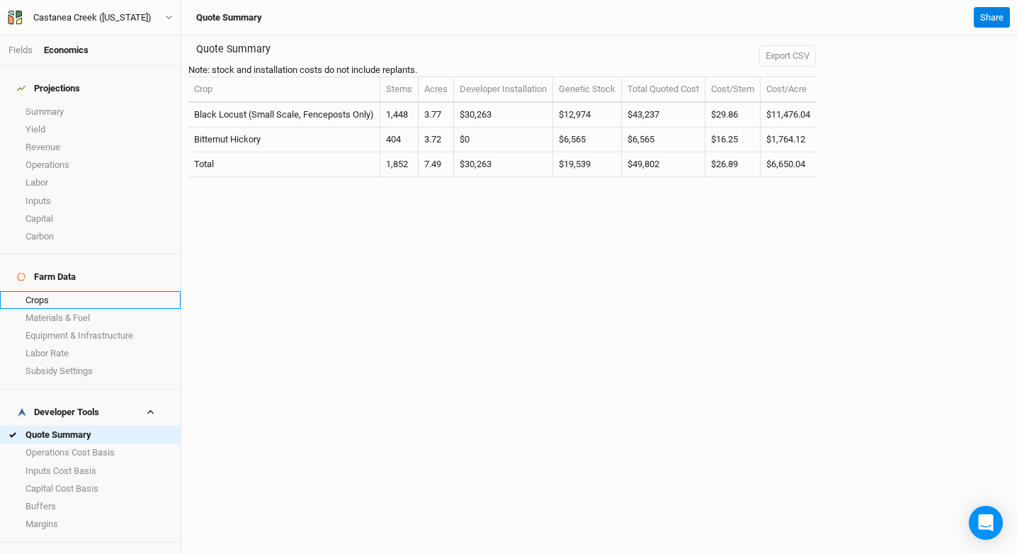
click at [78, 291] on link "Crops" at bounding box center [90, 300] width 181 height 18
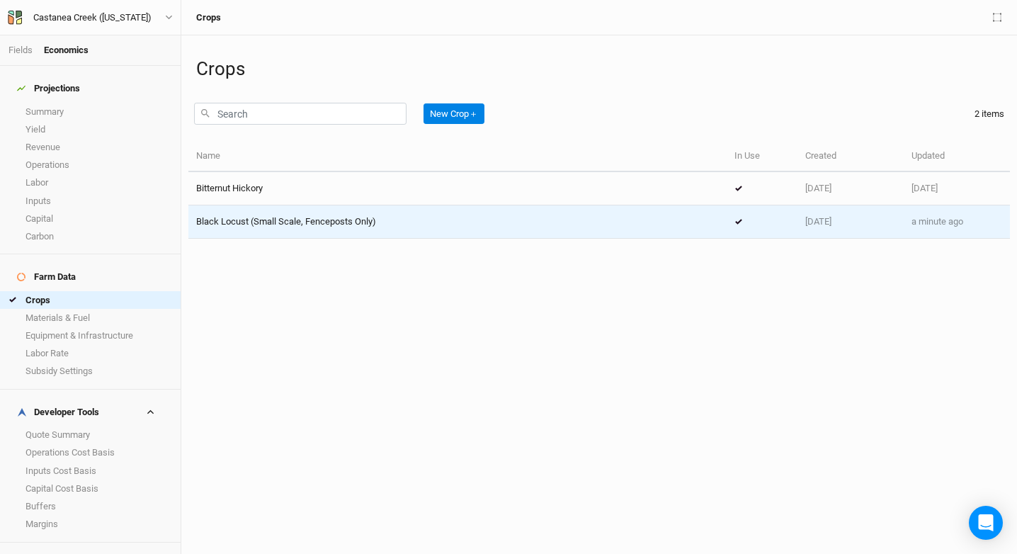
click at [399, 225] on div "Black Locust (Small Scale, Fenceposts Only)" at bounding box center [457, 221] width 523 height 13
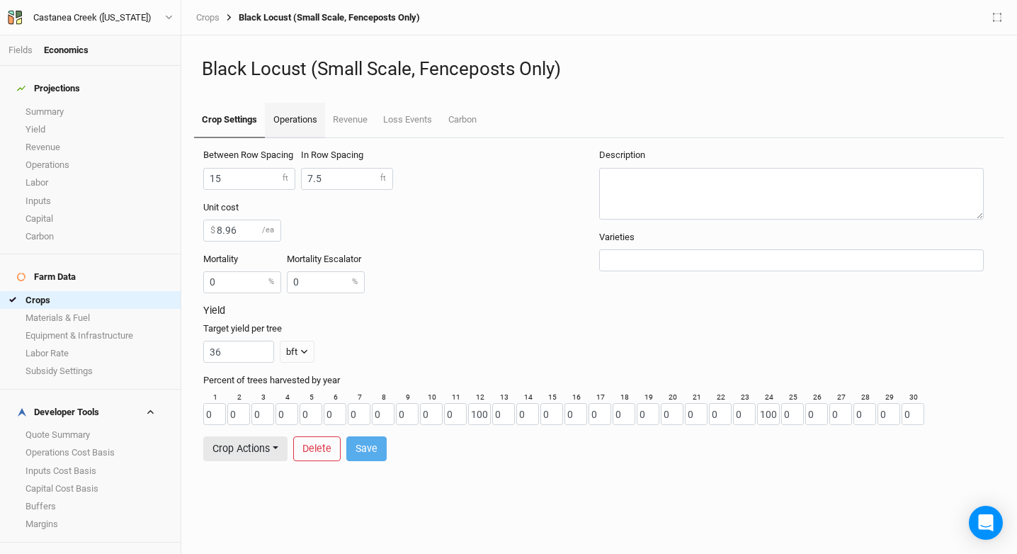
click at [284, 116] on link "Operations" at bounding box center [295, 120] width 60 height 35
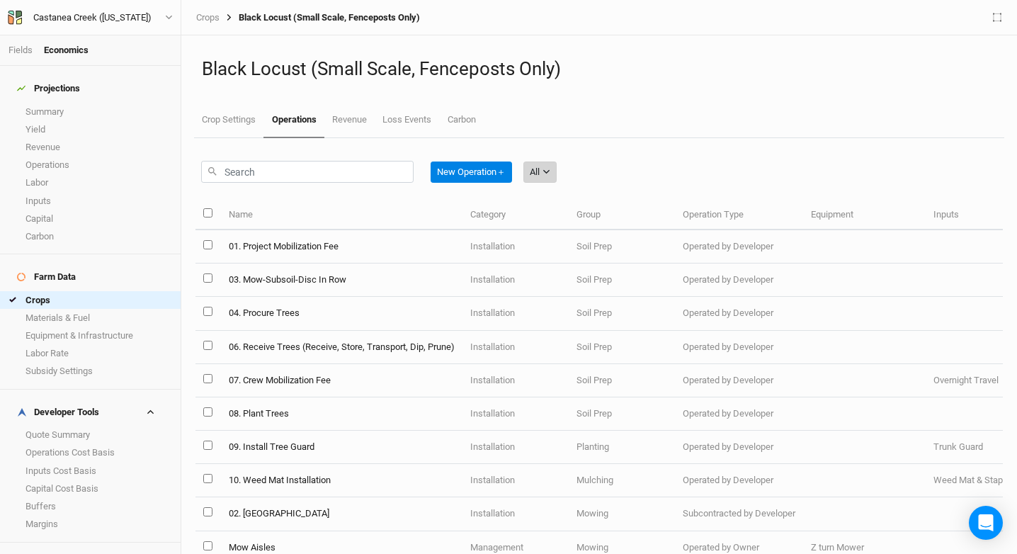
click at [545, 163] on button "All" at bounding box center [540, 172] width 33 height 21
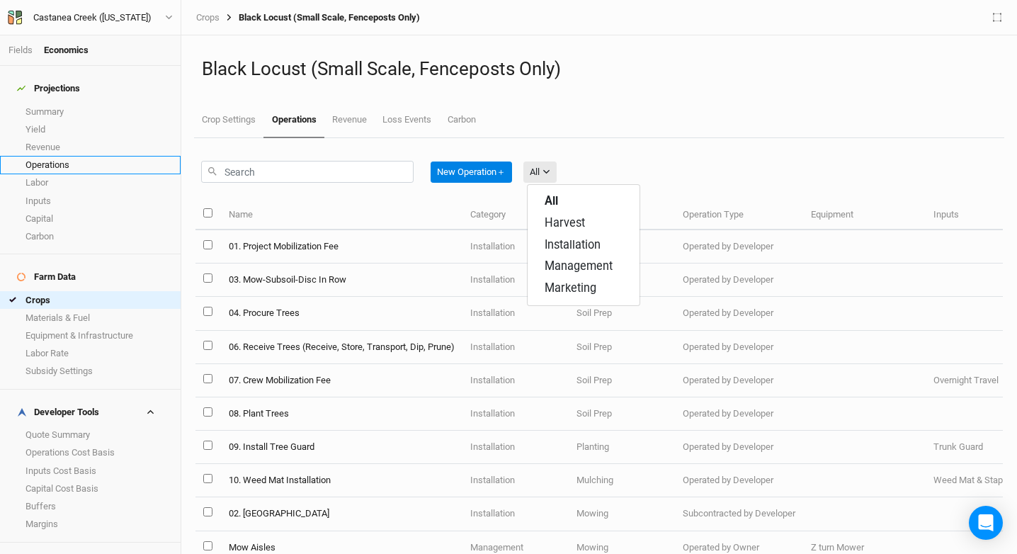
click at [118, 158] on link "Operations" at bounding box center [90, 165] width 181 height 18
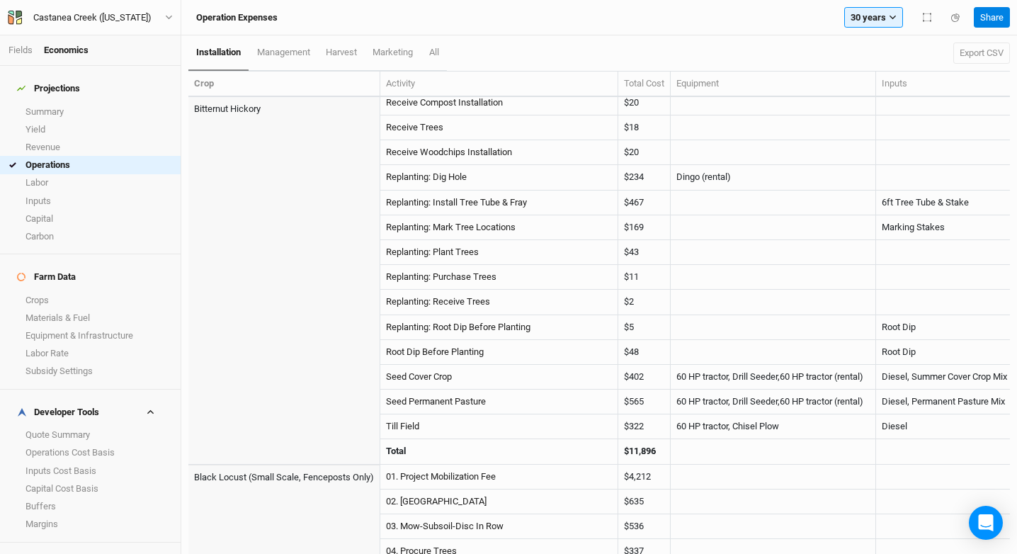
scroll to position [501, 0]
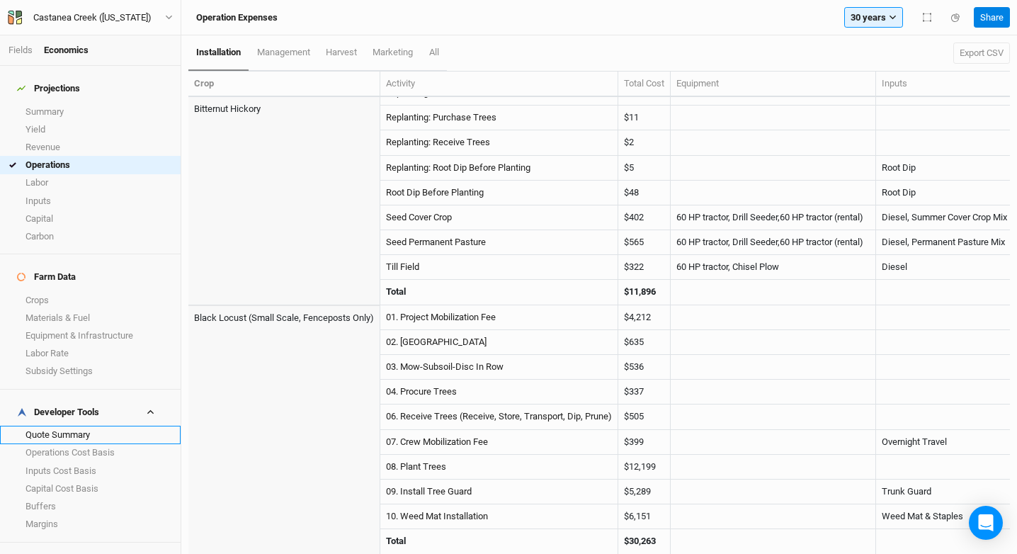
click at [77, 426] on link "Quote Summary" at bounding box center [90, 435] width 181 height 18
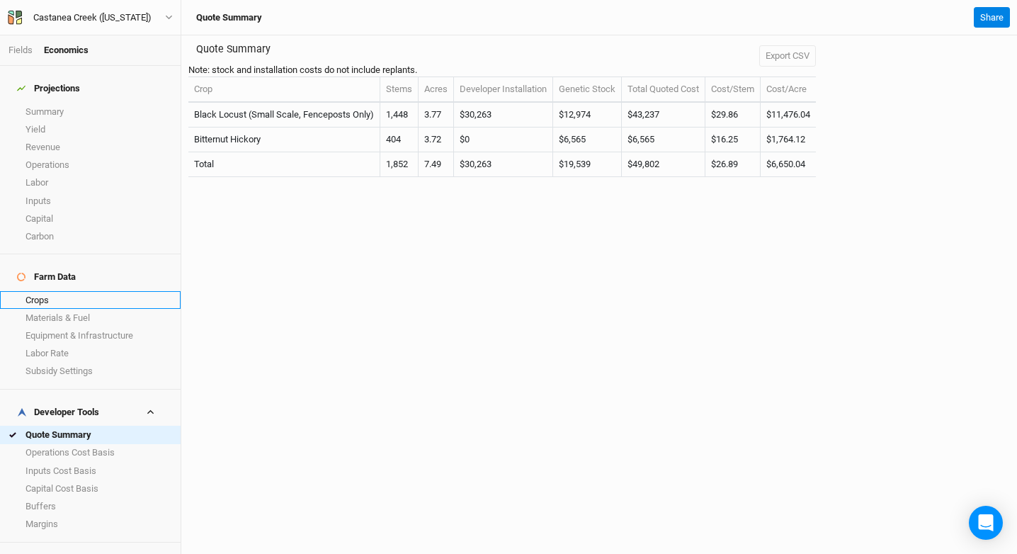
click at [75, 291] on link "Crops" at bounding box center [90, 300] width 181 height 18
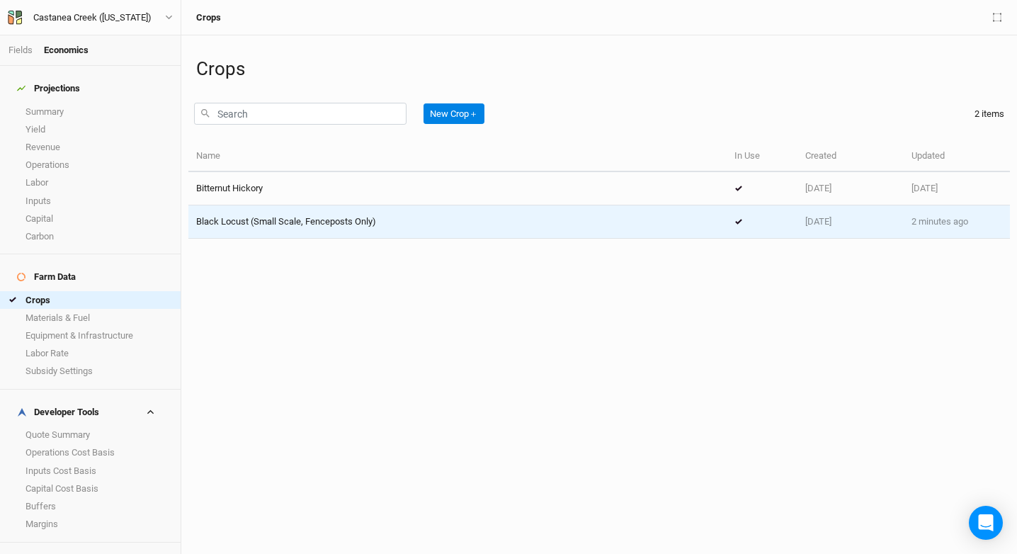
click at [286, 229] on td "Black Locust (Small Scale, Fenceposts Only)" at bounding box center [457, 221] width 538 height 33
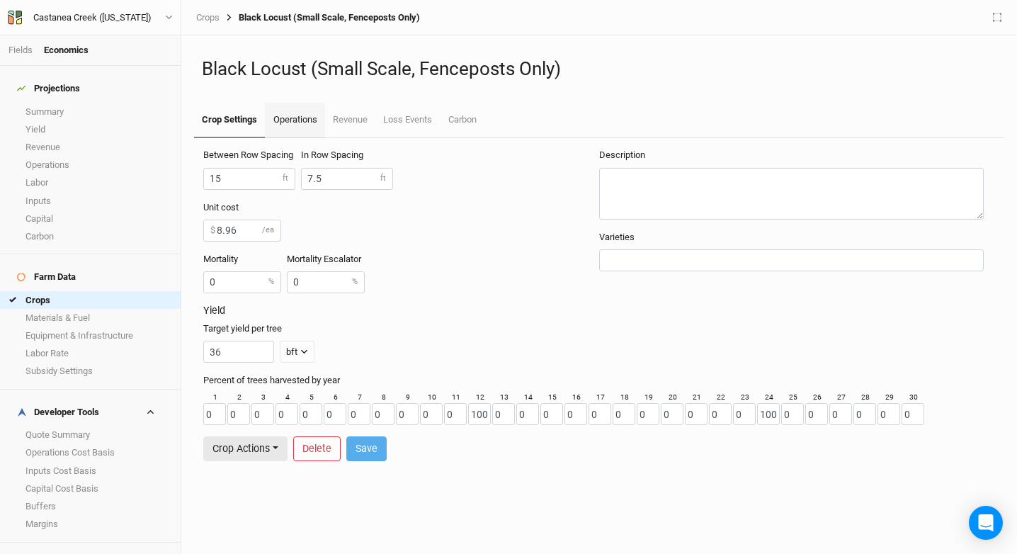
click at [303, 123] on link "Operations" at bounding box center [295, 120] width 60 height 35
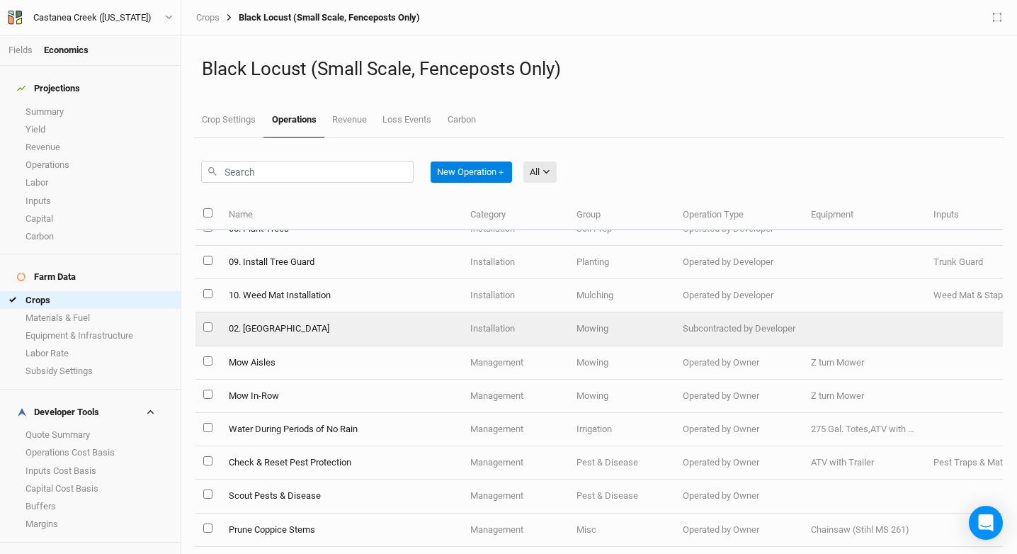
scroll to position [183, 0]
click at [269, 337] on td "02. [GEOGRAPHIC_DATA]" at bounding box center [341, 330] width 242 height 33
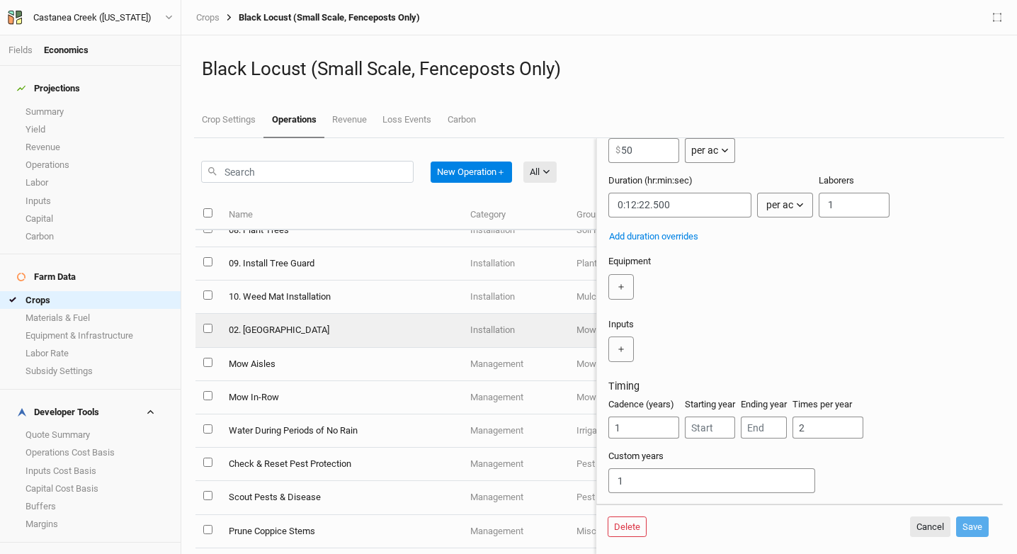
scroll to position [140, 0]
click at [632, 529] on button "Delete" at bounding box center [627, 526] width 39 height 21
click at [740, 529] on button "Delete" at bounding box center [735, 526] width 39 height 21
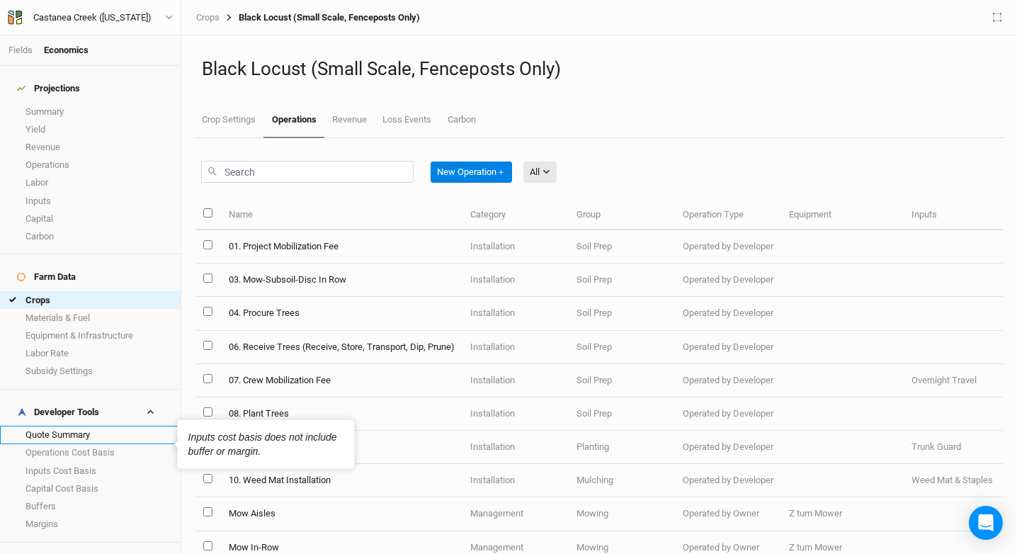
click at [81, 426] on link "Quote Summary" at bounding box center [90, 435] width 181 height 18
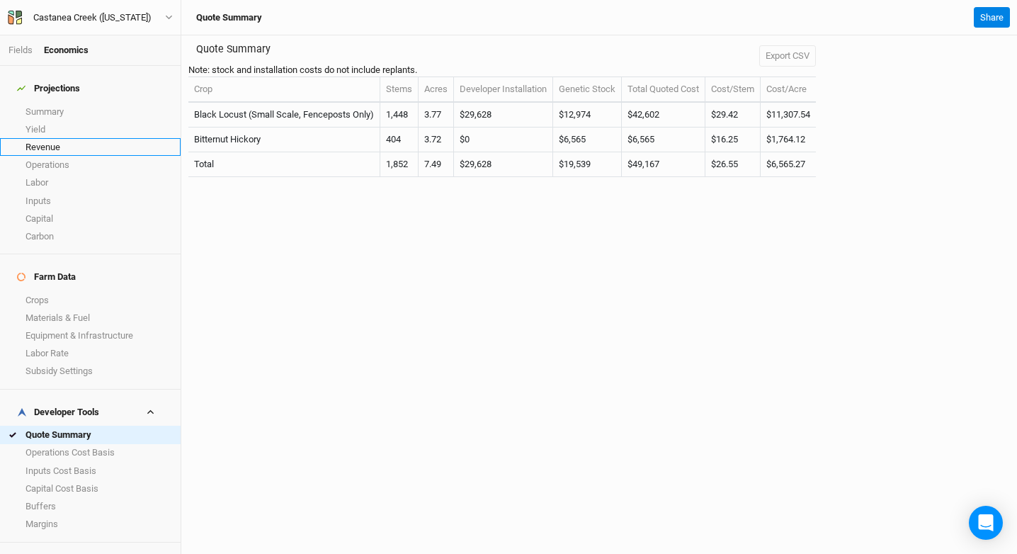
click at [76, 139] on link "Revenue" at bounding box center [90, 147] width 181 height 18
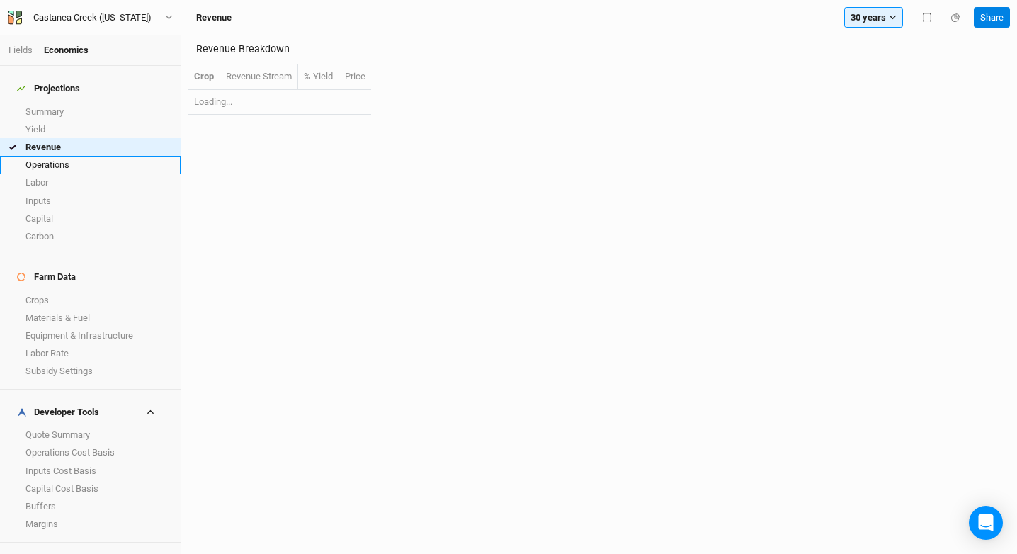
click at [76, 156] on link "Operations" at bounding box center [90, 165] width 181 height 18
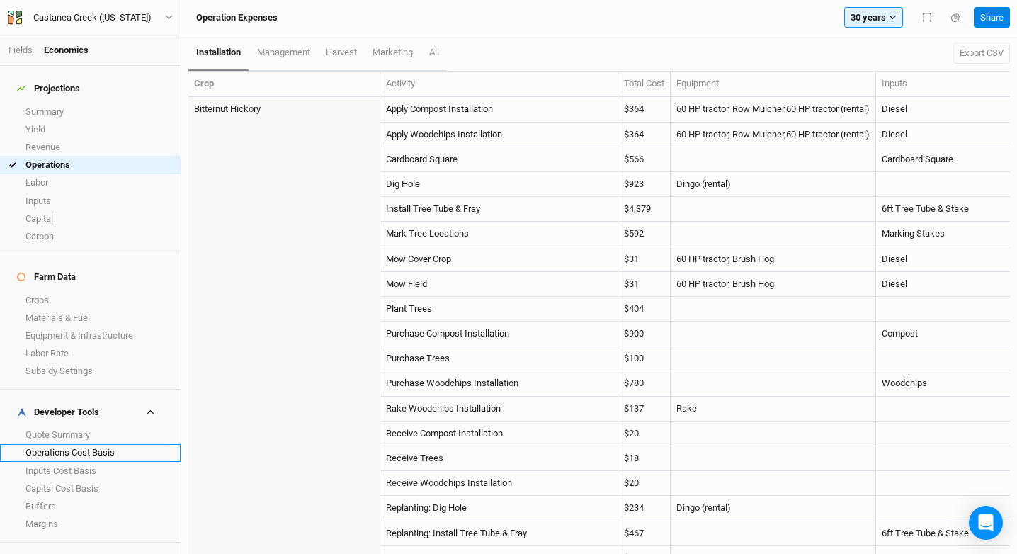
click at [93, 444] on link "Operations Cost Basis" at bounding box center [90, 453] width 181 height 18
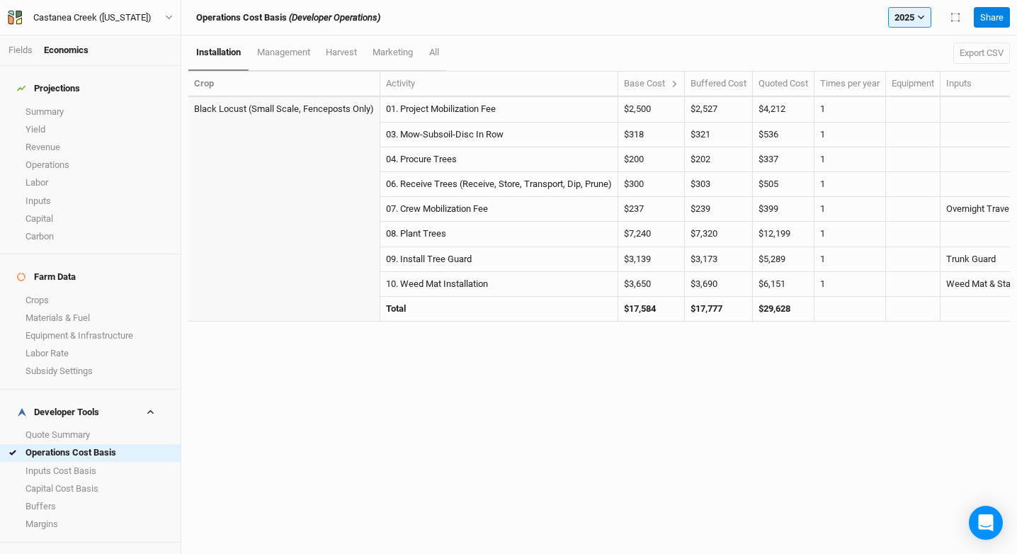
click at [671, 84] on div "Base Cost" at bounding box center [651, 83] width 55 height 13
click at [672, 84] on div "Base Cost" at bounding box center [651, 83] width 55 height 13
click at [674, 81] on icon at bounding box center [675, 84] width 8 height 8
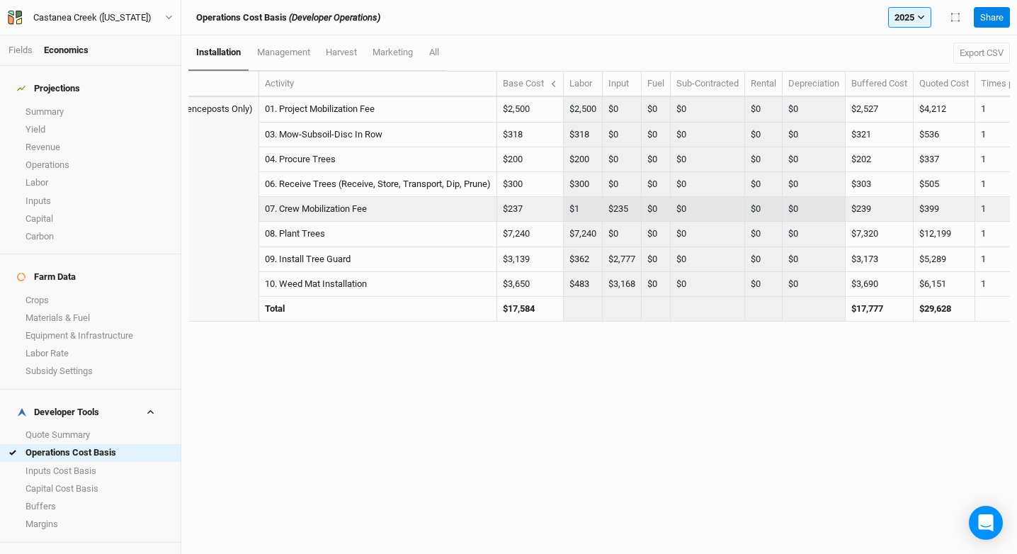
scroll to position [0, 125]
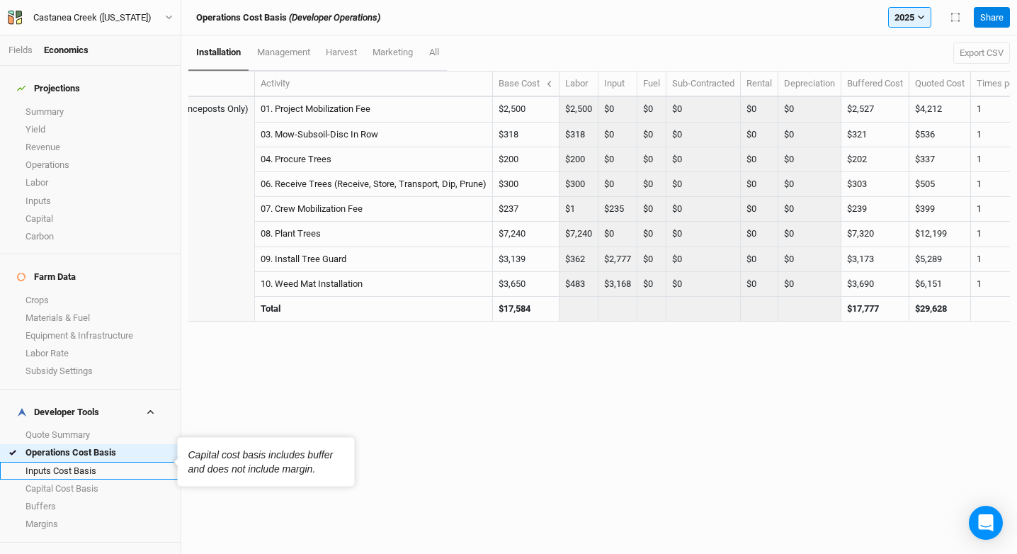
click at [91, 462] on link "Inputs Cost Basis" at bounding box center [90, 471] width 181 height 18
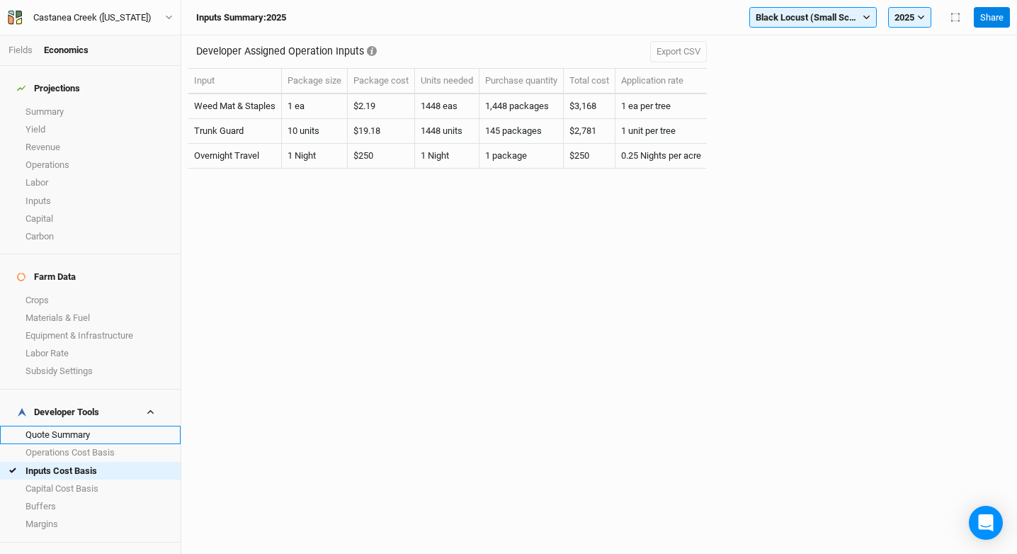
click at [89, 426] on link "Quote Summary" at bounding box center [90, 435] width 181 height 18
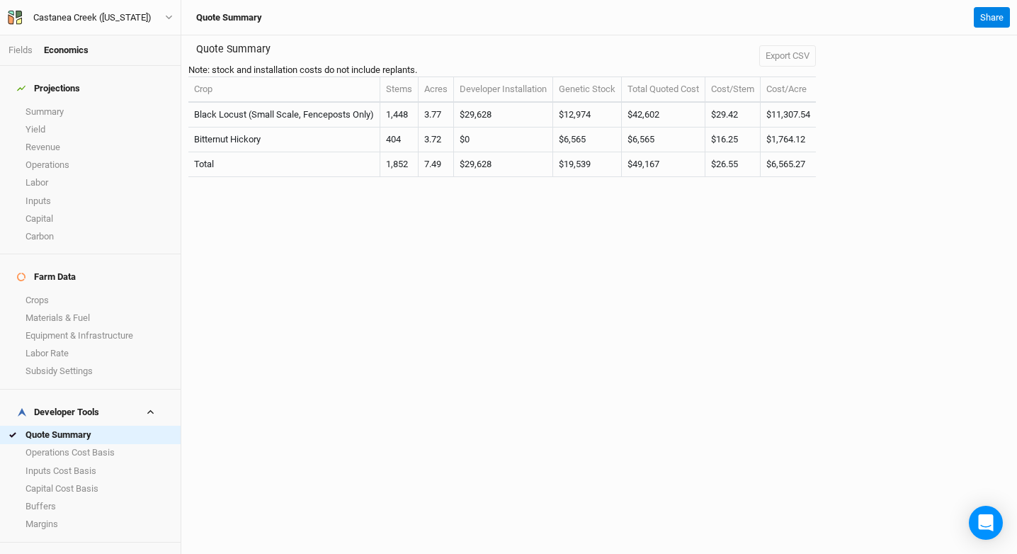
click at [394, 329] on div "Quote Summary Note: stock and installation costs do not include replants. Expor…" at bounding box center [599, 294] width 836 height 519
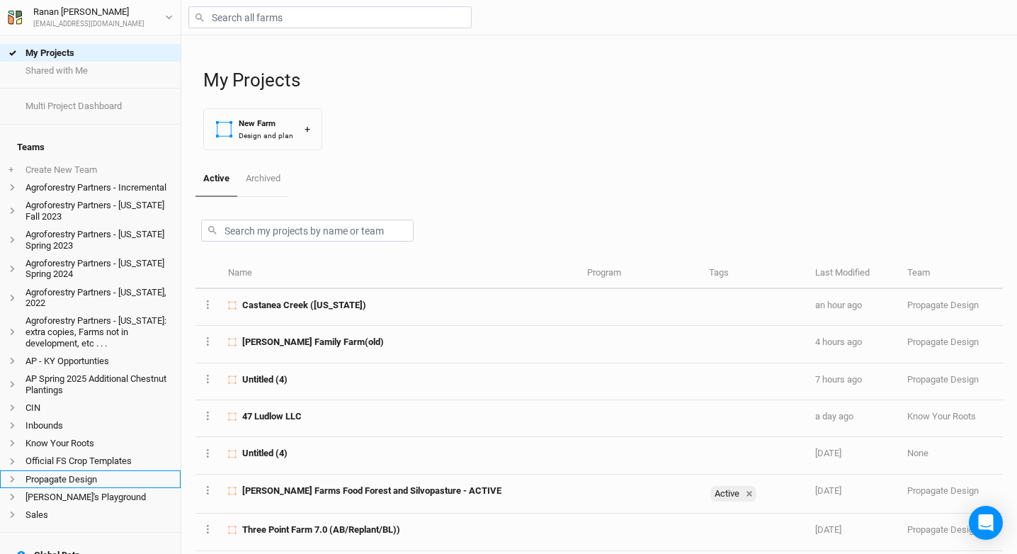
click at [90, 478] on li "Propagate Design" at bounding box center [90, 479] width 181 height 18
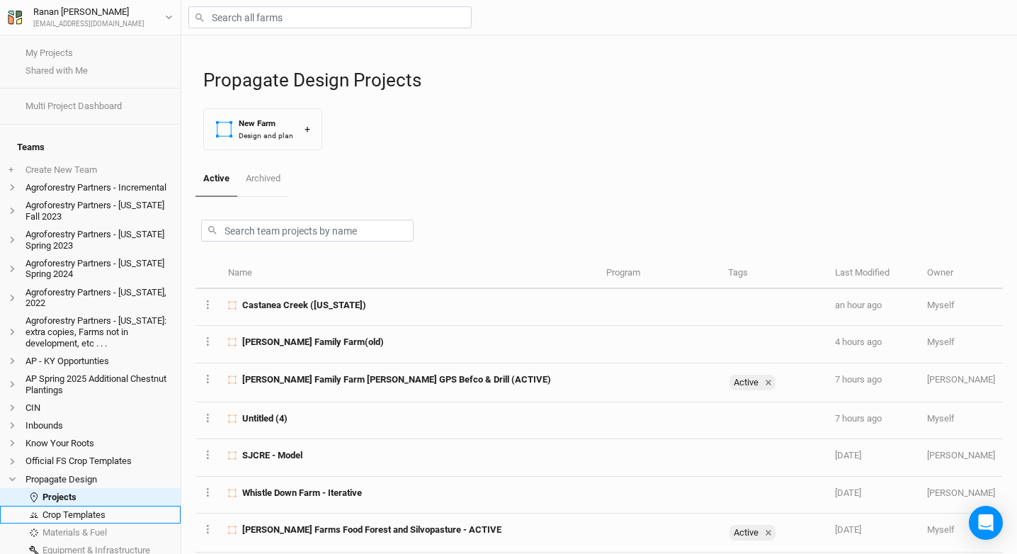
click at [73, 521] on link "Crop Templates" at bounding box center [90, 515] width 181 height 18
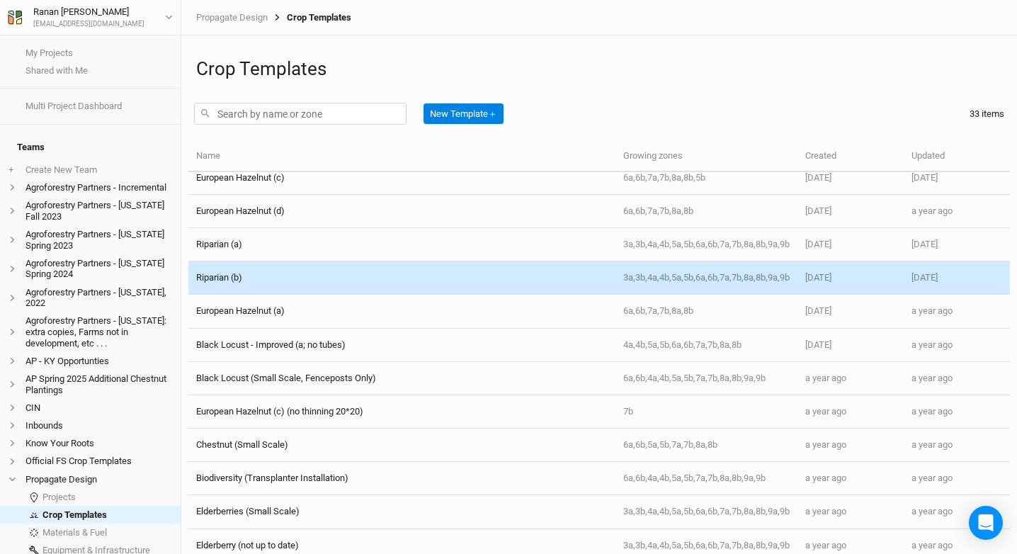
scroll to position [514, 0]
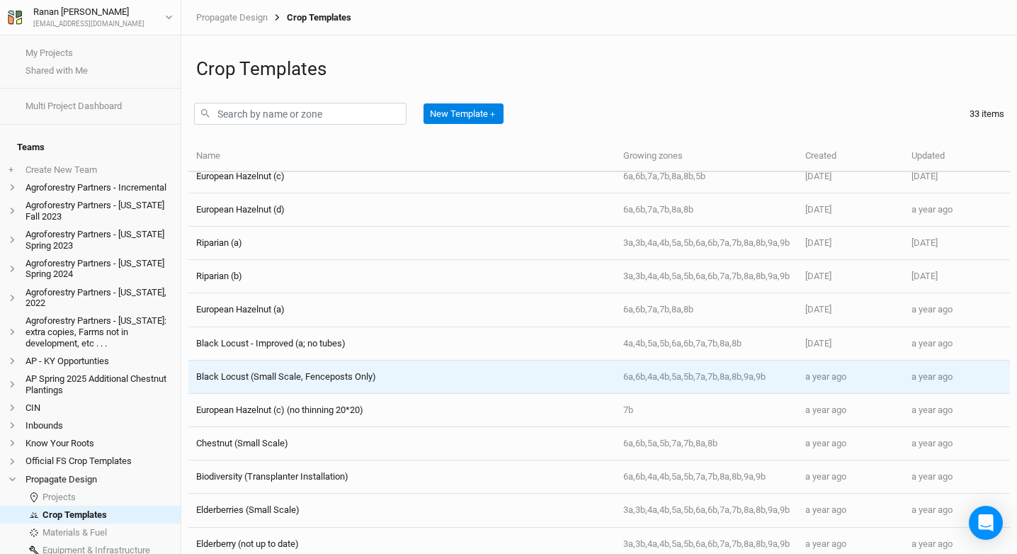
click at [329, 371] on div "Black Locust (Small Scale, Fenceposts Only)" at bounding box center [286, 377] width 180 height 13
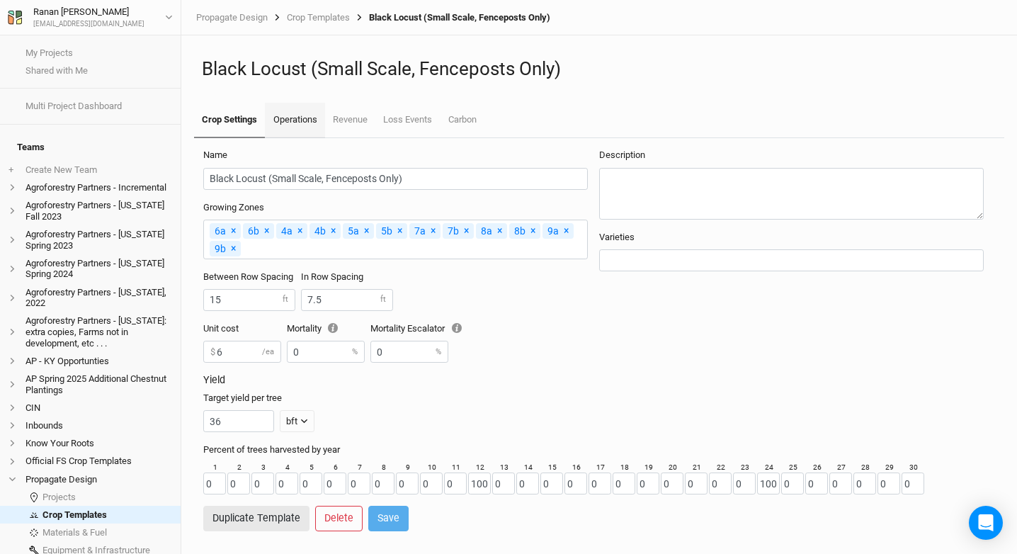
click at [301, 117] on link "Operations" at bounding box center [295, 120] width 60 height 35
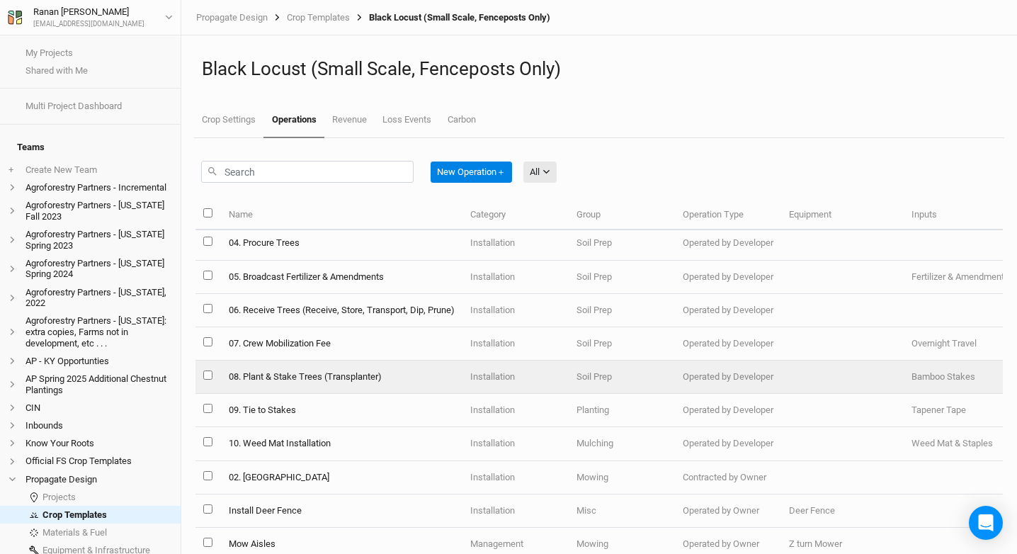
scroll to position [71, 0]
click at [337, 379] on td "08. Plant & Stake Trees (Transplanter)" at bounding box center [341, 376] width 242 height 33
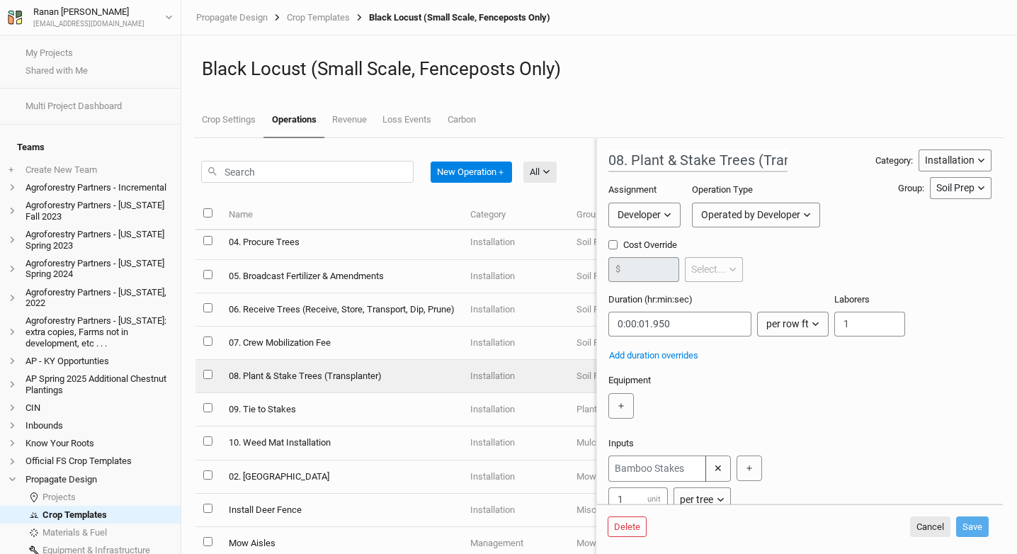
click at [636, 239] on label "Cost Override" at bounding box center [676, 245] width 135 height 13
click at [618, 240] on input "Cost Override" at bounding box center [613, 244] width 9 height 9
checkbox input "true"
click at [636, 259] on input "number" at bounding box center [644, 269] width 71 height 25
type input ".1"
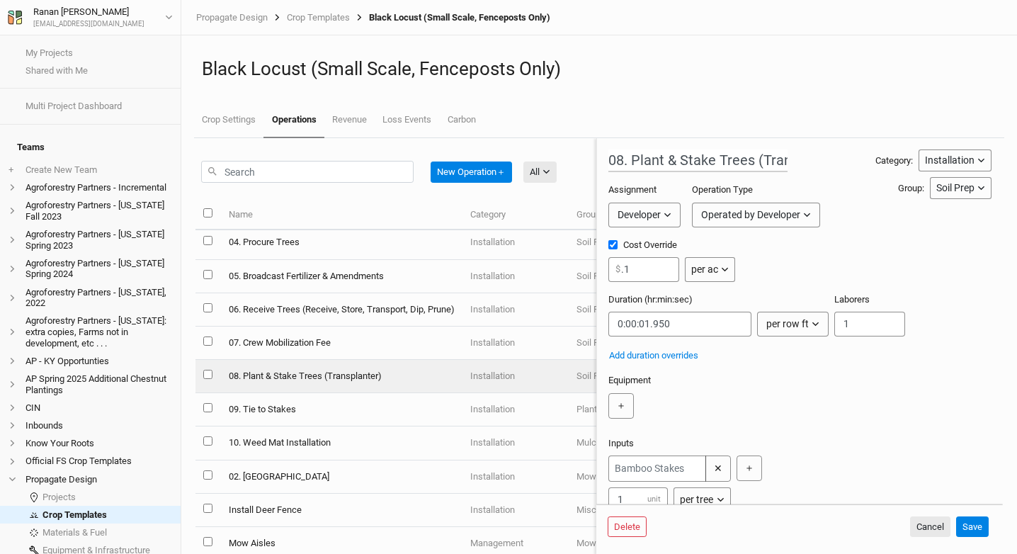
click at [699, 282] on div "Cost Override .1 $ per ac per ac per tree per row ft per bft per event" at bounding box center [800, 266] width 383 height 55
click at [703, 277] on button "per ac" at bounding box center [710, 269] width 50 height 25
click at [748, 339] on span "per row ft" at bounding box center [728, 345] width 50 height 16
click at [963, 522] on button "Save" at bounding box center [972, 526] width 33 height 21
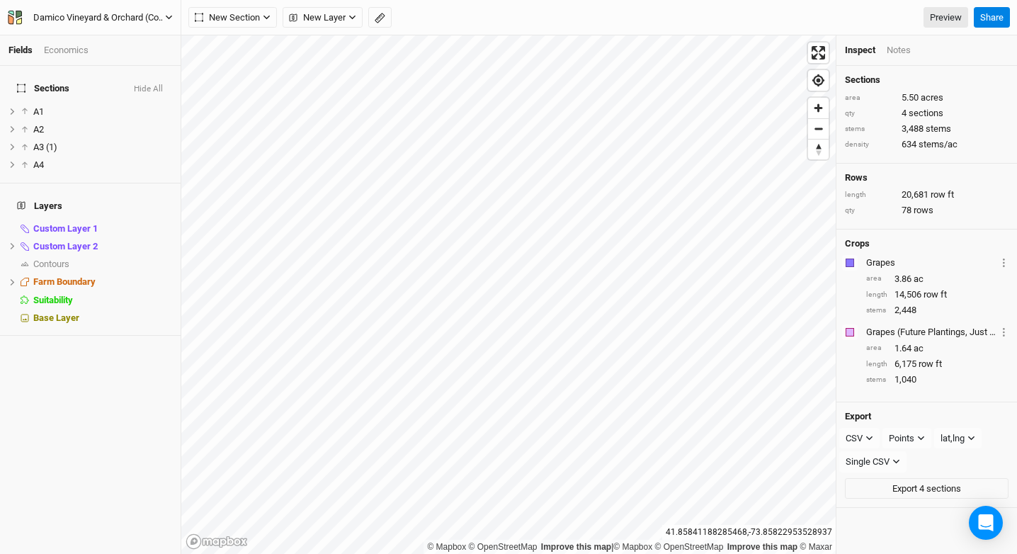
click at [128, 25] on button "Damico Vineyard & Orchard (Contract Version)" at bounding box center [90, 18] width 166 height 16
